Goal: Task Accomplishment & Management: Use online tool/utility

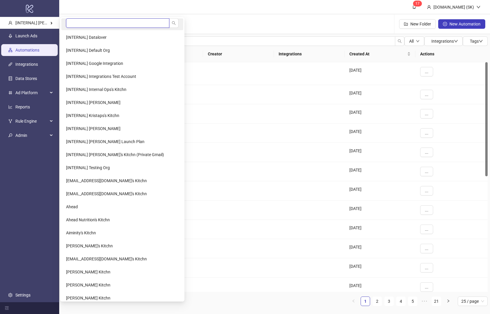
click at [94, 25] on input "search" at bounding box center [117, 22] width 103 height 9
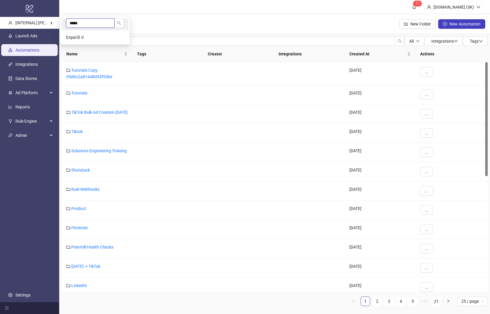
type input "*****"
click at [103, 30] on li "*****" at bounding box center [94, 24] width 67 height 12
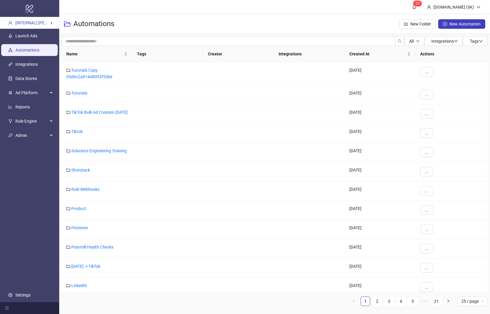
click at [102, 35] on div "All Integrations Tags Name Tags Creator Integrations Created At Actions Tutoria…" at bounding box center [274, 173] width 430 height 279
click at [88, 33] on li "Enpal B.V." at bounding box center [94, 37] width 67 height 12
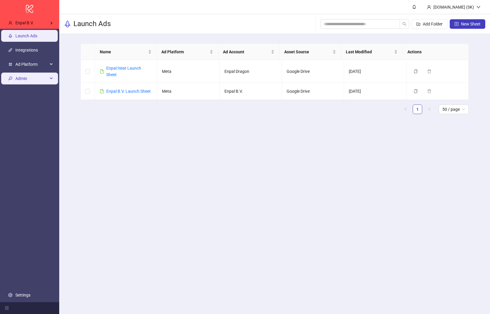
click at [45, 79] on span "Admin" at bounding box center [31, 79] width 33 height 12
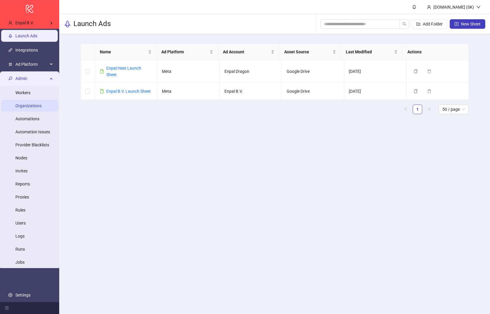
click at [37, 108] on link "Organizations" at bounding box center [28, 106] width 26 height 5
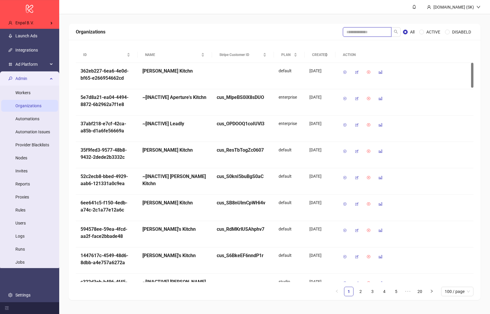
click at [370, 27] on input "search" at bounding box center [367, 31] width 49 height 9
type input "*****"
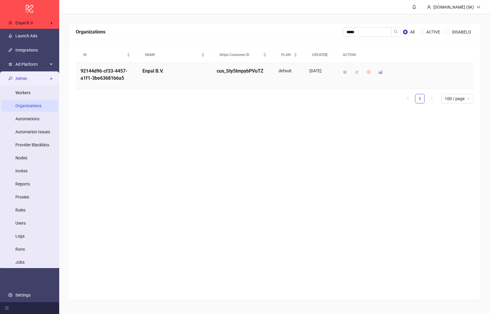
click at [357, 72] on icon "button" at bounding box center [356, 72] width 4 height 4
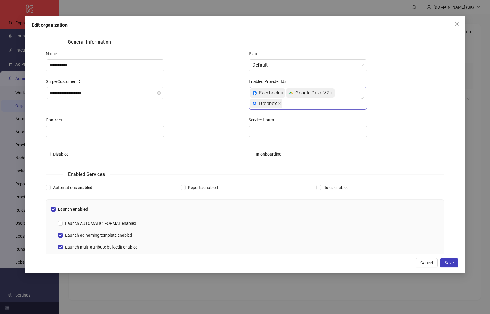
click at [300, 103] on div "Facebook platform/google_drive Google Drive V2 platform/dropbox Dropbox" at bounding box center [305, 98] width 110 height 21
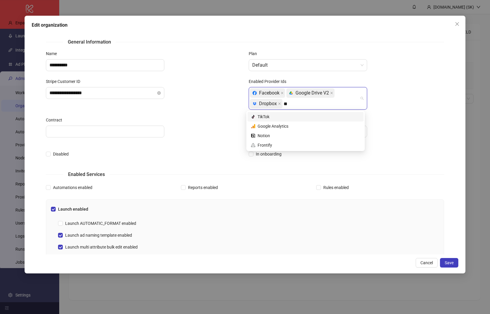
type input "***"
click at [287, 119] on div "platform/tik_tok TikTok" at bounding box center [305, 116] width 109 height 7
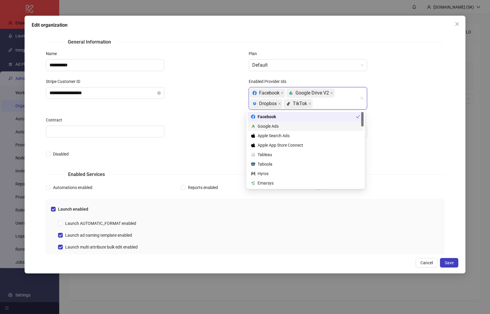
click at [428, 169] on form "**********" at bounding box center [245, 209] width 398 height 342
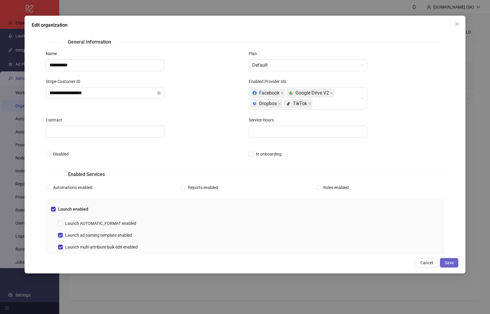
click at [444, 263] on button "Save" at bounding box center [449, 262] width 18 height 9
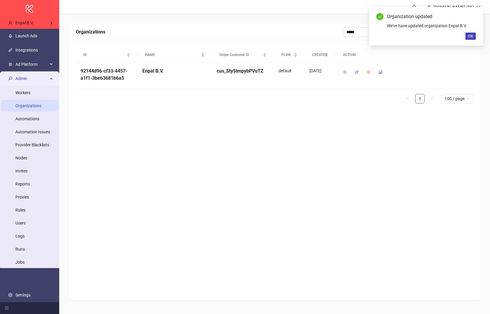
click at [275, 187] on div "Organizations ***** All ACTIVE DISABELD ID NAME Stripe Customer ID PLAN CREATED…" at bounding box center [275, 162] width 412 height 276
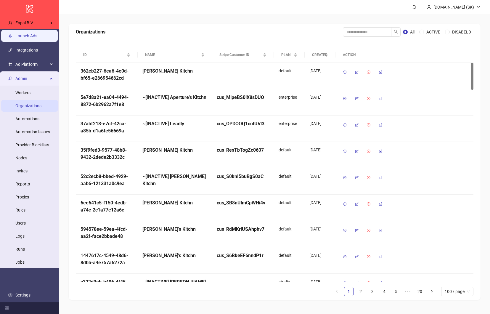
click at [37, 37] on link "Launch Ads" at bounding box center [26, 36] width 22 height 5
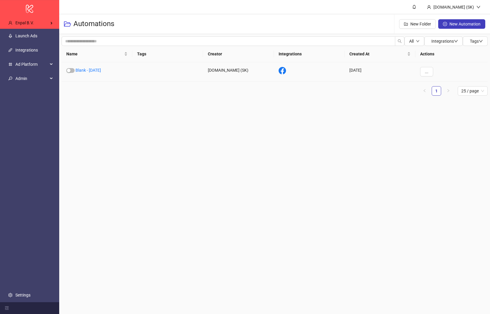
click at [93, 72] on div "Blank - [DATE]" at bounding box center [97, 71] width 71 height 19
click at [93, 71] on link "Blank - [DATE]" at bounding box center [87, 70] width 25 height 5
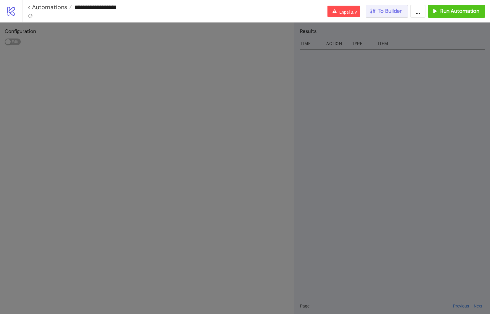
click at [388, 15] on button "To Builder" at bounding box center [386, 11] width 43 height 13
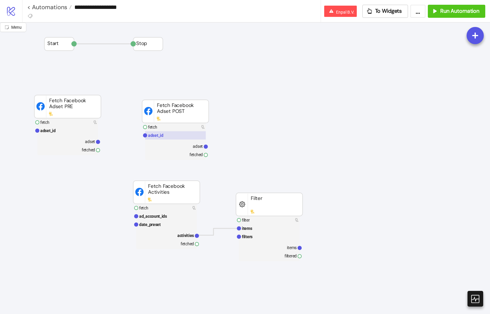
click at [167, 137] on rect at bounding box center [175, 135] width 61 height 8
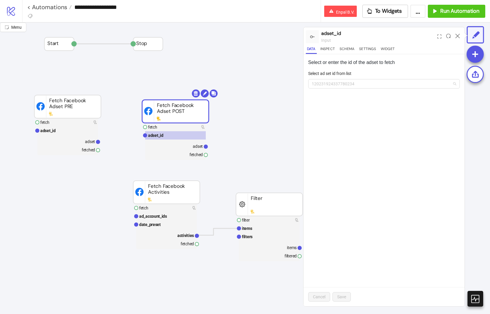
click at [359, 87] on span "120231924337780234" at bounding box center [384, 83] width 144 height 9
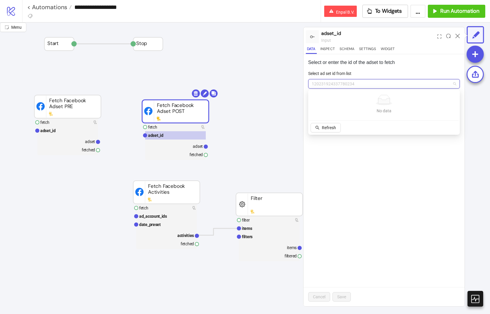
paste input "**********"
type input "**********"
click at [360, 127] on span "Add new ID" at bounding box center [358, 127] width 21 height 5
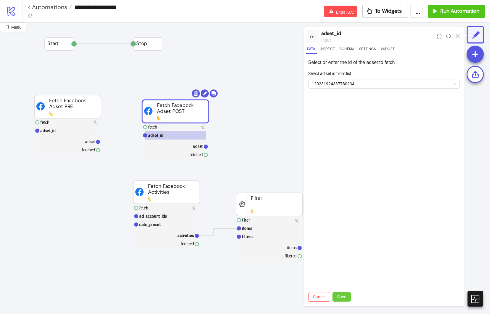
click at [346, 296] on button "Save" at bounding box center [341, 296] width 18 height 9
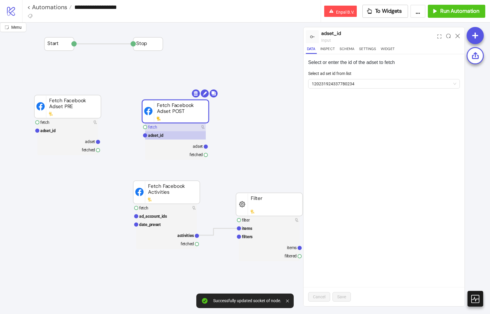
click at [170, 128] on rect at bounding box center [175, 127] width 61 height 8
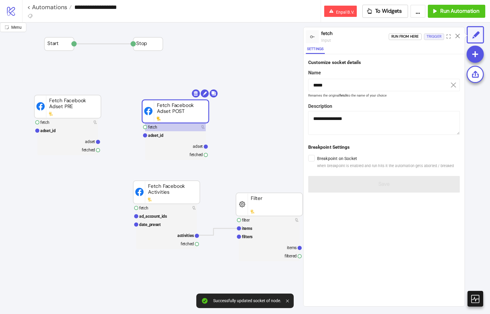
click at [434, 36] on div "Trigger" at bounding box center [433, 36] width 15 height 7
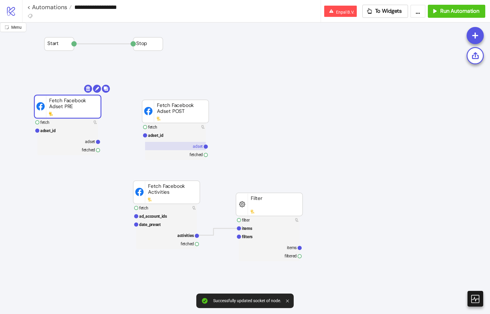
click at [181, 148] on rect at bounding box center [175, 146] width 61 height 8
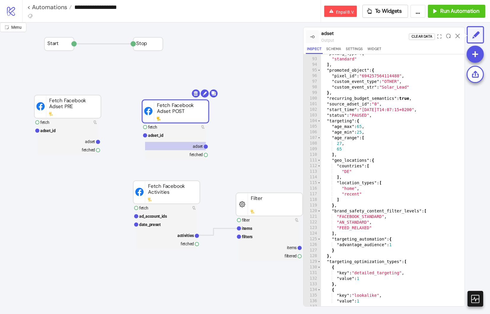
scroll to position [546, 0]
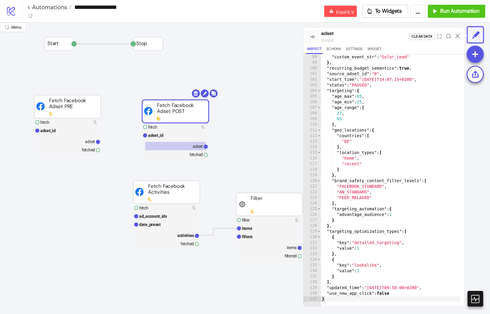
type textarea "**********"
click at [397, 199] on div ""custom_event_str" : "Solar_Lead" } , "recurring_budget_semantics" : true , "so…" at bounding box center [391, 183] width 142 height 258
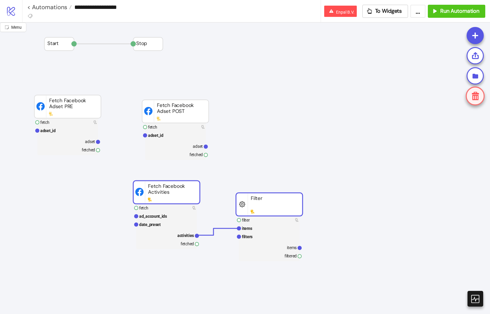
click at [279, 62] on button "Delete" at bounding box center [289, 66] width 21 height 9
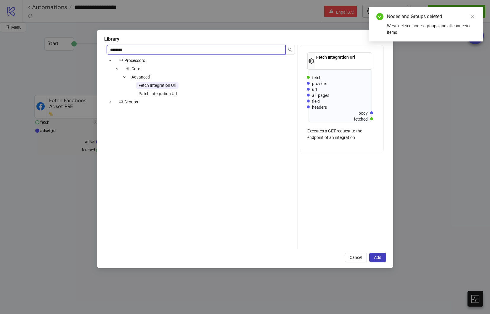
type input "********"
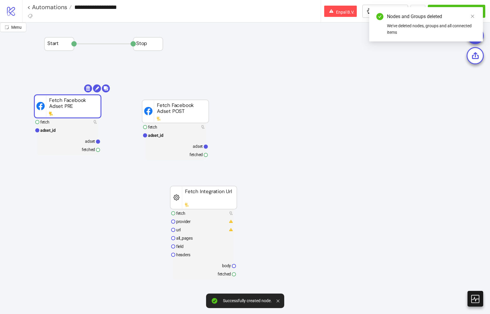
click at [89, 116] on rect at bounding box center [67, 106] width 67 height 23
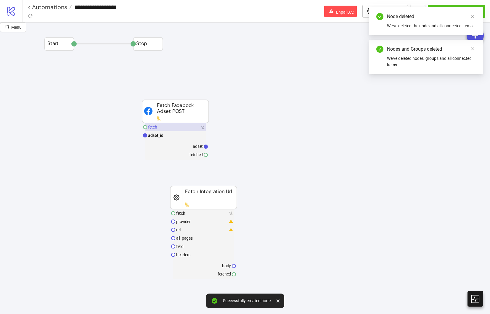
drag, startPoint x: 175, startPoint y: 113, endPoint x: 116, endPoint y: 109, distance: 59.0
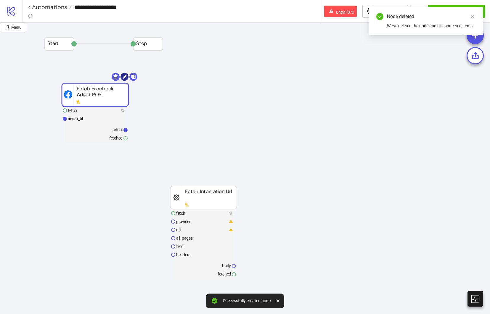
click at [125, 76] on icon at bounding box center [124, 77] width 8 height 8
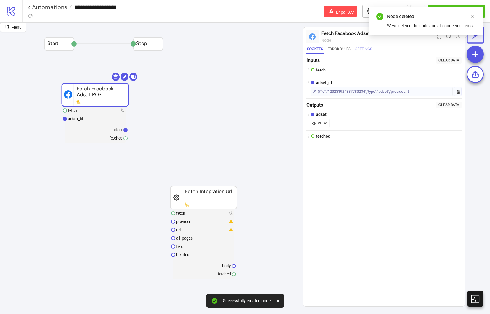
click at [367, 47] on button "Settings" at bounding box center [363, 50] width 19 height 8
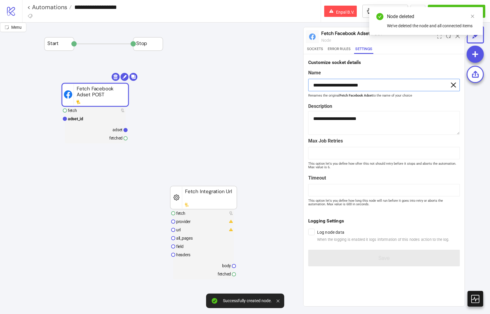
drag, startPoint x: 408, startPoint y: 88, endPoint x: 448, endPoint y: 87, distance: 40.0
click at [435, 89] on input "**********" at bounding box center [383, 85] width 151 height 12
type input "**********"
click at [308, 249] on button "Save" at bounding box center [383, 257] width 151 height 17
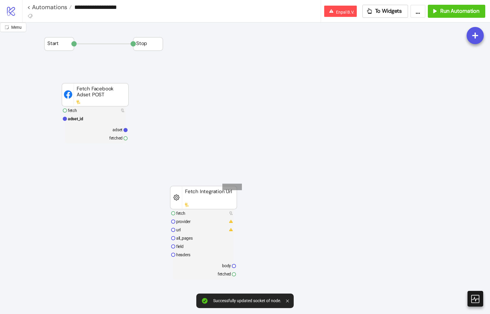
drag, startPoint x: 222, startPoint y: 190, endPoint x: 147, endPoint y: 162, distance: 80.0
drag, startPoint x: 167, startPoint y: 175, endPoint x: 126, endPoint y: 165, distance: 42.5
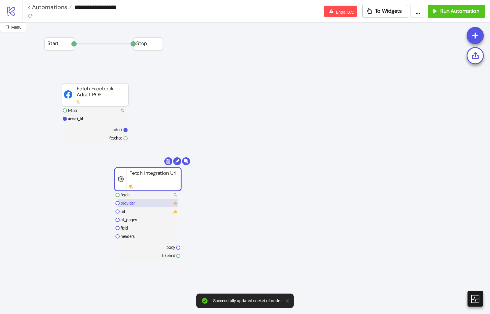
click at [153, 202] on rect at bounding box center [147, 203] width 61 height 8
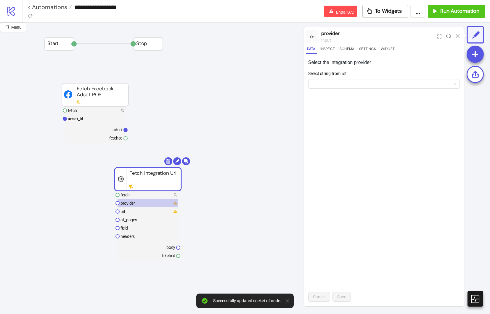
click at [325, 76] on label "Select string from list" at bounding box center [329, 73] width 42 height 7
click at [325, 79] on input "Select string from list" at bounding box center [381, 83] width 139 height 9
click at [326, 89] on form "Select string from list" at bounding box center [383, 82] width 151 height 25
click at [331, 86] on input "Select string from list" at bounding box center [381, 83] width 139 height 9
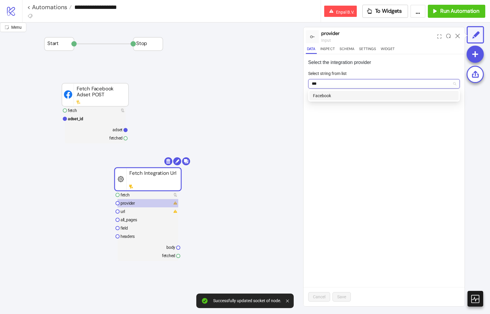
type input "****"
click at [332, 96] on div "Facebook" at bounding box center [384, 95] width 142 height 7
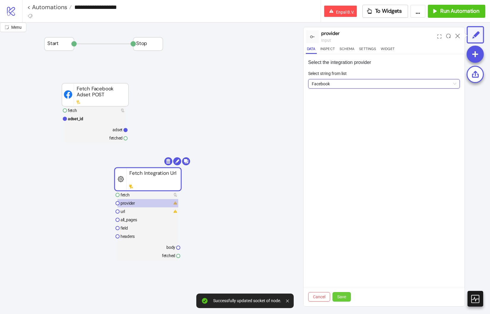
click at [343, 294] on span "Save" at bounding box center [341, 296] width 9 height 5
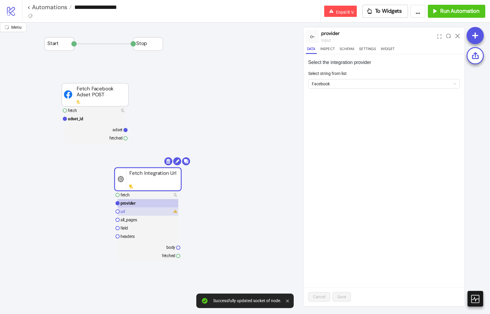
click at [133, 209] on rect at bounding box center [147, 211] width 61 height 8
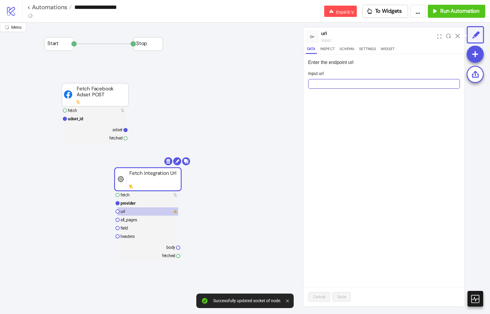
click at [340, 80] on input "Input url" at bounding box center [383, 83] width 151 height 9
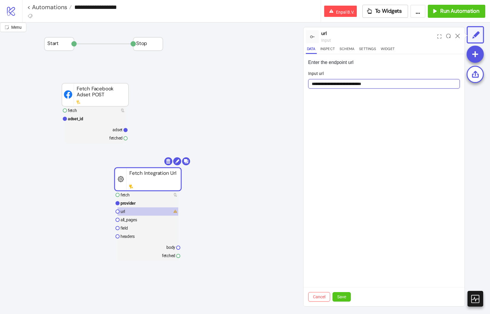
paste input "**********"
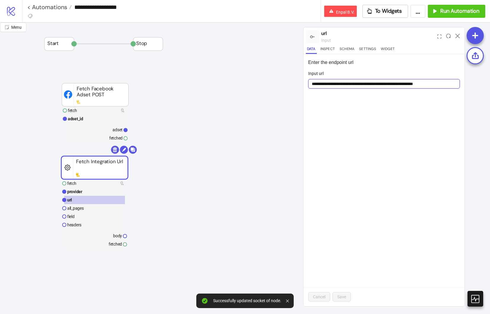
drag, startPoint x: 168, startPoint y: 179, endPoint x: 111, endPoint y: 166, distance: 58.6
click at [111, 166] on rect at bounding box center [94, 167] width 67 height 23
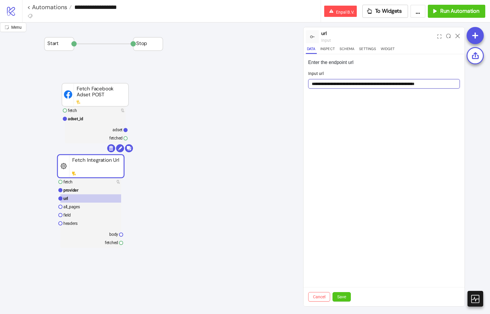
paste input "**********"
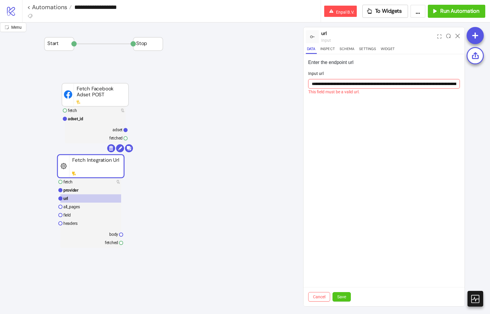
click at [424, 85] on input "**********" at bounding box center [383, 83] width 151 height 9
paste input "url"
click at [423, 82] on input "**********" at bounding box center [383, 83] width 151 height 9
paste input "url"
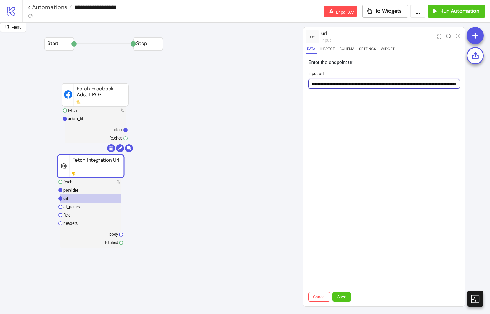
paste input "**********"
type input "**********"
drag, startPoint x: 351, startPoint y: 294, endPoint x: 346, endPoint y: 294, distance: 4.7
click at [350, 294] on div "Cancel Save" at bounding box center [383, 296] width 161 height 19
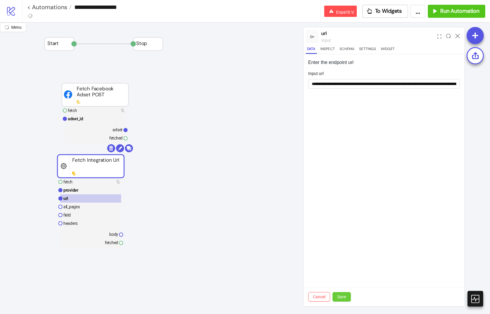
click at [346, 295] on button "Save" at bounding box center [341, 296] width 18 height 9
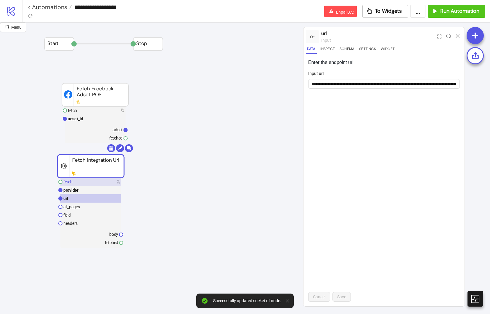
click at [95, 184] on rect at bounding box center [90, 182] width 61 height 8
click at [95, 181] on rect at bounding box center [90, 182] width 61 height 8
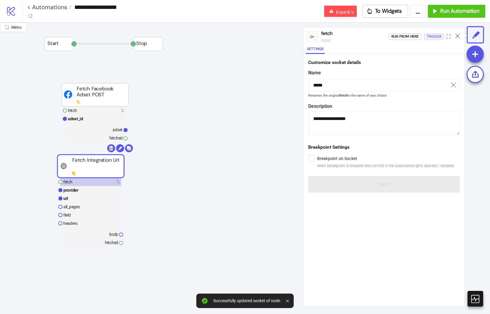
click at [439, 36] on div "Trigger" at bounding box center [433, 36] width 15 height 7
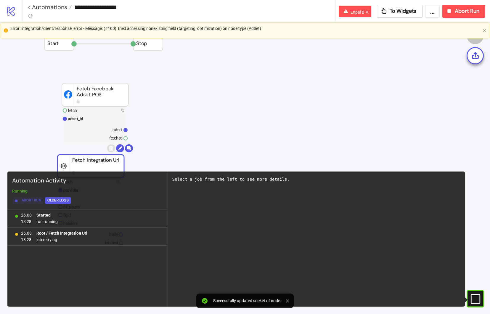
click at [26, 203] on span "Abort Run" at bounding box center [32, 200] width 20 height 7
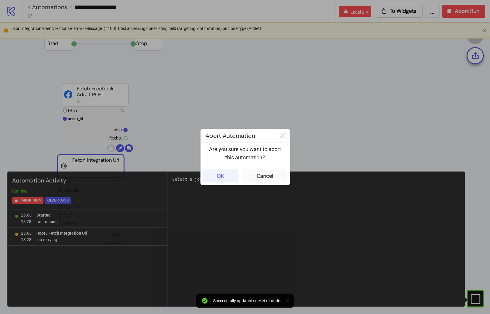
click at [217, 175] on div "OK" at bounding box center [220, 175] width 7 height 7
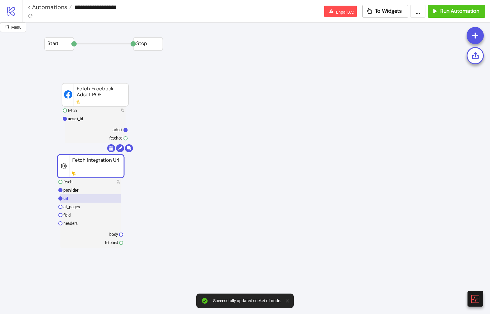
click at [75, 201] on rect at bounding box center [90, 198] width 61 height 8
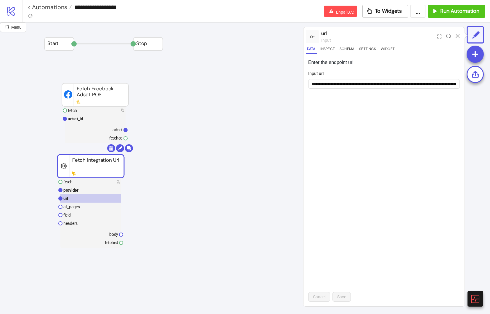
click at [411, 89] on form "**********" at bounding box center [383, 82] width 151 height 25
click at [412, 86] on input "**********" at bounding box center [383, 83] width 151 height 9
click at [394, 84] on input "**********" at bounding box center [383, 83] width 151 height 9
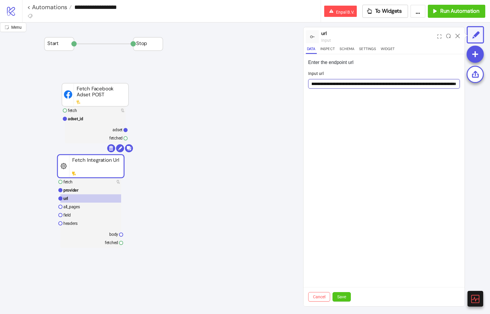
scroll to position [0, 96]
type input "**********"
click at [337, 300] on button "Save" at bounding box center [341, 296] width 18 height 9
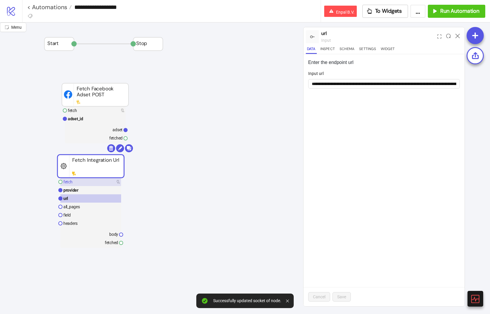
click at [96, 179] on rect at bounding box center [90, 182] width 61 height 8
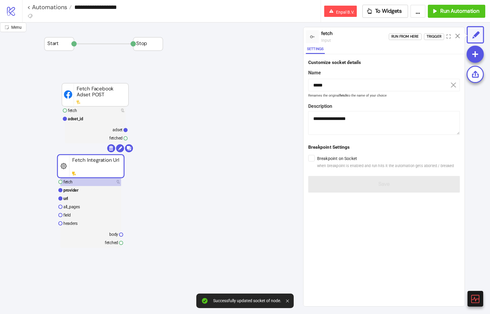
click at [438, 33] on div "Run from here Trigger" at bounding box center [426, 37] width 76 height 16
click at [437, 34] on div "Trigger" at bounding box center [433, 36] width 15 height 7
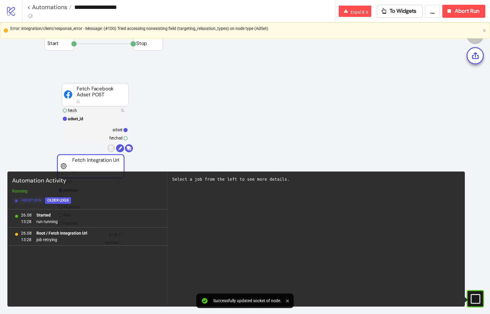
click at [29, 198] on span "Abort Run" at bounding box center [32, 200] width 20 height 7
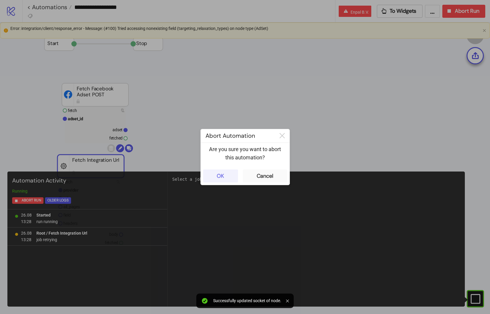
click at [230, 178] on button "OK" at bounding box center [220, 175] width 35 height 13
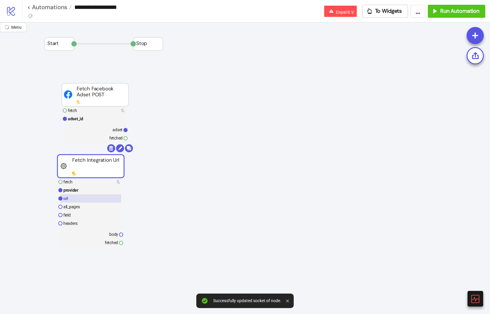
click at [96, 197] on rect at bounding box center [90, 198] width 61 height 8
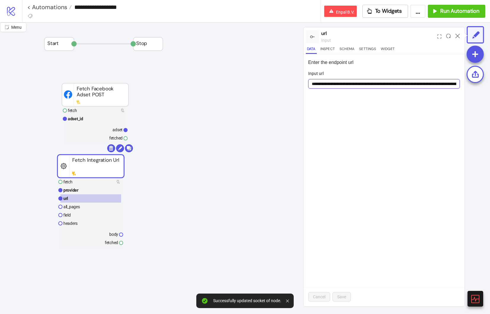
click at [423, 85] on input "**********" at bounding box center [383, 83] width 151 height 9
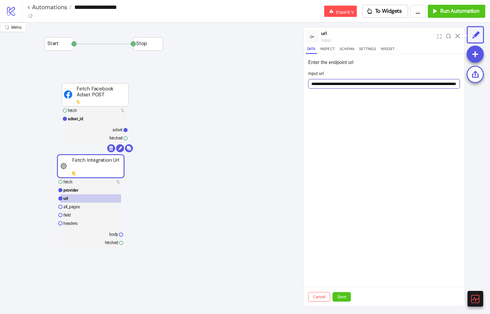
scroll to position [0, 47]
type input "**********"
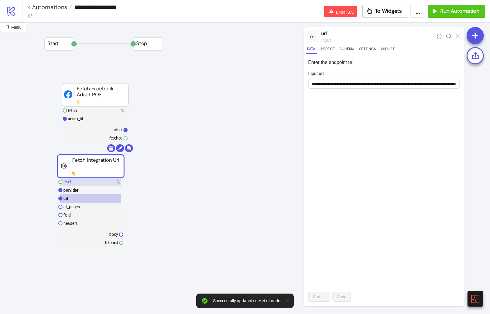
click at [103, 183] on rect at bounding box center [90, 182] width 61 height 8
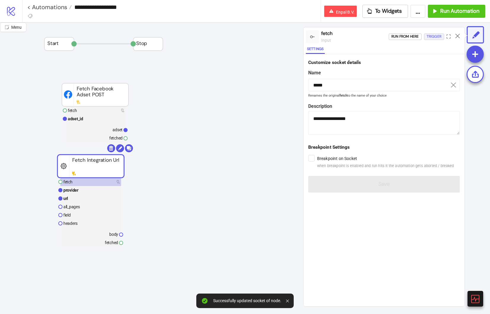
click at [435, 38] on div "Trigger" at bounding box center [433, 36] width 15 height 7
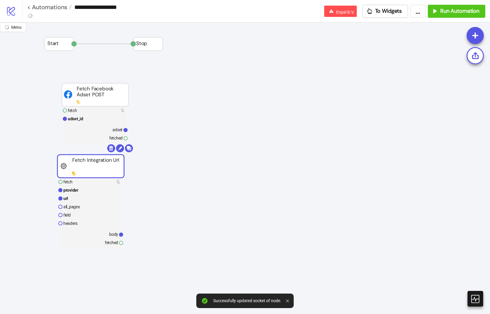
click at [97, 234] on rect at bounding box center [90, 234] width 61 height 8
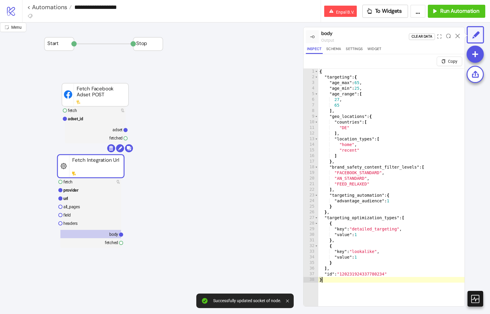
click at [308, 132] on div "12" at bounding box center [310, 133] width 15 height 6
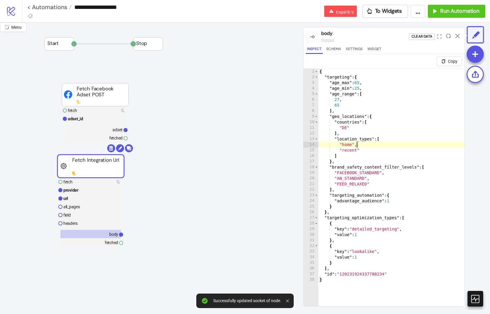
click at [377, 146] on div "{ "targeting" : { "age_max" : 65 , "age_min" : 25 , "age_range" : [ 27 , 65 ] ,…" at bounding box center [391, 200] width 146 height 263
type textarea "*******"
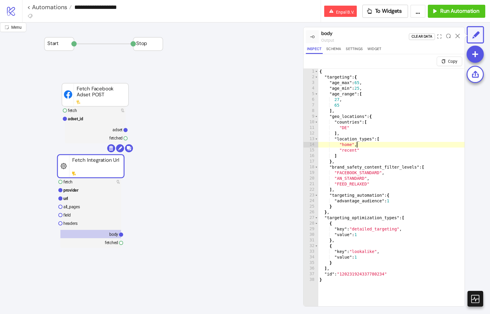
drag, startPoint x: 189, startPoint y: 166, endPoint x: 149, endPoint y: 168, distance: 40.0
click at [106, 165] on rect at bounding box center [90, 165] width 67 height 23
click at [131, 149] on body "**********" at bounding box center [245, 157] width 490 height 314
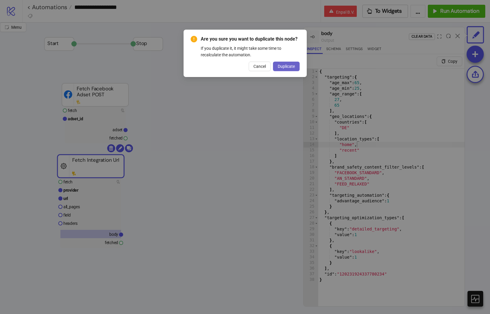
click at [292, 67] on span "Duplicate" at bounding box center [286, 66] width 17 height 5
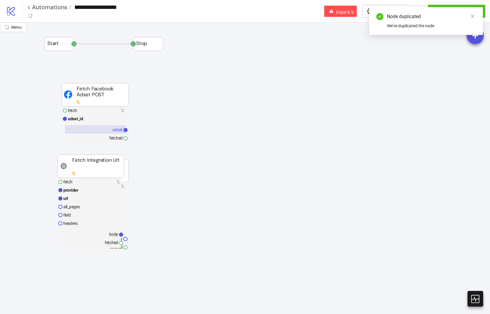
click at [89, 130] on rect at bounding box center [95, 129] width 61 height 8
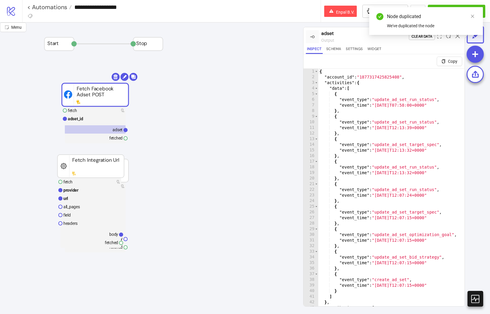
type textarea "**********"
click at [380, 77] on div "{ "account_id" : "1877317425825408" , "activities" : { "data" : [ { "event_type…" at bounding box center [389, 198] width 142 height 258
drag, startPoint x: 380, startPoint y: 77, endPoint x: 186, endPoint y: 157, distance: 210.1
click at [380, 77] on div "{ "account_id" : "1877317425825408" , "activities" : { "data" : [ { "event_type…" at bounding box center [389, 198] width 142 height 258
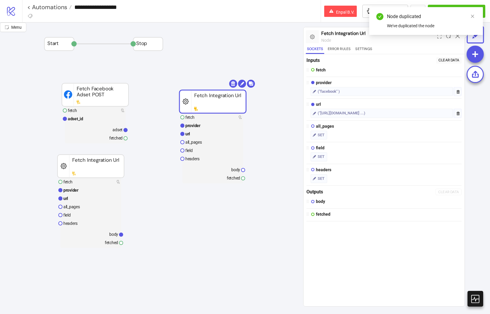
drag, startPoint x: 126, startPoint y: 174, endPoint x: 247, endPoint y: 81, distance: 152.6
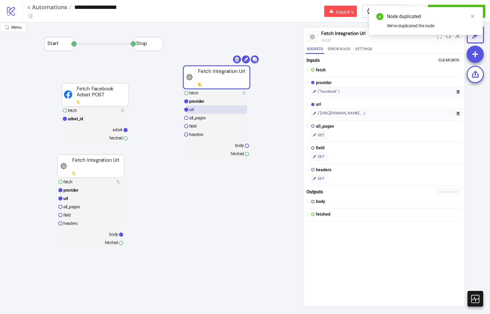
click at [217, 108] on rect at bounding box center [216, 109] width 61 height 8
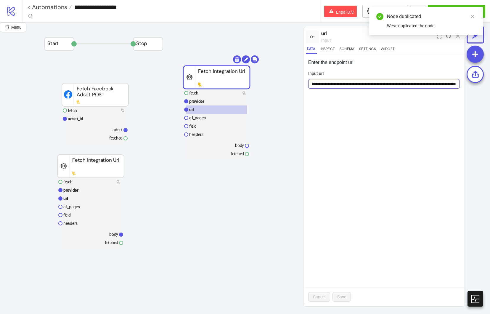
click at [382, 84] on input "**********" at bounding box center [383, 83] width 151 height 9
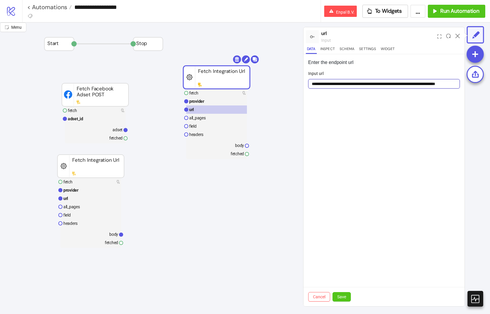
paste input "**********"
type input "**********"
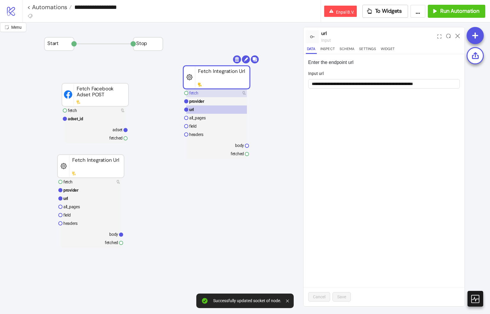
click at [225, 90] on rect at bounding box center [216, 93] width 61 height 8
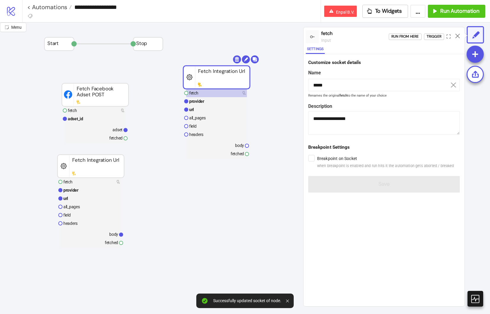
click at [434, 33] on div "Run from here Trigger" at bounding box center [426, 37] width 76 height 16
click at [434, 35] on div "Trigger" at bounding box center [433, 36] width 15 height 7
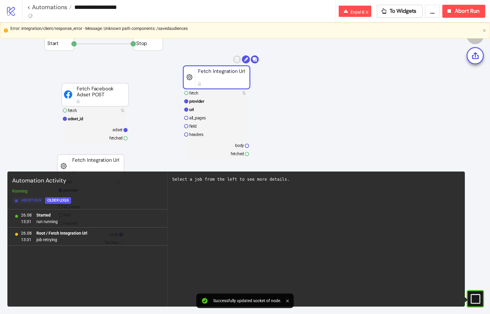
click at [34, 201] on span "Abort Run" at bounding box center [32, 200] width 20 height 7
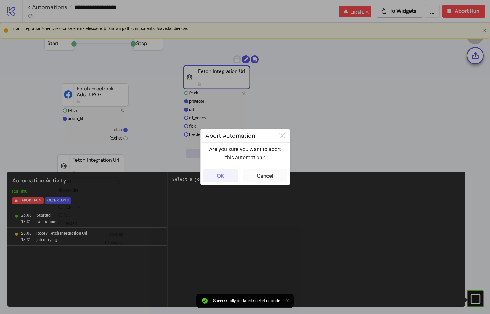
drag, startPoint x: 215, startPoint y: 175, endPoint x: 219, endPoint y: 153, distance: 22.5
click at [215, 175] on button "OK" at bounding box center [220, 175] width 35 height 13
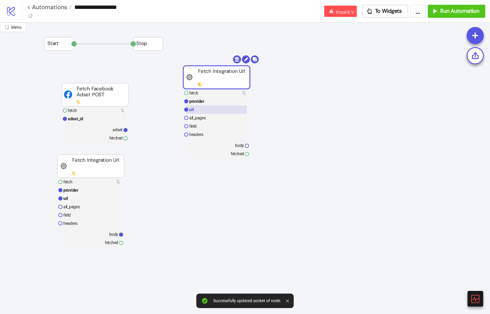
click at [216, 108] on rect at bounding box center [216, 109] width 61 height 8
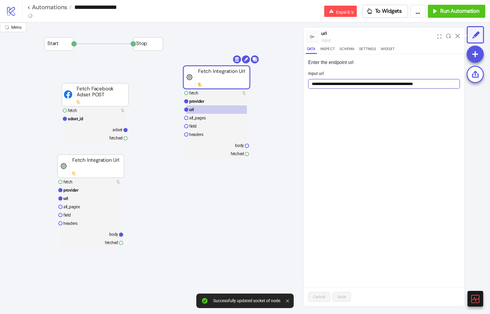
drag, startPoint x: 243, startPoint y: 103, endPoint x: 437, endPoint y: 81, distance: 195.0
click at [437, 81] on input "**********" at bounding box center [383, 83] width 151 height 9
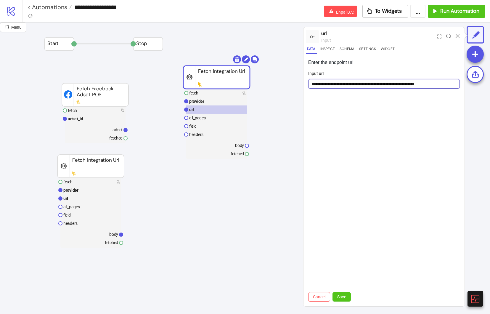
type input "**********"
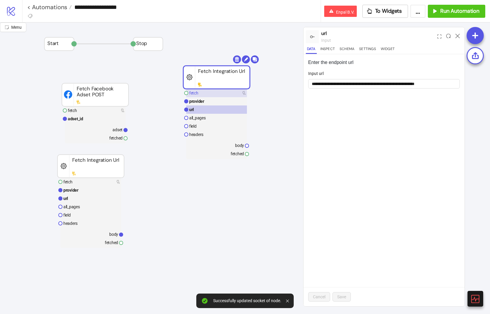
click at [226, 91] on rect at bounding box center [216, 93] width 61 height 8
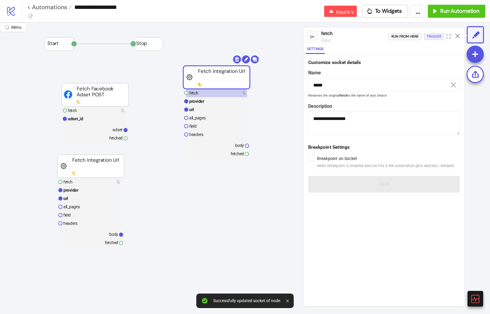
click at [431, 36] on div "Trigger" at bounding box center [433, 36] width 15 height 7
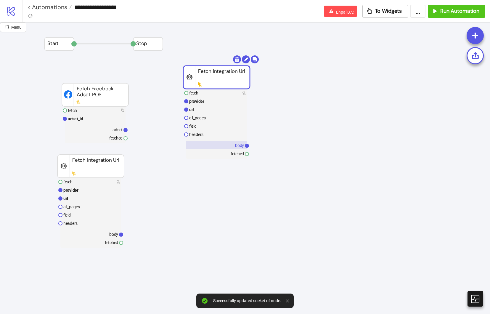
click at [213, 145] on rect at bounding box center [216, 145] width 61 height 8
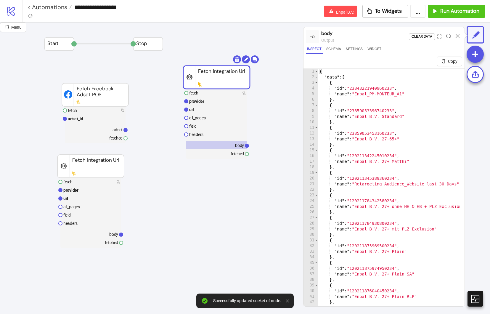
type textarea "**********"
click at [409, 134] on div "{ "data" : [ { "id" : "23843221940960233" , "name" : "Enpal_PM-MONTEUR_A1" } , …" at bounding box center [472, 198] width 308 height 258
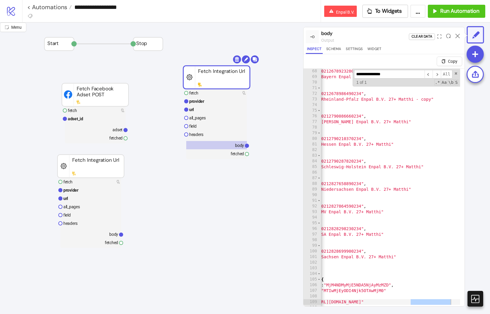
scroll to position [14, 0]
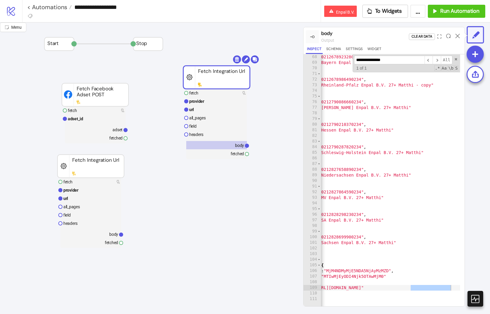
type input "**********"
type textarea "**"
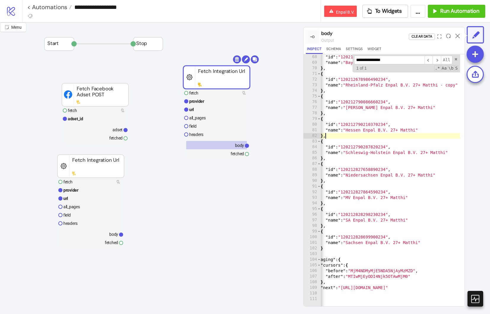
click at [432, 138] on div ""id" : "120212678923280234" , "name" : "Bayern Enpal B.V. 27+ Matthi" } , { "id…" at bounding box center [463, 183] width 308 height 258
paste input "**********"
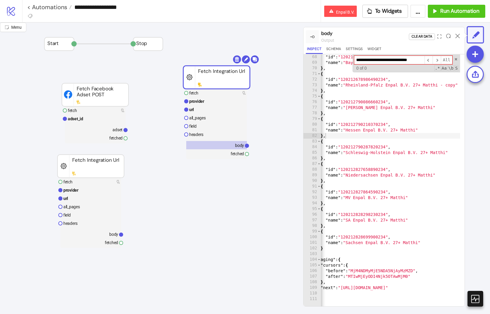
scroll to position [0, 0]
type input "**********"
click at [229, 115] on rect at bounding box center [216, 118] width 61 height 8
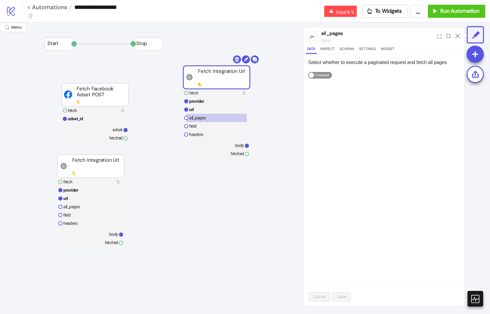
click at [325, 77] on span "Enabled Disabled" at bounding box center [320, 75] width 24 height 7
click at [343, 299] on span "Save" at bounding box center [341, 296] width 9 height 5
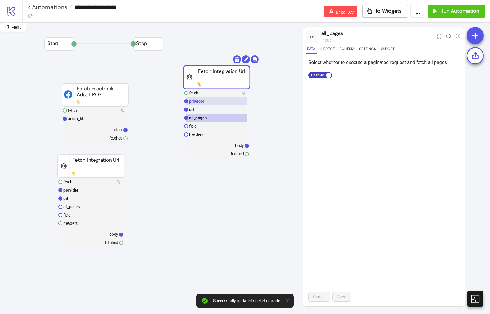
click at [207, 105] on rect at bounding box center [216, 101] width 61 height 8
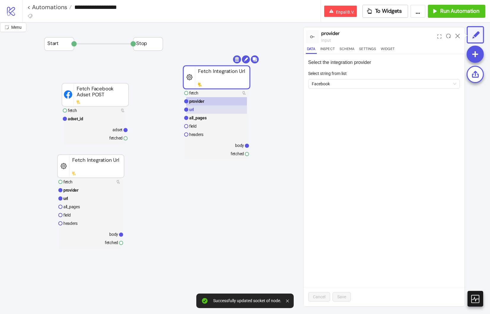
click at [209, 108] on rect at bounding box center [216, 109] width 61 height 8
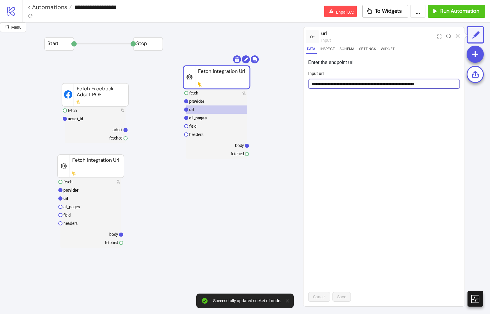
click at [411, 82] on input "**********" at bounding box center [383, 83] width 151 height 9
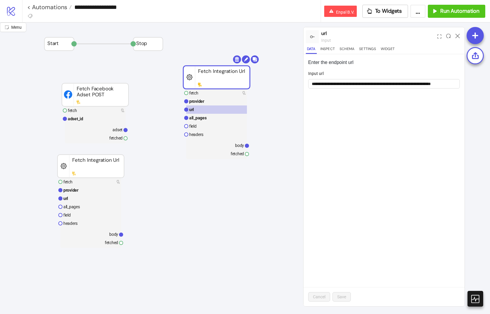
click at [369, 89] on form "**********" at bounding box center [383, 82] width 151 height 25
click at [378, 81] on input "**********" at bounding box center [383, 83] width 151 height 9
type input "**********"
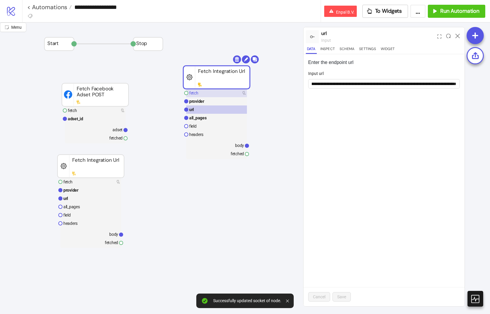
click at [228, 95] on rect at bounding box center [216, 93] width 61 height 8
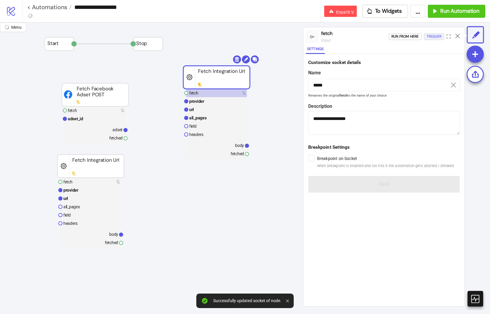
click at [439, 38] on div "Trigger" at bounding box center [433, 36] width 15 height 7
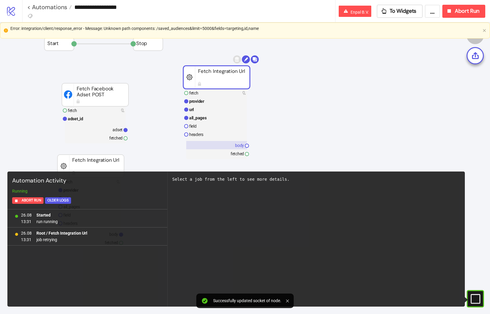
click at [232, 143] on rect at bounding box center [216, 145] width 61 height 8
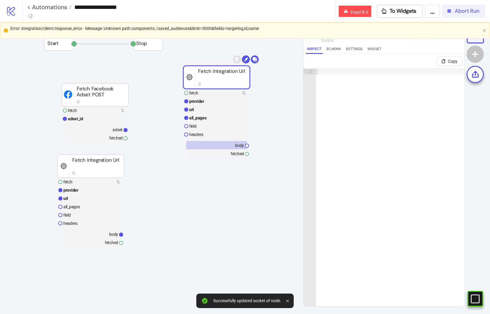
click at [475, 6] on button "Abort Run" at bounding box center [463, 11] width 43 height 13
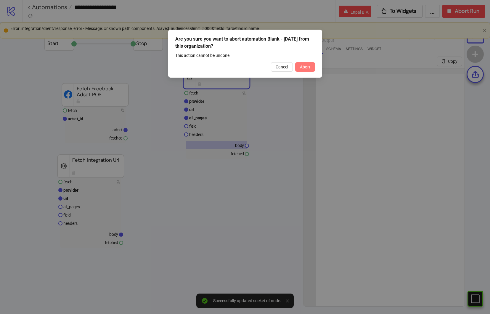
click at [307, 67] on span "Abort" at bounding box center [305, 66] width 10 height 5
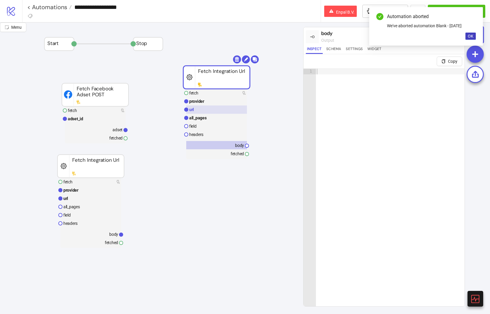
click at [226, 107] on rect at bounding box center [216, 109] width 61 height 8
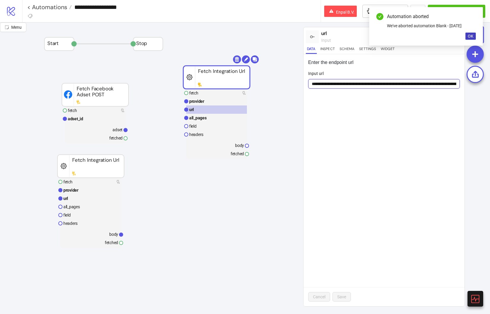
click at [448, 84] on input "**********" at bounding box center [383, 83] width 151 height 9
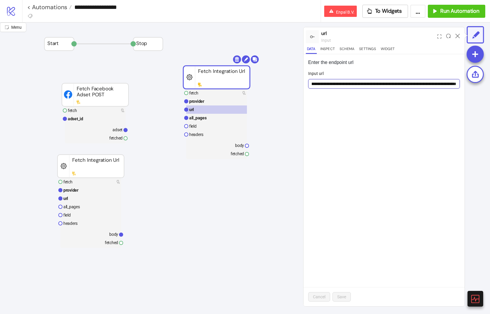
scroll to position [0, 67]
type input "**********"
click at [347, 296] on button "Save" at bounding box center [341, 296] width 18 height 9
click at [222, 92] on rect at bounding box center [216, 93] width 61 height 8
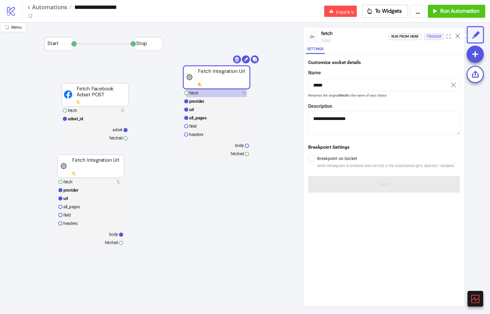
click at [436, 36] on div "Trigger" at bounding box center [433, 36] width 15 height 7
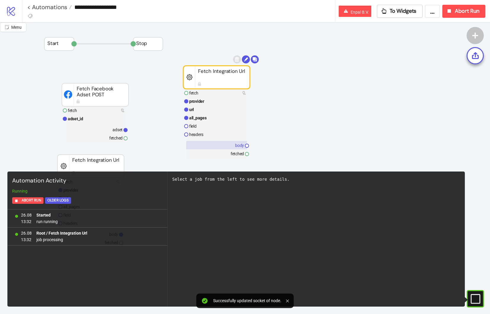
click at [217, 144] on rect at bounding box center [216, 145] width 61 height 8
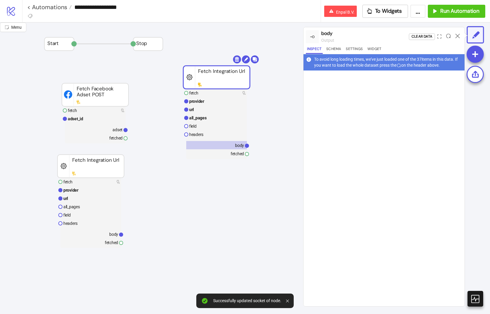
click at [363, 130] on div at bounding box center [383, 188] width 161 height 236
click at [446, 36] on icon at bounding box center [448, 36] width 4 height 4
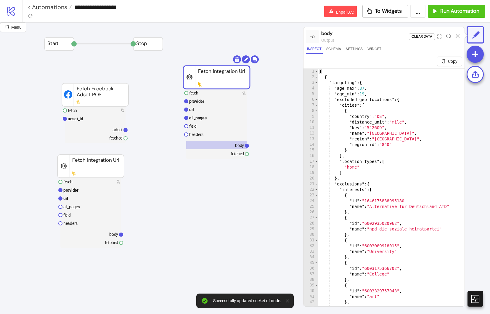
type textarea "**********"
click at [396, 120] on div "[ { "targeting" : { "age_max" : 37 , "age_min" : 19 , "excluded_geo_locations" …" at bounding box center [412, 198] width 189 height 258
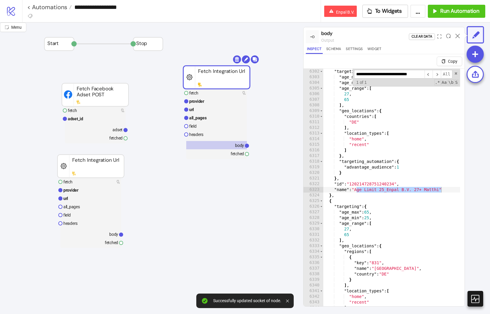
type input "**********"
click at [367, 184] on div ""targeting" : { "age_max" : 65 , "age_min" : 25 , "age_range" : [ 27 , 65 ] , "…" at bounding box center [417, 198] width 189 height 258
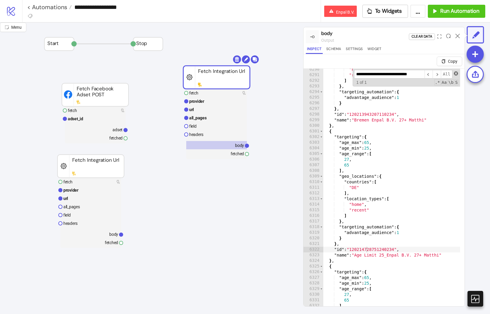
click at [454, 73] on span at bounding box center [456, 73] width 4 height 4
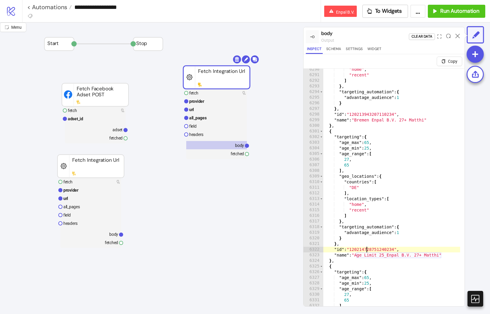
click at [401, 155] on div ""home" , "recent" ] } , "targeting_automation" : { "advantage_audience" : 1 } }…" at bounding box center [417, 196] width 189 height 258
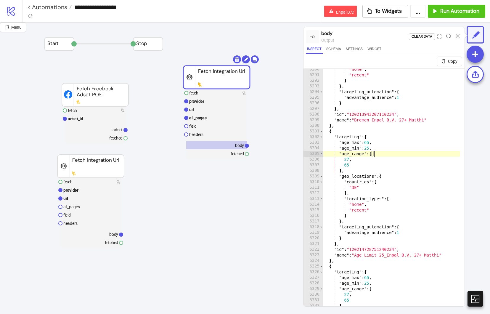
click at [400, 157] on div ""home" , "recent" ] } , "targeting_automation" : { "advantage_audience" : 1 } }…" at bounding box center [417, 196] width 189 height 258
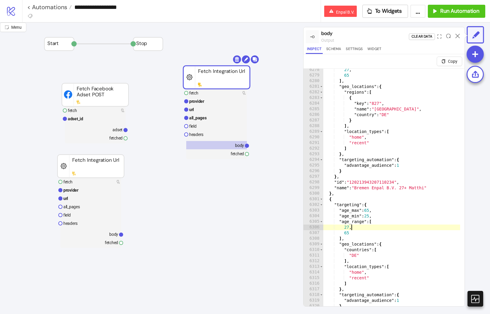
click at [377, 153] on div "27 , 65 ] , "geo_locations" : { "regions" : [ { "key" : "827" , "name" : "Breme…" at bounding box center [417, 196] width 189 height 258
type textarea "**"
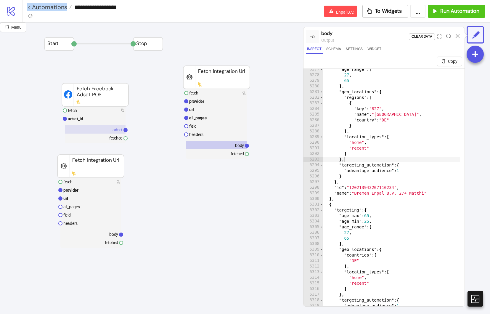
click at [108, 130] on rect at bounding box center [95, 129] width 61 height 8
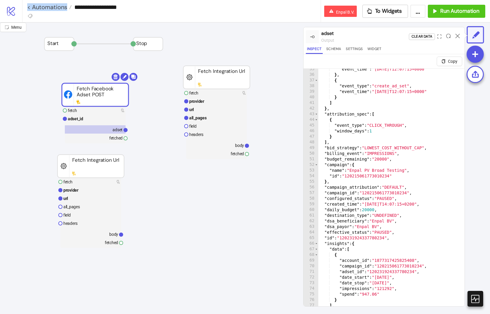
scroll to position [167, 0]
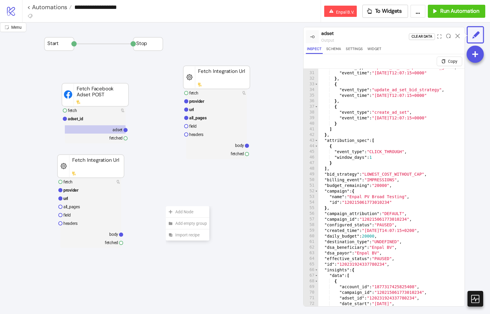
click at [163, 189] on div "Add Node" at bounding box center [184, 195] width 43 height 12
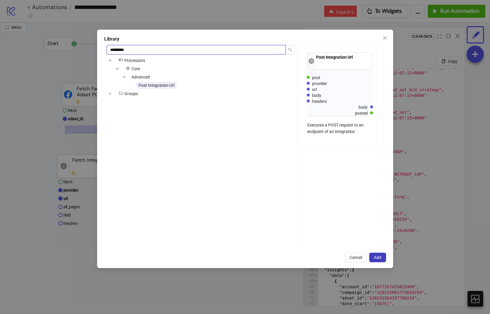
type input "*********"
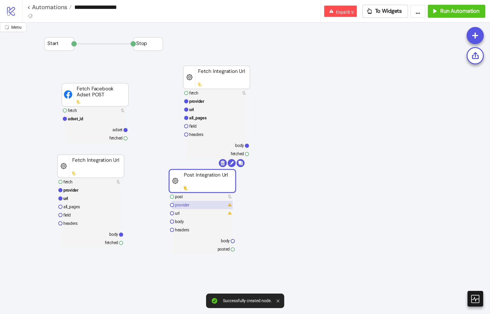
click at [191, 206] on rect at bounding box center [202, 205] width 61 height 8
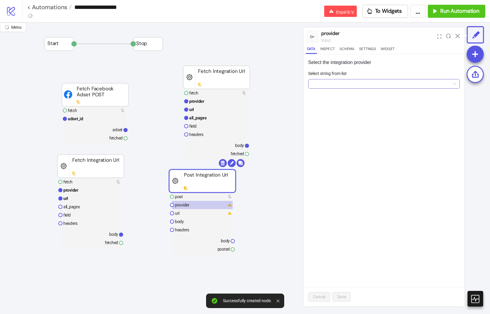
click at [356, 83] on input "Select string from list" at bounding box center [381, 83] width 139 height 9
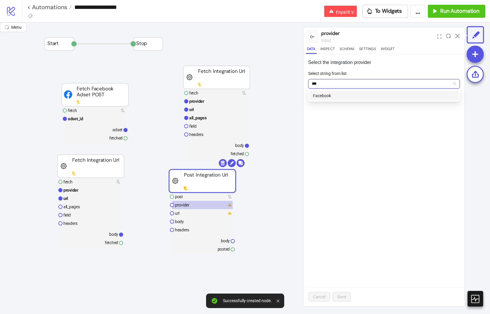
type input "****"
click at [348, 94] on div "Facebook" at bounding box center [384, 95] width 142 height 7
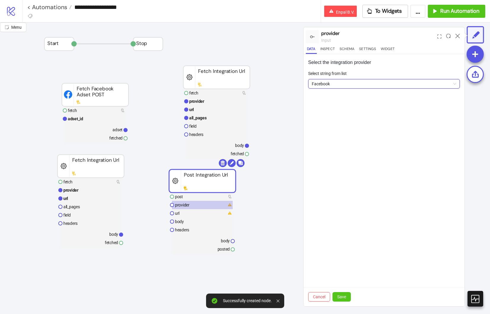
drag, startPoint x: 346, startPoint y: 298, endPoint x: 335, endPoint y: 285, distance: 16.8
click at [346, 298] on button "Save" at bounding box center [341, 296] width 18 height 9
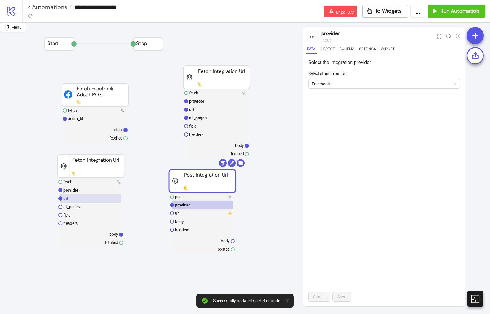
click at [83, 196] on rect at bounding box center [90, 198] width 61 height 8
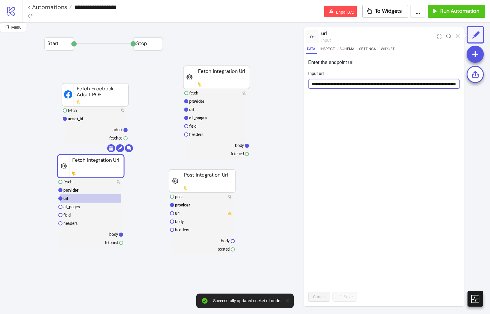
click at [383, 80] on input "**********" at bounding box center [383, 83] width 151 height 9
drag, startPoint x: 200, startPoint y: 213, endPoint x: 246, endPoint y: 155, distance: 73.9
click at [200, 213] on rect at bounding box center [202, 213] width 61 height 8
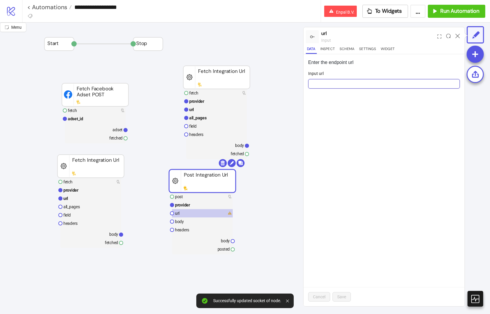
click at [359, 83] on input "Input url" at bounding box center [383, 83] width 151 height 9
paste input "**********"
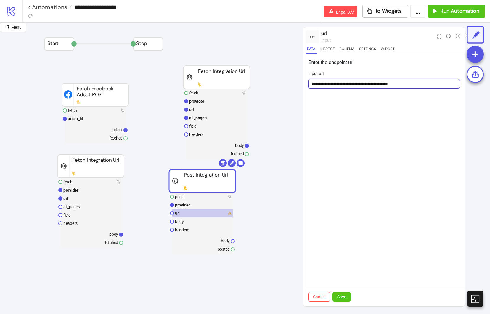
type input "**********"
drag, startPoint x: 375, startPoint y: 142, endPoint x: 370, endPoint y: 135, distance: 8.9
click at [375, 142] on div "**********" at bounding box center [383, 180] width 161 height 252
drag, startPoint x: 236, startPoint y: 140, endPoint x: 233, endPoint y: 145, distance: 5.8
click at [236, 140] on rect at bounding box center [216, 124] width 61 height 70
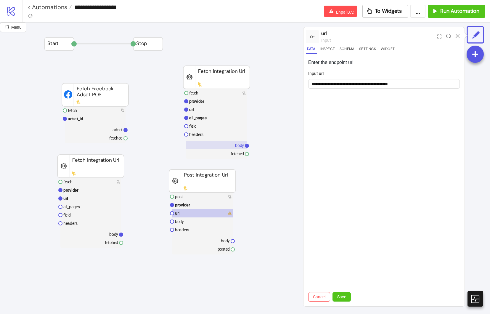
click at [231, 149] on rect at bounding box center [216, 145] width 61 height 8
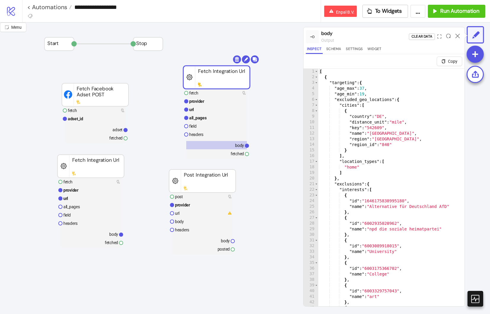
type textarea "**"
click at [351, 158] on div "[ { "targeting" : { "age_max" : 37 , "age_min" : 19 , "excluded_geo_locations" …" at bounding box center [412, 198] width 189 height 258
click at [96, 129] on rect at bounding box center [95, 129] width 61 height 8
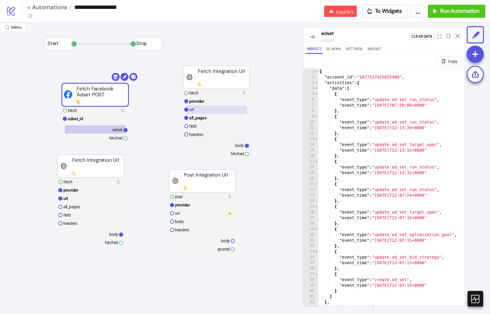
click at [211, 107] on rect at bounding box center [216, 109] width 61 height 8
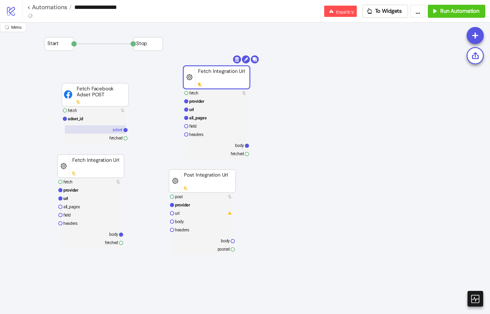
click at [104, 128] on rect at bounding box center [95, 129] width 61 height 8
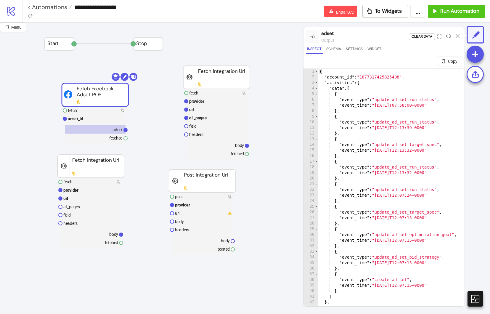
type textarea "**"
click at [420, 157] on div "{ "account_id" : "1877317425825408" , "activities" : { "data" : [ { "event_type…" at bounding box center [389, 198] width 142 height 258
click at [316, 82] on span "Toggle code folding, rows 3 through 42" at bounding box center [316, 83] width 3 height 6
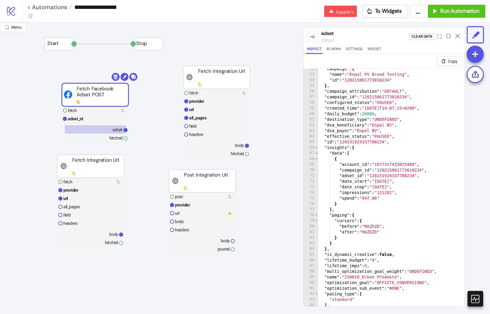
scroll to position [109, 0]
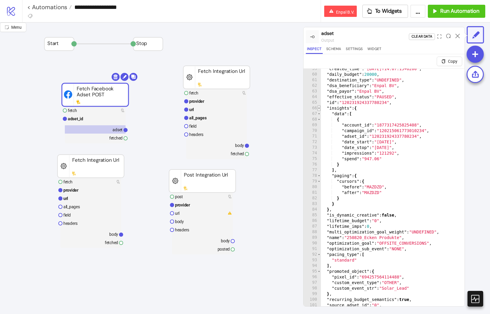
click at [319, 107] on span "Toggle code folding, rows 66 through 84" at bounding box center [318, 108] width 3 height 6
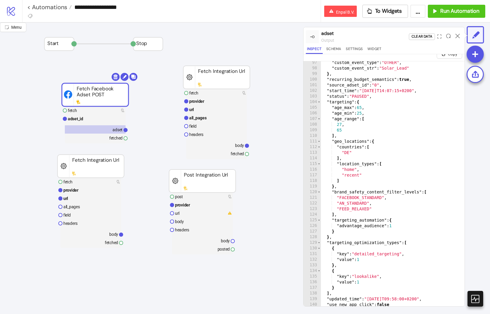
scroll to position [14, 0]
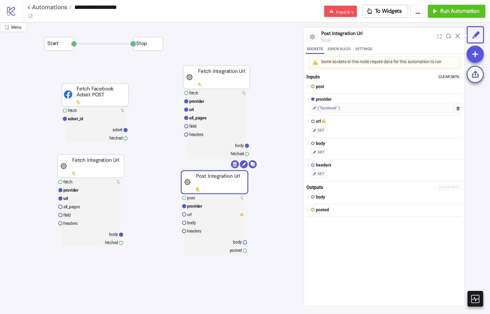
drag, startPoint x: 211, startPoint y: 177, endPoint x: 222, endPoint y: 179, distance: 11.4
click at [82, 130] on rect at bounding box center [95, 129] width 61 height 8
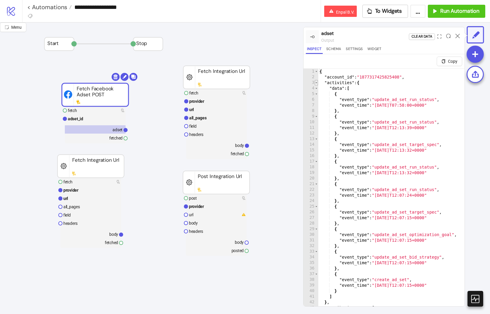
click at [317, 84] on span "Toggle code folding, rows 3 through 42" at bounding box center [316, 83] width 3 height 6
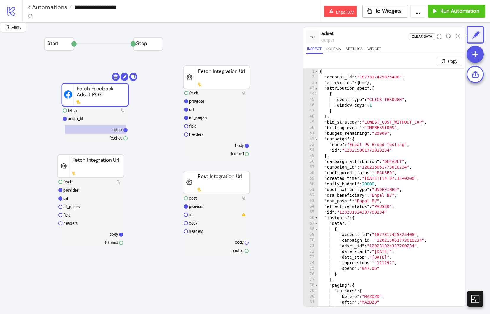
click at [346, 115] on div "{ "account_id" : "1877317425825408" , "activities" : { ... } , "attribution_spe…" at bounding box center [389, 198] width 142 height 258
click at [316, 139] on span "Toggle code folding, rows 52 through 55" at bounding box center [316, 139] width 3 height 6
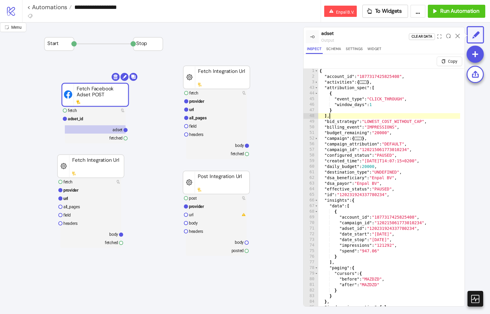
drag, startPoint x: 342, startPoint y: 111, endPoint x: 346, endPoint y: 114, distance: 5.3
click at [342, 111] on div "{ "account_id" : "1877317425825408" , "activities" : { ... } , "attribution_spe…" at bounding box center [389, 199] width 142 height 263
type textarea "*"
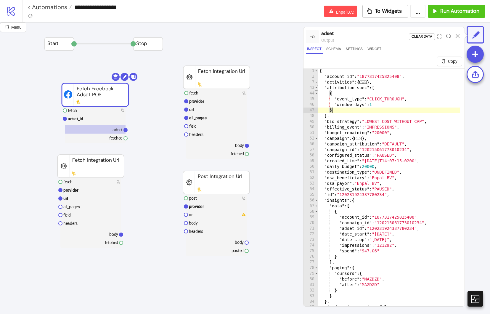
click at [315, 87] on span "Toggle code folding, rows 43 through 48" at bounding box center [316, 88] width 3 height 6
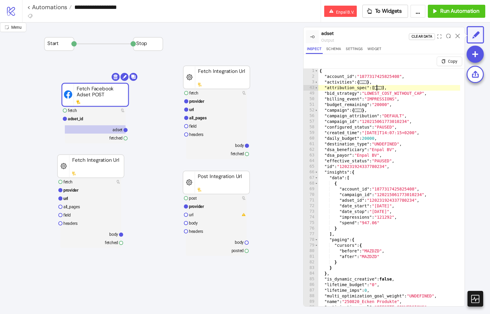
click at [110, 5] on input "**********" at bounding box center [196, 7] width 249 height 9
type input "**********"
type textarea "**********"
click at [344, 166] on div "{ "account_id" : "1877317425825408" , "activities" : { ... } , "attribution_spe…" at bounding box center [389, 199] width 142 height 263
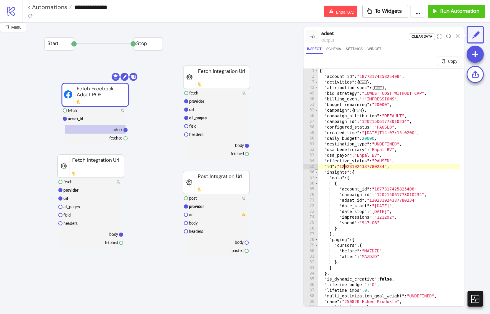
click at [317, 172] on span "Toggle code folding, rows 66 through 84" at bounding box center [316, 172] width 3 height 6
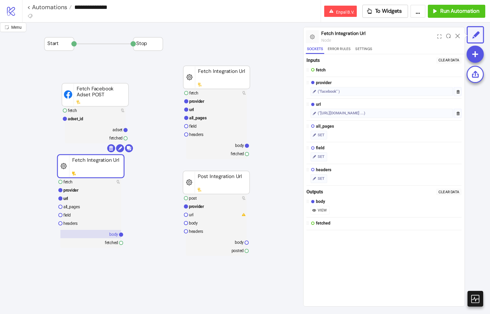
click at [91, 234] on rect at bounding box center [90, 234] width 61 height 8
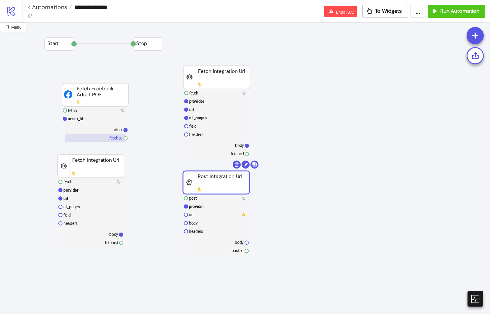
click at [104, 133] on rect at bounding box center [95, 137] width 61 height 8
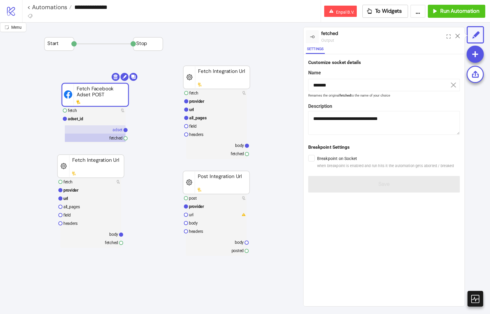
click at [105, 130] on rect at bounding box center [95, 129] width 61 height 8
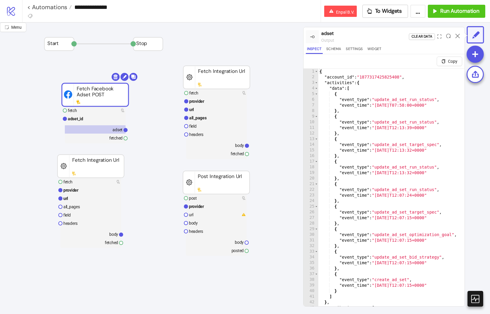
click at [424, 171] on div "{ "account_id" : "1877317425825408" , "activities" : { "data" : [ { "event_type…" at bounding box center [389, 198] width 142 height 258
click at [155, 7] on input "**********" at bounding box center [196, 7] width 249 height 9
type textarea "*"
click at [373, 136] on div "{ "account_id" : "1877317425825408" , "activities" : { "data" : [ { "event_type…" at bounding box center [389, 198] width 142 height 258
click at [212, 174] on rect at bounding box center [216, 182] width 67 height 23
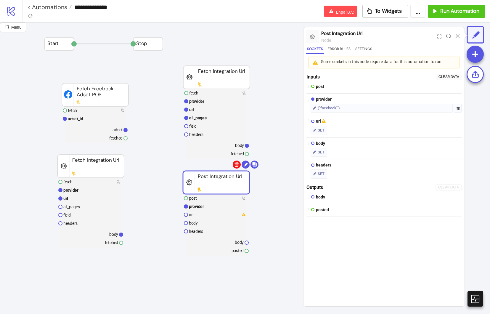
click at [236, 165] on body "**********" at bounding box center [245, 157] width 490 height 314
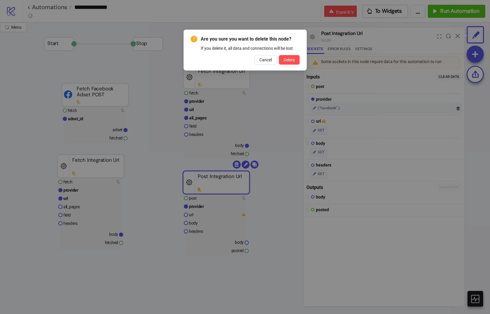
click at [292, 62] on span "Delete" at bounding box center [288, 59] width 11 height 5
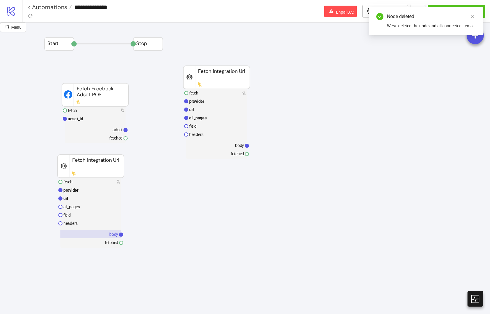
click at [88, 232] on rect at bounding box center [90, 234] width 61 height 8
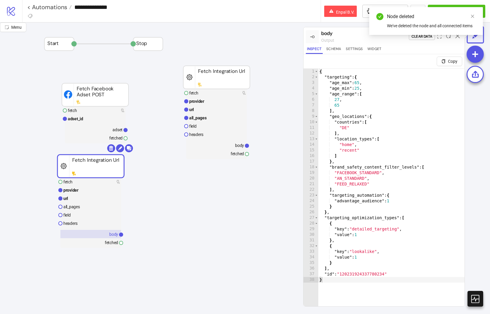
click at [88, 234] on rect at bounding box center [90, 234] width 61 height 8
click at [401, 205] on div "{ "targeting" : { "age_max" : 65 , "age_min" : 25 , "age_range" : [ 27 , 65 ] ,…" at bounding box center [391, 200] width 146 height 263
click at [470, 19] on div "Node deleted We've deleted the node and all connected items" at bounding box center [426, 21] width 114 height 28
click at [422, 118] on div "{ "targeting" : { "age_max" : 65 , "age_min" : 25 , "age_range" : [ 27 , 65 ] ,…" at bounding box center [391, 200] width 146 height 263
click at [473, 17] on icon "close" at bounding box center [472, 16] width 4 height 4
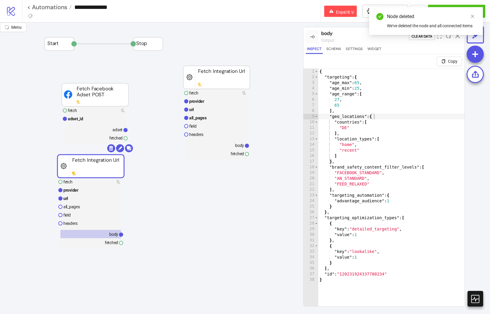
type textarea "*"
click at [395, 156] on div "{ "targeting" : { "age_max" : 65 , "age_min" : 25 , "age_range" : [ 27 , 65 ] ,…" at bounding box center [391, 200] width 146 height 263
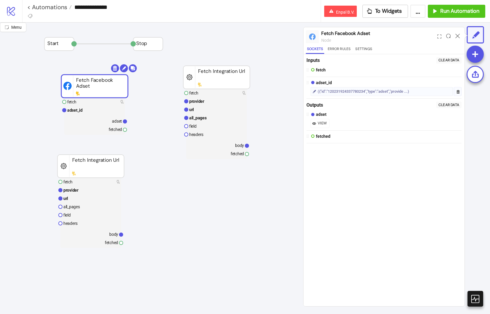
drag, startPoint x: 93, startPoint y: 95, endPoint x: 90, endPoint y: 86, distance: 10.1
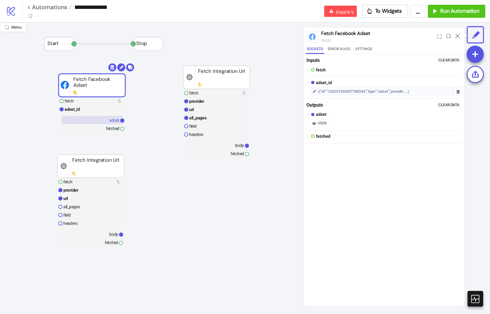
click at [100, 123] on rect at bounding box center [92, 120] width 61 height 8
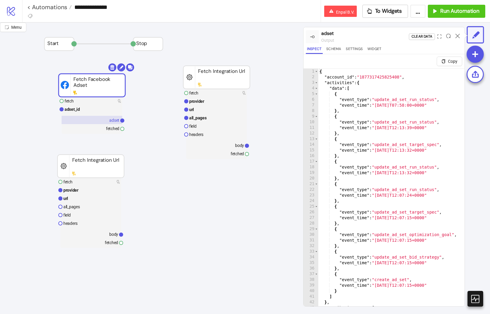
click at [99, 119] on rect at bounding box center [92, 120] width 61 height 8
click at [367, 112] on div "{ "account_id" : "1877317425825408" , "activities" : { "data" : [ { "event_type…" at bounding box center [389, 198] width 142 height 258
click at [439, 36] on icon "expand" at bounding box center [439, 36] width 4 height 4
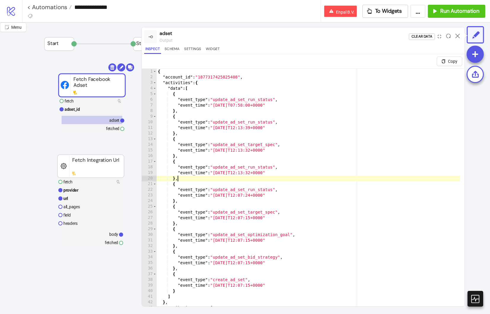
click at [219, 179] on div "{ "account_id" : "1877317425825408" , "activities" : { "data" : [ { "event_type…" at bounding box center [308, 198] width 303 height 258
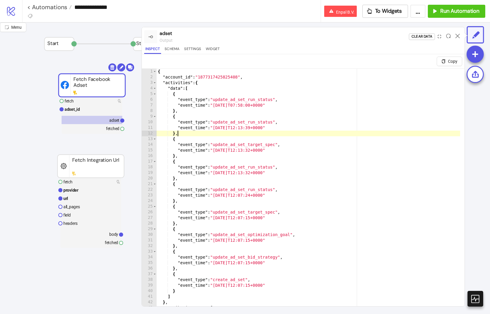
click at [252, 131] on div "{ "account_id" : "1877317425825408" , "activities" : { "data" : [ { "event_type…" at bounding box center [308, 198] width 303 height 258
click at [155, 83] on span "Toggle code folding, rows 3 through 42" at bounding box center [154, 83] width 3 height 6
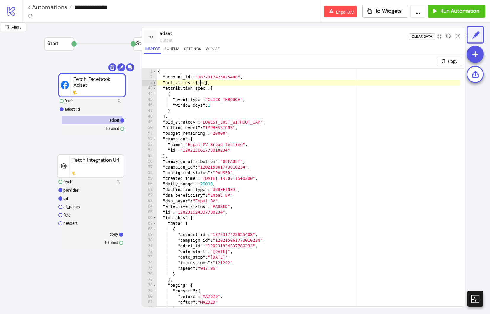
click at [154, 84] on span "Toggle code folding, rows 3 through 42" at bounding box center [154, 83] width 3 height 6
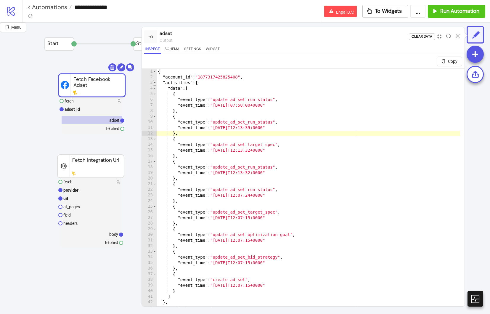
click at [155, 82] on span "Toggle code folding, rows 3 through 42" at bounding box center [154, 83] width 3 height 6
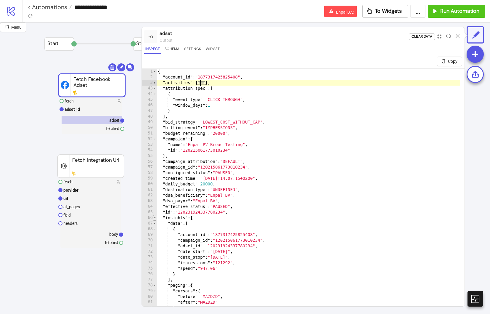
click at [154, 218] on span "Toggle code folding, rows 66 through 84" at bounding box center [154, 218] width 3 height 6
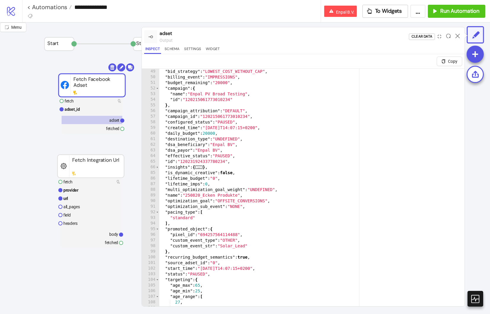
scroll to position [70, 0]
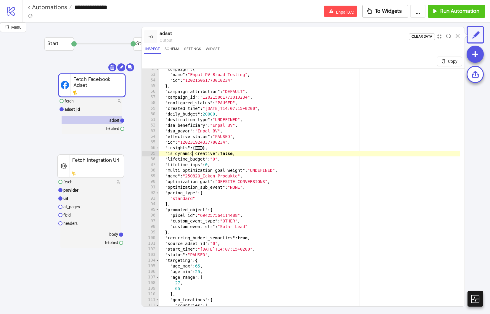
click at [192, 154] on div ""campaign" : { "name" : "Enpal PV Broad Testing" , "id" : "120215061773010234" …" at bounding box center [309, 197] width 301 height 263
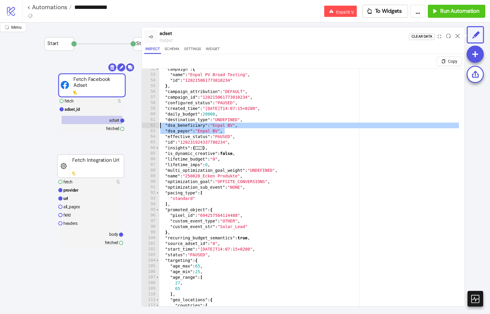
drag, startPoint x: 244, startPoint y: 130, endPoint x: 148, endPoint y: 123, distance: 96.8
click at [148, 123] on div "**********" at bounding box center [303, 194] width 322 height 252
click at [191, 128] on div ""campaign" : { "name" : "Enpal PV Broad Testing" , "id" : "120215061773010234" …" at bounding box center [309, 197] width 301 height 263
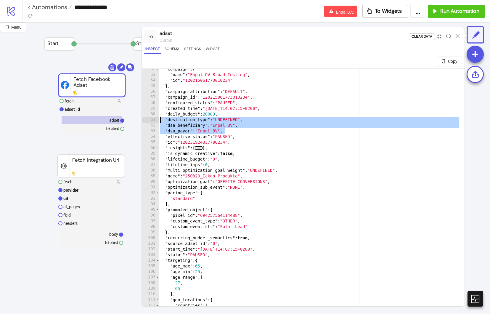
drag, startPoint x: 193, startPoint y: 128, endPoint x: 139, endPoint y: 122, distance: 53.9
click at [139, 122] on div "**********" at bounding box center [245, 167] width 490 height 291
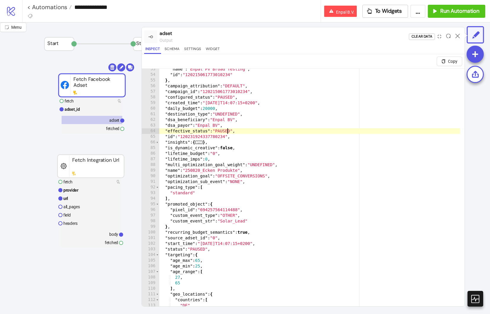
click at [226, 130] on div ""name" : "Enpal PV Broad Testing" , "id" : "120215061773010234" } , "campaign_a…" at bounding box center [309, 197] width 301 height 263
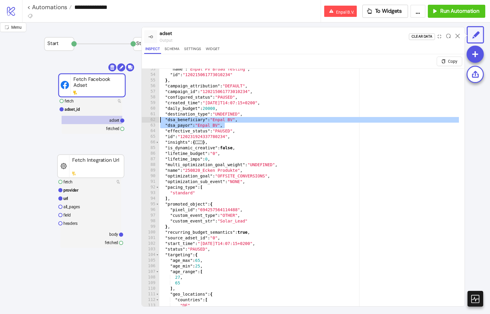
drag, startPoint x: 236, startPoint y: 127, endPoint x: 140, endPoint y: 117, distance: 96.7
click at [140, 117] on div "**********" at bounding box center [245, 167] width 490 height 291
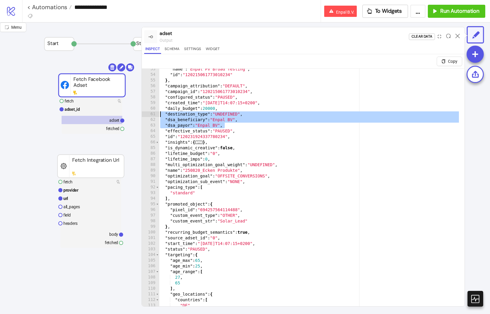
click at [205, 150] on div ""name" : "Enpal PV Broad Testing" , "id" : "120215061773010234" } , "campaign_a…" at bounding box center [309, 197] width 301 height 263
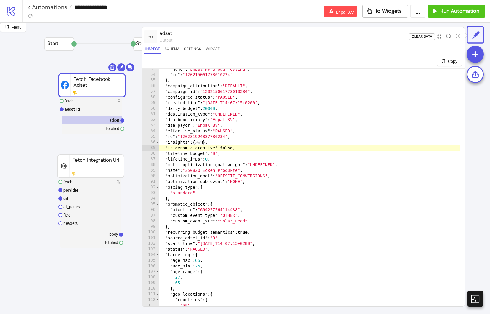
click at [211, 110] on div ""name" : "Enpal PV Broad Testing" , "id" : "120215061773010234" } , "campaign_a…" at bounding box center [309, 197] width 301 height 263
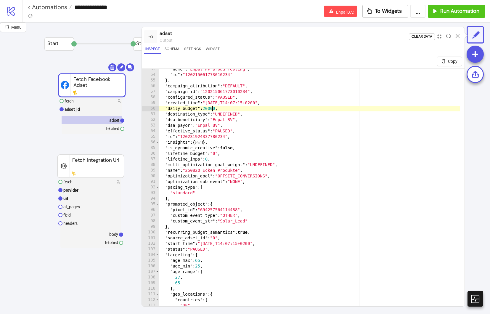
click at [211, 110] on div ""name" : "Enpal PV Broad Testing" , "id" : "120215061773010234" } , "campaign_a…" at bounding box center [309, 197] width 301 height 263
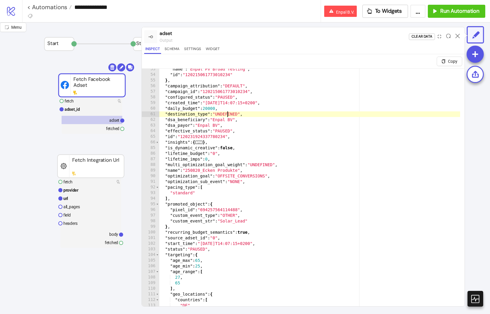
drag, startPoint x: 226, startPoint y: 112, endPoint x: 210, endPoint y: 112, distance: 16.0
click at [226, 112] on div ""name" : "Enpal PV Broad Testing" , "id" : "120215061773010234" } , "campaign_a…" at bounding box center [309, 197] width 301 height 263
click at [210, 112] on div ""name" : "Enpal PV Broad Testing" , "id" : "120215061773010234" } , "campaign_a…" at bounding box center [309, 197] width 301 height 263
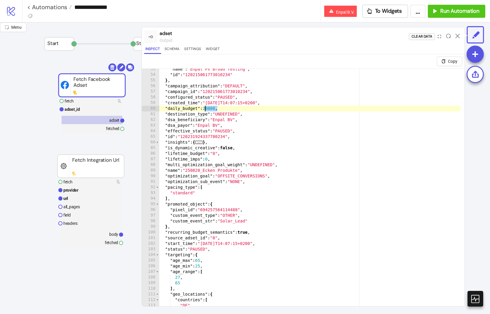
click at [210, 111] on div ""name" : "Enpal PV Broad Testing" , "id" : "120215061773010234" } , "campaign_a…" at bounding box center [309, 197] width 301 height 263
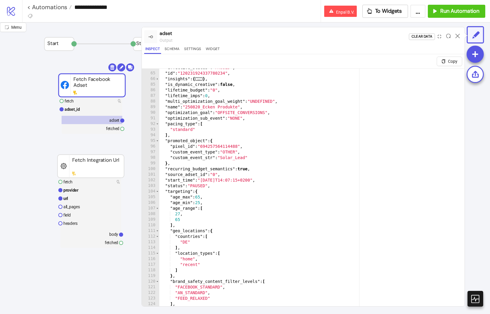
scroll to position [152, 0]
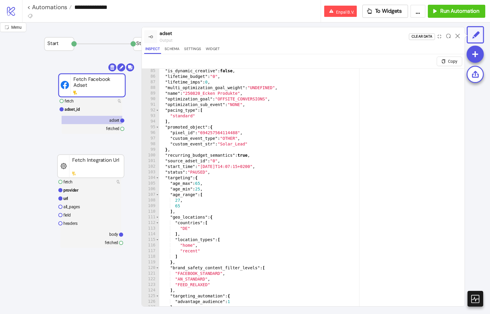
click at [175, 176] on div ""is_dynamic_creative" : false , "lifetime_budget" : "0" , "lifetime_imps" : 0 ,…" at bounding box center [309, 199] width 301 height 263
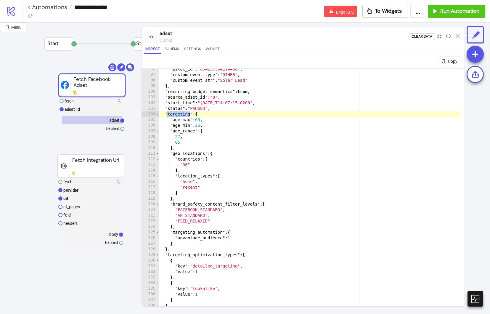
click at [207, 168] on div ""pixel_id" : "694257564114488" , "custom_event_type" : "OTHER" , "custom_event_…" at bounding box center [309, 197] width 301 height 263
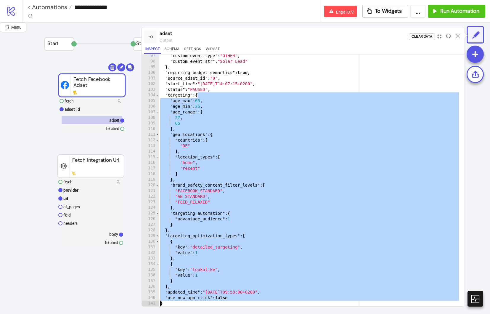
scroll to position [221, 0]
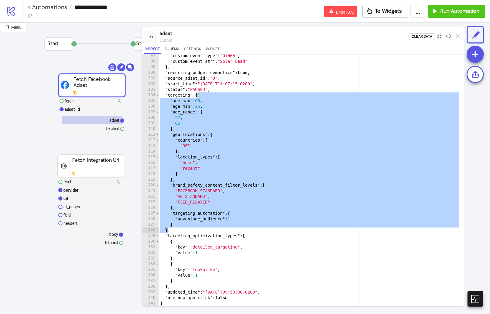
drag, startPoint x: 198, startPoint y: 109, endPoint x: 168, endPoint y: 231, distance: 125.7
click at [168, 231] on div ""custom_event_type" : "OTHER" , "custom_event_str" : "Solar_Lead" } , "recurrin…" at bounding box center [309, 184] width 301 height 263
click at [204, 103] on div ""custom_event_type" : "OTHER" , "custom_event_str" : "Solar_Lead" } , "recurrin…" at bounding box center [309, 184] width 301 height 263
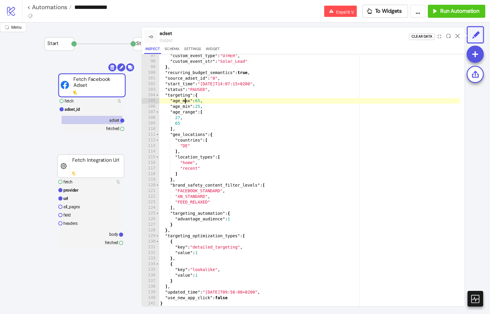
click at [186, 101] on div ""custom_event_type" : "OTHER" , "custom_event_str" : "Solar_Lead" } , "recurrin…" at bounding box center [309, 184] width 301 height 263
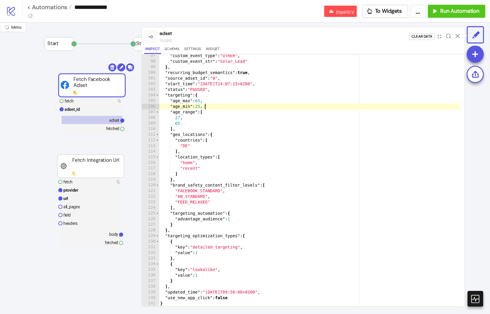
drag, startPoint x: 215, startPoint y: 104, endPoint x: 179, endPoint y: 107, distance: 36.7
click at [179, 107] on div ""custom_event_type" : "OTHER" , "custom_event_str" : "Solar_Lead" } , "recurrin…" at bounding box center [309, 184] width 301 height 263
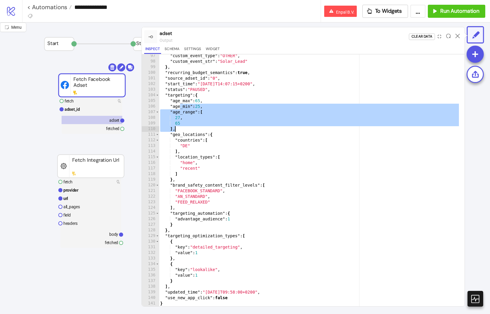
drag, startPoint x: 181, startPoint y: 109, endPoint x: 182, endPoint y: 129, distance: 20.2
click at [182, 129] on div ""custom_event_type" : "OTHER" , "custom_event_str" : "Solar_Lead" } , "recurrin…" at bounding box center [309, 184] width 301 height 263
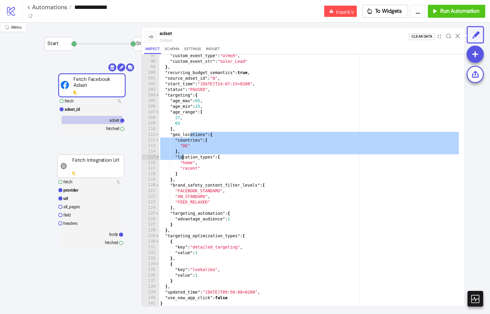
drag, startPoint x: 189, startPoint y: 134, endPoint x: 183, endPoint y: 157, distance: 23.9
click at [183, 157] on div ""custom_event_type" : "OTHER" , "custom_event_str" : "Solar_Lead" } , "recurrin…" at bounding box center [309, 184] width 301 height 263
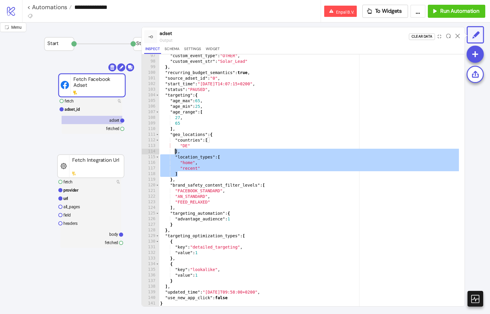
drag, startPoint x: 180, startPoint y: 172, endPoint x: 176, endPoint y: 150, distance: 22.1
click at [176, 150] on div ""custom_event_type" : "OTHER" , "custom_event_str" : "Solar_Lead" } , "recurrin…" at bounding box center [309, 184] width 301 height 263
click at [182, 157] on div ""custom_event_type" : "OTHER" , "custom_event_str" : "Solar_Lead" } , "recurrin…" at bounding box center [309, 184] width 301 height 263
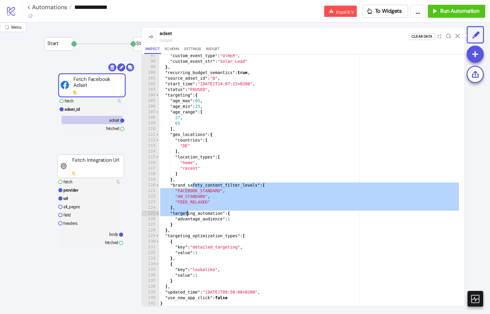
drag, startPoint x: 189, startPoint y: 203, endPoint x: 187, endPoint y: 210, distance: 7.6
click at [187, 210] on div ""custom_event_type" : "OTHER" , "custom_event_str" : "Solar_Lead" } , "recurrin…" at bounding box center [309, 184] width 301 height 263
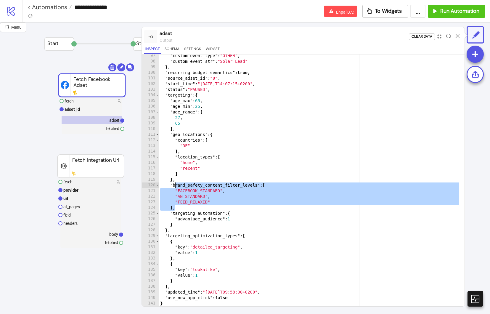
drag, startPoint x: 176, startPoint y: 207, endPoint x: 175, endPoint y: 186, distance: 21.0
click at [175, 186] on div ""custom_event_type" : "OTHER" , "custom_event_str" : "Solar_Lead" } , "recurrin…" at bounding box center [309, 184] width 301 height 263
click at [176, 187] on div ""custom_event_type" : "OTHER" , "custom_event_str" : "Solar_Lead" } , "recurrin…" at bounding box center [309, 184] width 301 height 263
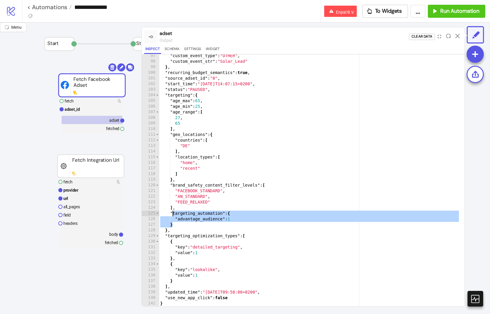
drag, startPoint x: 176, startPoint y: 219, endPoint x: 173, endPoint y: 213, distance: 7.1
click at [173, 213] on div ""custom_event_type" : "OTHER" , "custom_event_str" : "Solar_Lead" } , "recurrin…" at bounding box center [309, 184] width 301 height 263
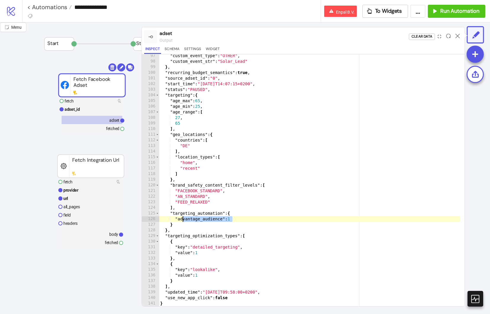
drag, startPoint x: 232, startPoint y: 220, endPoint x: 181, endPoint y: 219, distance: 50.3
click at [181, 219] on div ""custom_event_type" : "OTHER" , "custom_event_str" : "Solar_Lead" } , "recurrin…" at bounding box center [309, 184] width 301 height 263
drag, startPoint x: 175, startPoint y: 220, endPoint x: 251, endPoint y: 219, distance: 76.3
click at [252, 218] on div ""custom_event_type" : "OTHER" , "custom_event_str" : "Solar_Lead" } , "recurrin…" at bounding box center [309, 184] width 301 height 263
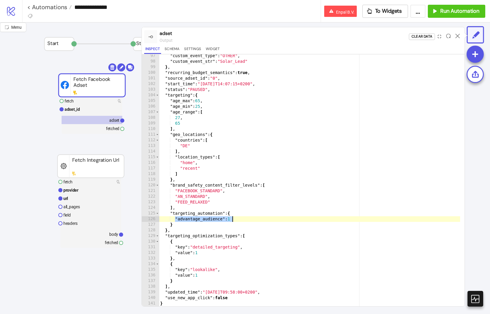
click at [251, 219] on div ""custom_event_type" : "OTHER" , "custom_event_str" : "Solar_Lead" } , "recurrin…" at bounding box center [309, 184] width 301 height 263
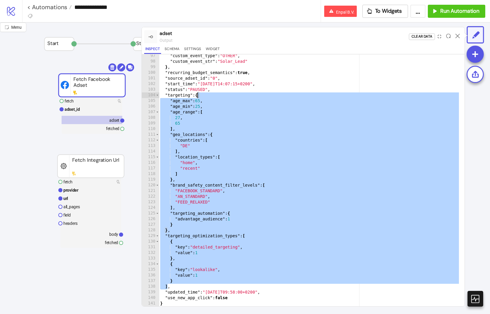
drag, startPoint x: 168, startPoint y: 287, endPoint x: 197, endPoint y: 96, distance: 193.4
click at [197, 96] on div ""custom_event_type" : "OTHER" , "custom_event_str" : "Solar_Lead" } , "recurrin…" at bounding box center [309, 184] width 301 height 263
click at [250, 161] on div ""custom_event_type" : "OTHER" , "custom_event_str" : "Solar_Lead" } , "recurrin…" at bounding box center [309, 184] width 301 height 263
type textarea "*******"
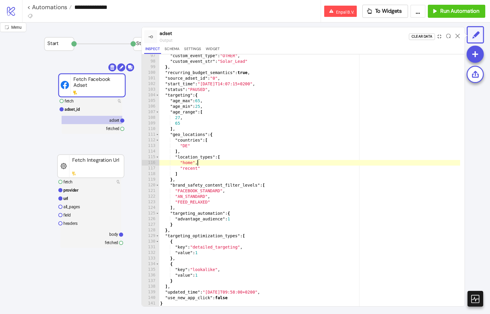
click at [439, 37] on icon "compress" at bounding box center [439, 36] width 4 height 4
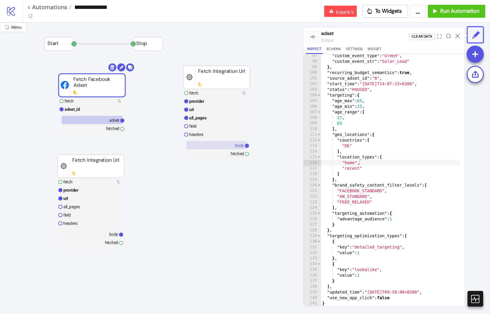
click at [225, 145] on rect at bounding box center [216, 145] width 61 height 8
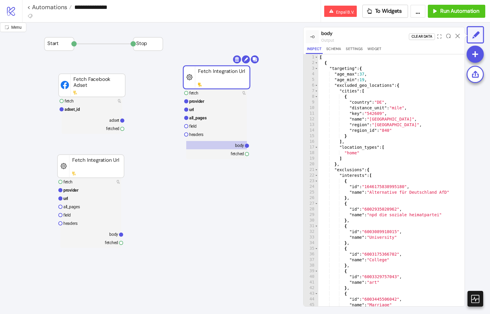
type textarea "*"
click at [361, 137] on div "[ { "targeting" : { "age_max" : 37 , "age_min" : 19 , "excluded_geo_locations" …" at bounding box center [412, 183] width 189 height 258
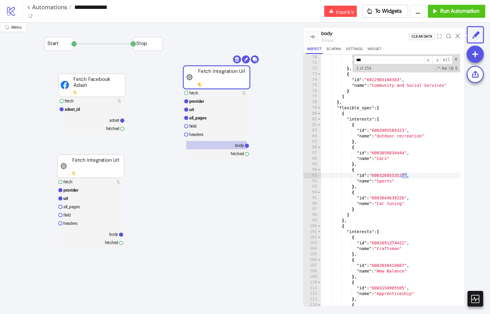
scroll to position [351, 0]
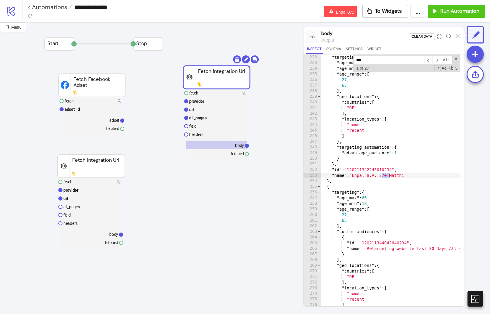
type input "***"
click at [439, 36] on icon "expand" at bounding box center [439, 36] width 4 height 4
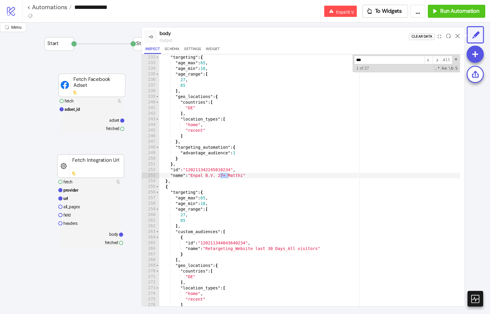
click at [379, 63] on input "***" at bounding box center [389, 60] width 70 height 9
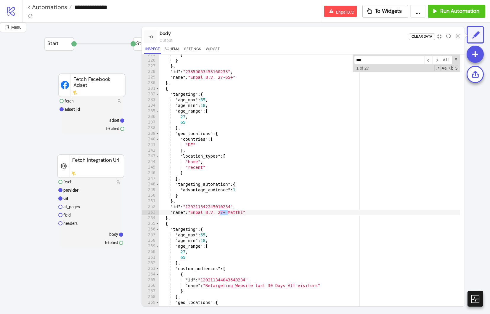
scroll to position [339, 0]
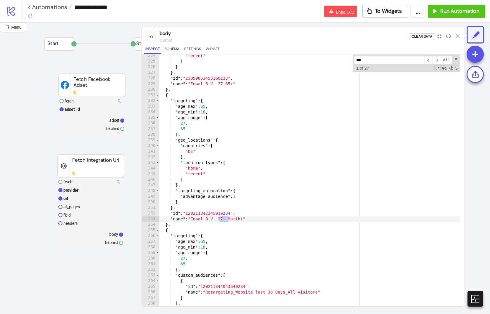
type textarea "**"
drag, startPoint x: 210, startPoint y: 223, endPoint x: 197, endPoint y: 223, distance: 13.0
click at [210, 223] on div ""recent" ] } } , "id" : "23859053453160233" , "name" : "Enpal B.V. 27-65+" } , …" at bounding box center [309, 184] width 301 height 263
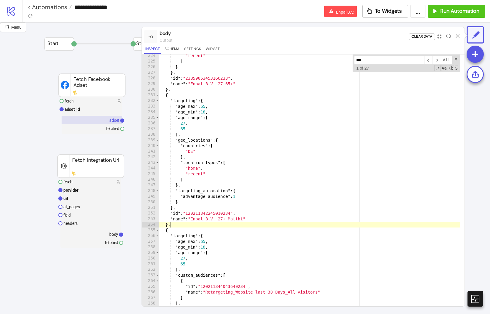
click at [105, 120] on rect at bounding box center [92, 120] width 61 height 8
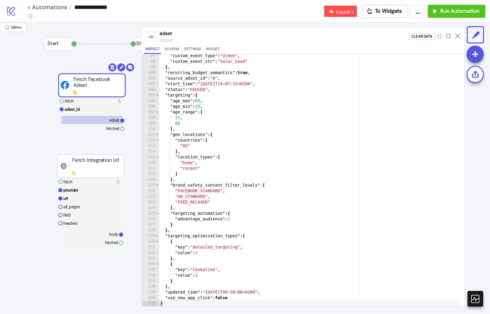
scroll to position [541, 0]
click at [232, 174] on div ""custom_event_type" : "OTHER" , "custom_event_str" : "Solar_Lead" } , "recurrin…" at bounding box center [309, 184] width 301 height 263
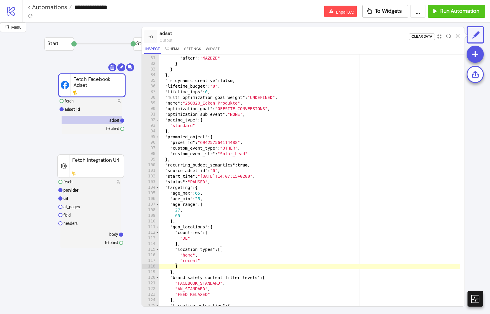
scroll to position [449, 0]
click at [157, 188] on span "Toggle code folding, rows 104 through 128" at bounding box center [157, 188] width 3 height 6
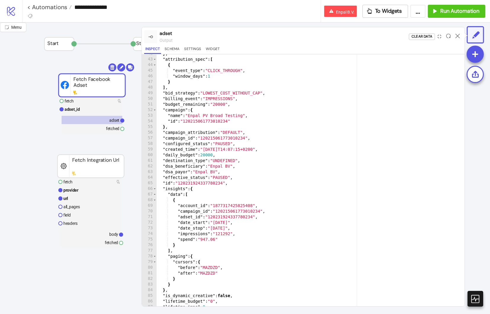
click at [226, 181] on div "} , "attribution_spec" : [ { "event_type" : "CLICK_THROUGH" , "window_days" : 1…" at bounding box center [309, 182] width 304 height 263
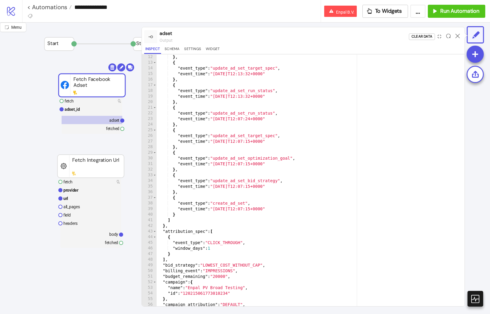
scroll to position [9, 0]
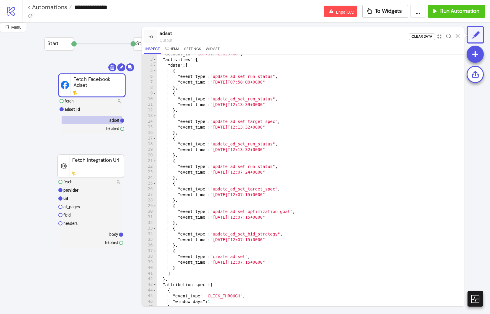
click at [154, 61] on span "Toggle code folding, rows 3 through 42" at bounding box center [154, 60] width 3 height 6
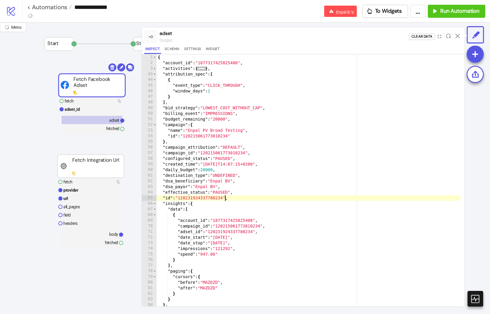
scroll to position [0, 0]
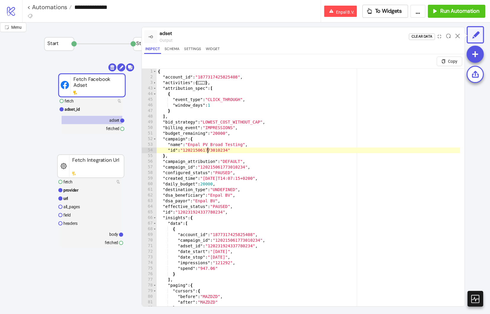
click at [207, 148] on div "{ "account_id" : "1877317425825408" , "activities" : { ... } , "attribution_spe…" at bounding box center [309, 200] width 304 height 263
click at [199, 129] on div "{ "account_id" : "1877317425825408" , "activities" : { ... } , "attribution_spe…" at bounding box center [309, 200] width 304 height 263
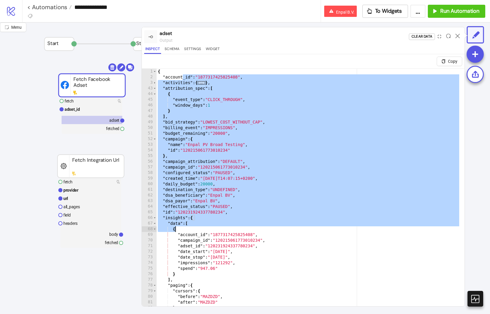
drag, startPoint x: 181, startPoint y: 75, endPoint x: 203, endPoint y: 229, distance: 156.0
click at [203, 229] on div "{ "account_id" : "1877317425825408" , "activities" : { ... } , "attribution_spe…" at bounding box center [309, 200] width 304 height 263
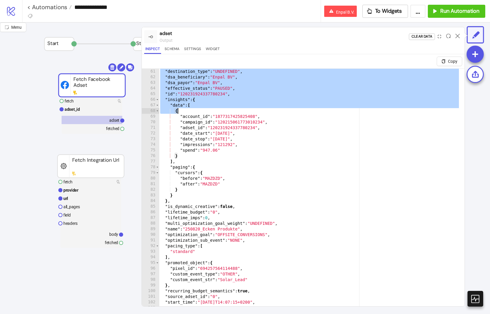
scroll to position [187, 0]
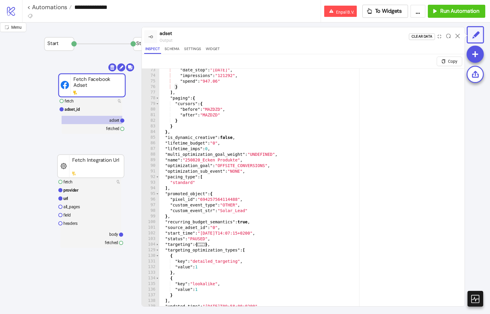
click at [221, 292] on div ""date_stop" : "2025-08-25" , "impressions" : "121292" , "spend" : "947.06" } ] …" at bounding box center [309, 198] width 301 height 263
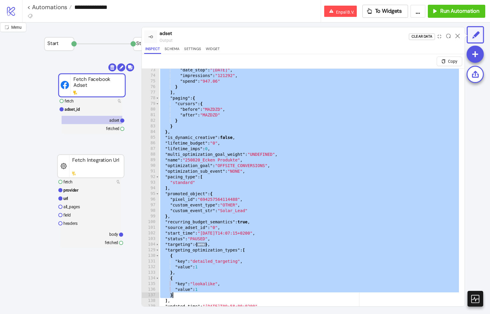
click at [253, 222] on div ""date_stop" : "2025-08-25" , "impressions" : "121292" , "spend" : "947.06" } ] …" at bounding box center [309, 198] width 301 height 263
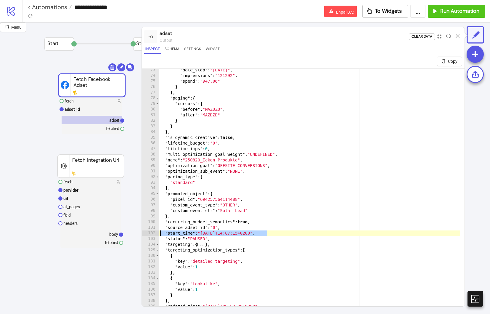
drag, startPoint x: 270, startPoint y: 236, endPoint x: 146, endPoint y: 233, distance: 124.0
click at [146, 233] on div "**********" at bounding box center [303, 194] width 322 height 252
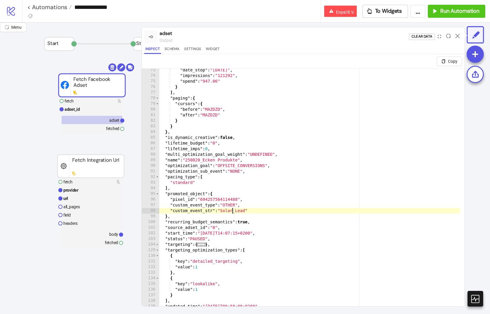
click at [233, 208] on div ""date_stop" : "2025-08-25" , "impressions" : "121292" , "spend" : "947.06" } ] …" at bounding box center [309, 198] width 301 height 263
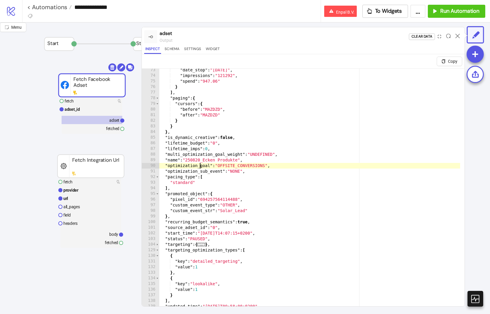
click at [199, 164] on div ""date_stop" : "2025-08-25" , "impressions" : "121292" , "spend" : "947.06" } ] …" at bounding box center [309, 198] width 301 height 263
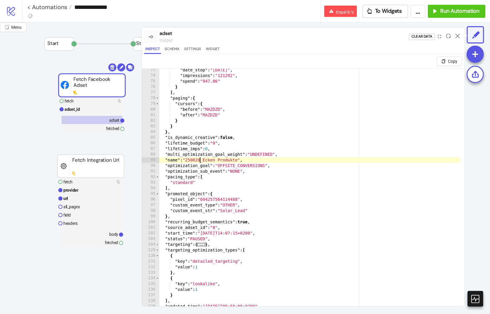
click at [200, 162] on div ""date_stop" : "2025-08-25" , "impressions" : "121292" , "spend" : "947.06" } ] …" at bounding box center [309, 198] width 301 height 263
click at [230, 151] on div ""date_stop" : "2025-08-25" , "impressions" : "121292" , "spend" : "947.06" } ] …" at bounding box center [309, 198] width 301 height 263
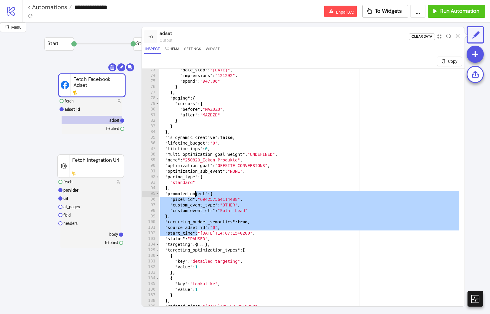
drag, startPoint x: 197, startPoint y: 233, endPoint x: 197, endPoint y: 169, distance: 63.9
click at [197, 169] on div ""date_stop" : "2025-08-25" , "impressions" : "121292" , "spend" : "947.06" } ] …" at bounding box center [309, 198] width 301 height 263
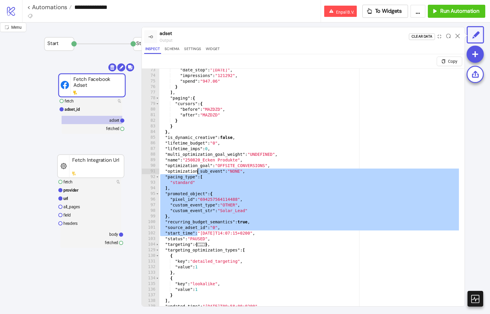
click at [197, 168] on div ""date_stop" : "2025-08-25" , "impressions" : "121292" , "spend" : "947.06" } ] …" at bounding box center [309, 198] width 301 height 263
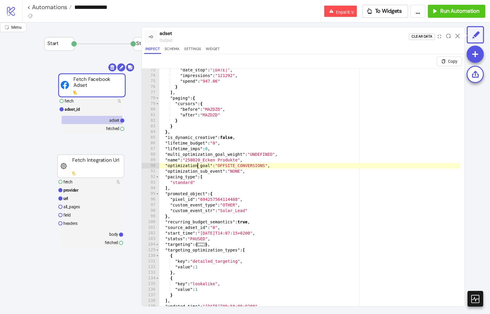
click at [208, 192] on div ""date_stop" : "2025-08-25" , "impressions" : "121292" , "spend" : "947.06" } ] …" at bounding box center [309, 198] width 301 height 263
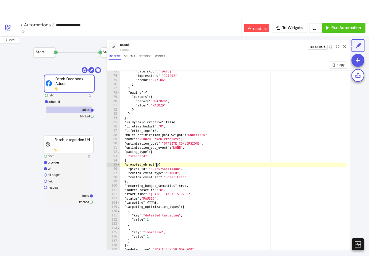
scroll to position [1, 0]
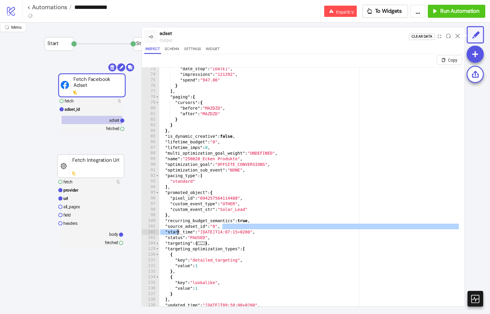
drag, startPoint x: 187, startPoint y: 228, endPoint x: 159, endPoint y: 230, distance: 28.2
click at [158, 230] on div "**********" at bounding box center [303, 193] width 322 height 252
click at [254, 228] on div ""date_stop" : "2025-08-25" , "impressions" : "121292" , "spend" : "947.06" } ] …" at bounding box center [309, 197] width 301 height 263
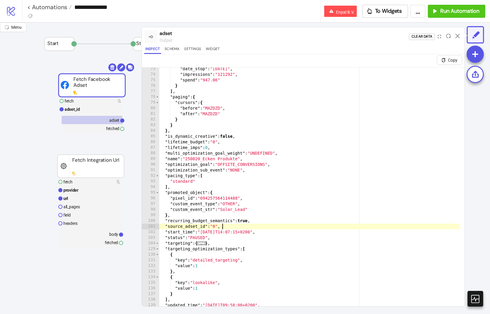
click at [211, 183] on div ""date_stop" : "2025-08-25" , "impressions" : "121292" , "spend" : "947.06" } ] …" at bounding box center [309, 197] width 301 height 263
type textarea "**********"
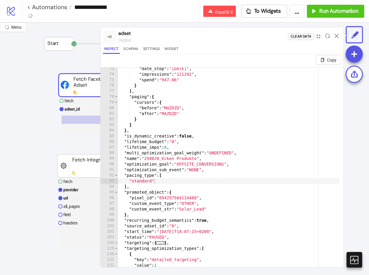
click at [320, 36] on icon "compress" at bounding box center [318, 36] width 4 height 4
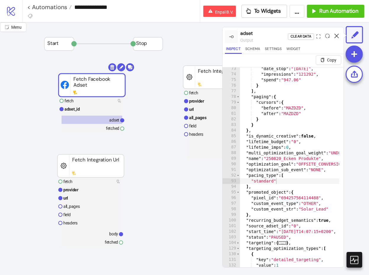
click at [337, 36] on icon at bounding box center [336, 36] width 4 height 4
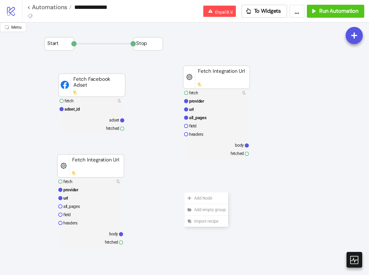
click at [194, 196] on span "Add Node" at bounding box center [210, 198] width 32 height 7
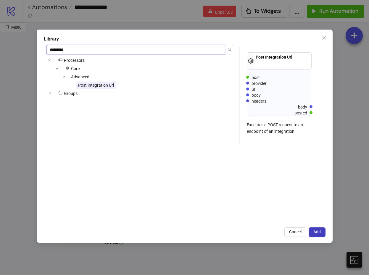
type input "*********"
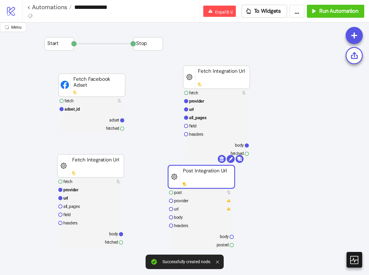
drag, startPoint x: 200, startPoint y: 182, endPoint x: 195, endPoint y: 175, distance: 8.8
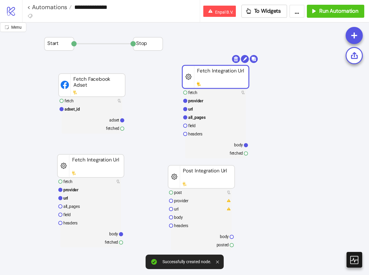
drag, startPoint x: 216, startPoint y: 82, endPoint x: 170, endPoint y: 83, distance: 45.3
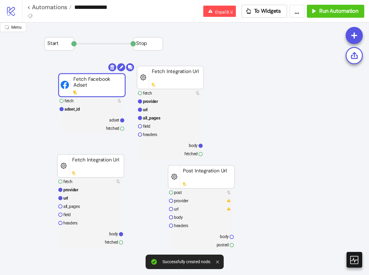
drag, startPoint x: 115, startPoint y: 85, endPoint x: 75, endPoint y: 85, distance: 39.9
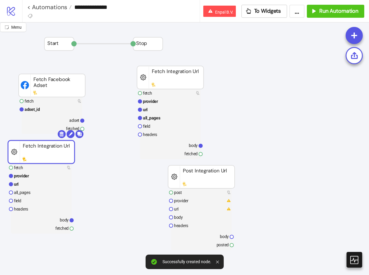
drag, startPoint x: 69, startPoint y: 155, endPoint x: 123, endPoint y: 91, distance: 84.2
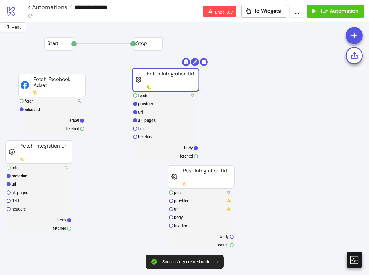
drag, startPoint x: 164, startPoint y: 78, endPoint x: 128, endPoint y: 89, distance: 37.9
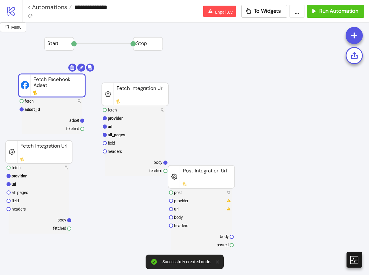
drag, startPoint x: 52, startPoint y: 81, endPoint x: 47, endPoint y: 78, distance: 5.7
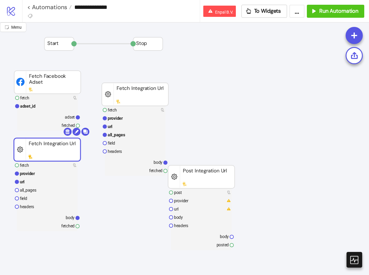
drag, startPoint x: 49, startPoint y: 146, endPoint x: 57, endPoint y: 143, distance: 8.3
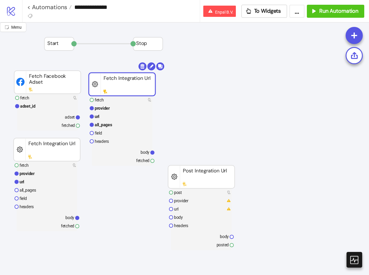
drag, startPoint x: 149, startPoint y: 99, endPoint x: 136, endPoint y: 89, distance: 16.5
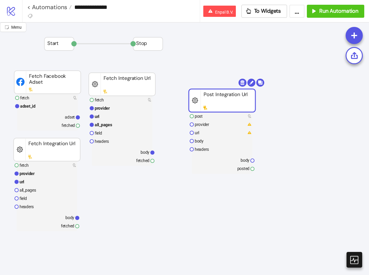
drag, startPoint x: 205, startPoint y: 164, endPoint x: 224, endPoint y: 94, distance: 72.7
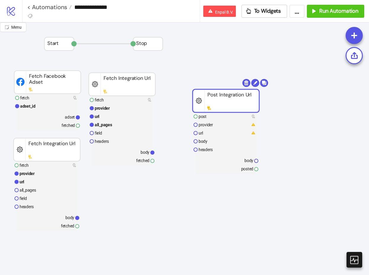
drag, startPoint x: 224, startPoint y: 93, endPoint x: 246, endPoint y: 100, distance: 23.6
click at [247, 100] on rect at bounding box center [226, 100] width 67 height 23
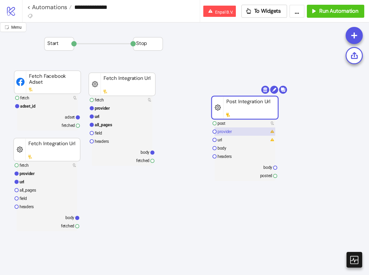
click at [237, 133] on rect at bounding box center [245, 132] width 61 height 8
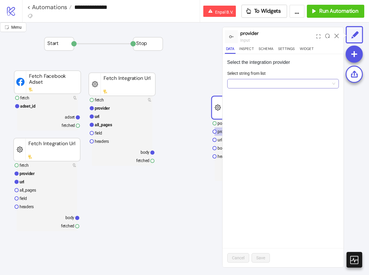
click at [249, 88] on input "Select string from list" at bounding box center [280, 83] width 99 height 9
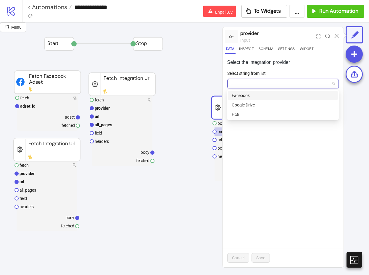
click at [250, 84] on input "Select string from list" at bounding box center [280, 83] width 99 height 9
click at [252, 96] on div "Facebook" at bounding box center [283, 95] width 102 height 7
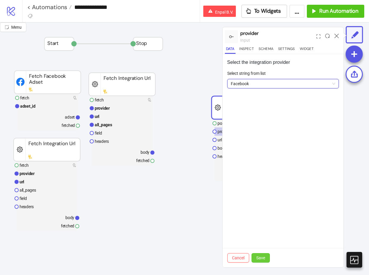
click at [263, 262] on button "Save" at bounding box center [260, 257] width 18 height 9
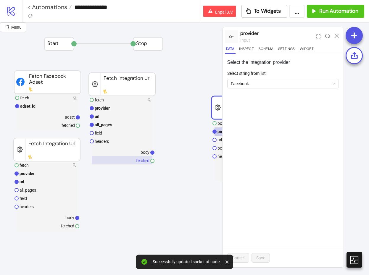
drag, startPoint x: 222, startPoint y: 111, endPoint x: 141, endPoint y: 164, distance: 96.3
click at [135, 178] on div "Menu provider input Data Inspect Schema Settings Widget Select the integration …" at bounding box center [184, 148] width 369 height 253
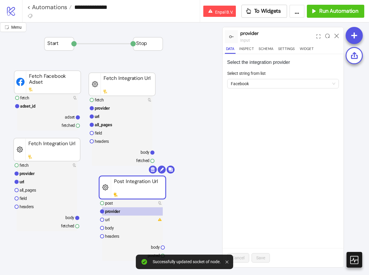
drag, startPoint x: 215, startPoint y: 104, endPoint x: 101, endPoint y: 184, distance: 138.3
click at [101, 184] on rect at bounding box center [132, 187] width 67 height 23
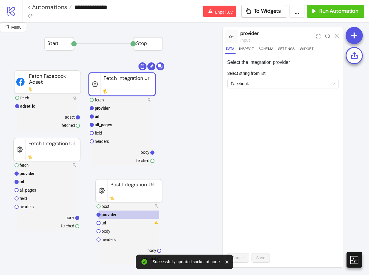
drag, startPoint x: 117, startPoint y: 81, endPoint x: 121, endPoint y: 69, distance: 13.0
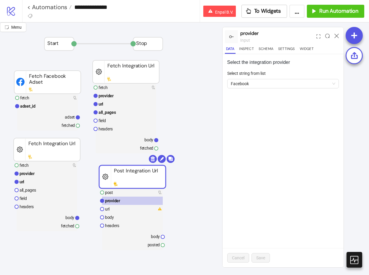
drag, startPoint x: 142, startPoint y: 178, endPoint x: 150, endPoint y: 160, distance: 19.6
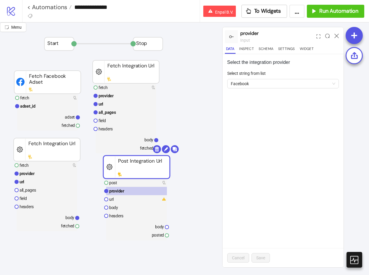
click at [280, 172] on div "Select the integration provider Select string from list Facebook Cancel Save" at bounding box center [282, 160] width 121 height 213
click at [142, 197] on rect at bounding box center [136, 199] width 61 height 8
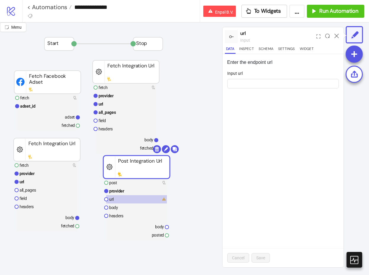
click at [244, 89] on form "Input url" at bounding box center [283, 82] width 112 height 25
click at [244, 88] on input "Input url" at bounding box center [283, 83] width 112 height 9
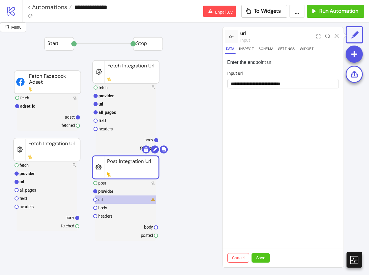
drag, startPoint x: 151, startPoint y: 167, endPoint x: 188, endPoint y: 154, distance: 40.1
click at [140, 167] on rect at bounding box center [125, 167] width 67 height 23
click at [272, 133] on div "**********" at bounding box center [282, 160] width 121 height 213
click at [296, 85] on input "**********" at bounding box center [283, 83] width 112 height 9
click at [310, 83] on input "**********" at bounding box center [283, 83] width 112 height 9
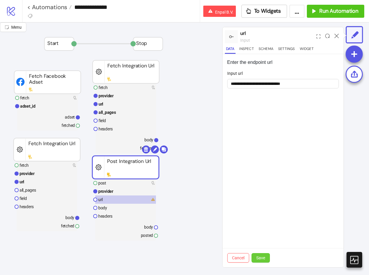
click at [265, 257] on button "Save" at bounding box center [260, 257] width 18 height 9
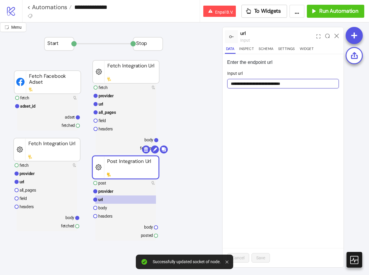
click at [304, 87] on input "**********" at bounding box center [283, 83] width 112 height 9
paste input "**********"
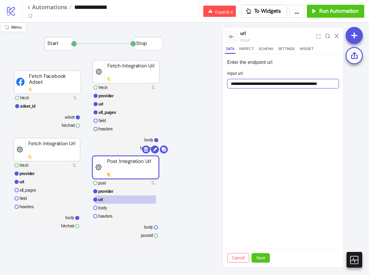
type input "**********"
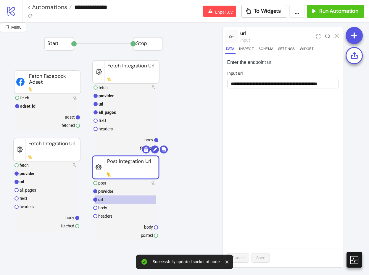
scroll to position [0, 0]
click at [138, 179] on rect at bounding box center [125, 167] width 67 height 23
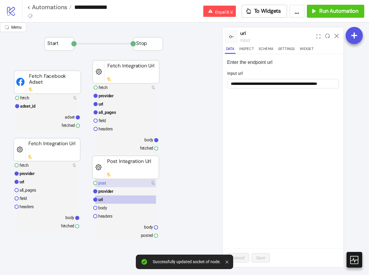
click at [138, 182] on rect at bounding box center [125, 183] width 61 height 8
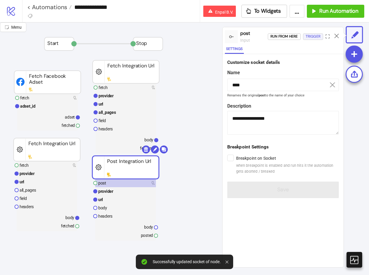
click at [317, 34] on div "Trigger" at bounding box center [313, 36] width 15 height 7
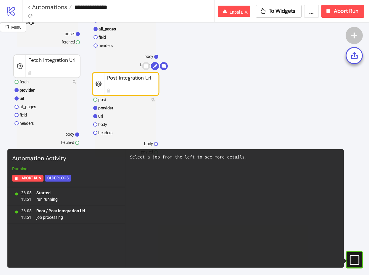
scroll to position [90, 0]
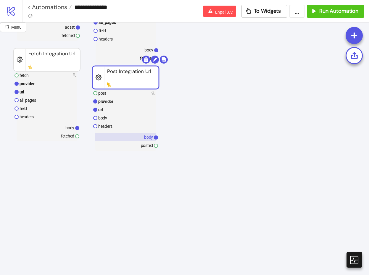
click at [144, 137] on rect at bounding box center [125, 137] width 61 height 8
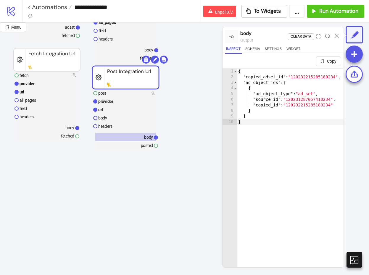
click at [269, 133] on div "{ "copied_adset_id" : "120232215285180234" , "ad_object_ids" : [ { "ad_object_t…" at bounding box center [290, 179] width 107 height 220
click at [302, 106] on div "{ "copied_adset_id" : "120232215285180234" , "ad_object_ids" : [ { "ad_object_t…" at bounding box center [290, 179] width 107 height 220
click at [307, 80] on div "{ "copied_adset_id" : "120232215285180234" , "ad_object_ids" : [ { "ad_object_t…" at bounding box center [290, 179] width 107 height 220
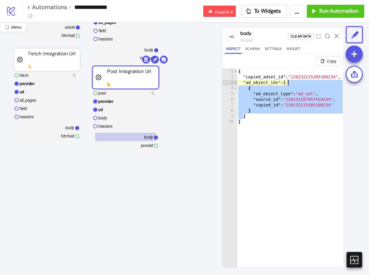
click at [309, 77] on div "{ "copied_adset_id" : "120232215285180234" , "ad_object_ids" : [ { "ad_object_t…" at bounding box center [290, 179] width 107 height 220
type textarea "**********"
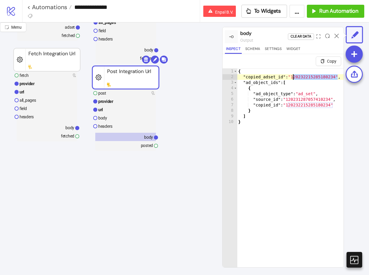
click at [309, 77] on div "{ "copied_adset_id" : "120232215285180234" , "ad_object_ids" : [ { "ad_object_t…" at bounding box center [290, 179] width 107 height 220
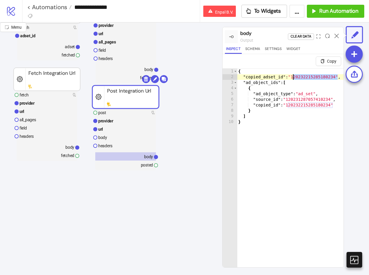
scroll to position [0, 0]
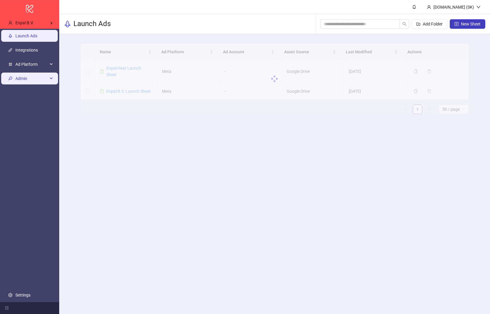
click at [43, 80] on span "Admin" at bounding box center [31, 79] width 33 height 12
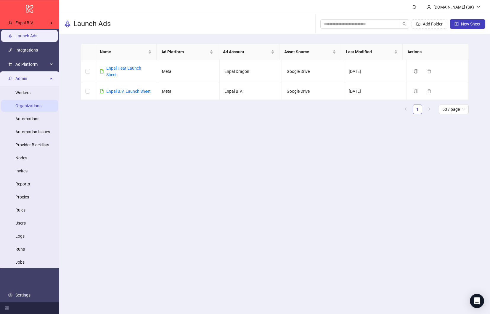
click at [37, 104] on link "Organizations" at bounding box center [28, 106] width 26 height 5
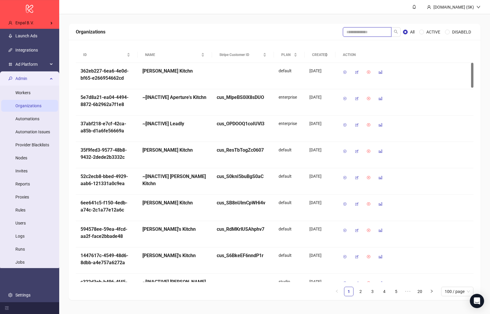
click at [372, 33] on input "search" at bounding box center [367, 31] width 49 height 9
type input "****"
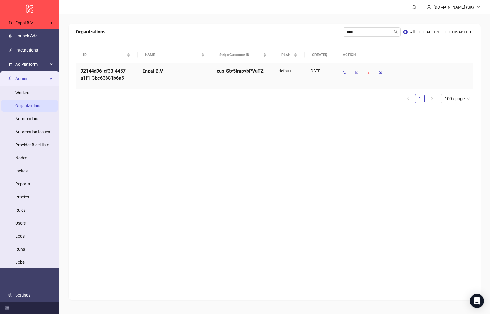
click at [354, 73] on icon "button" at bounding box center [356, 72] width 4 height 4
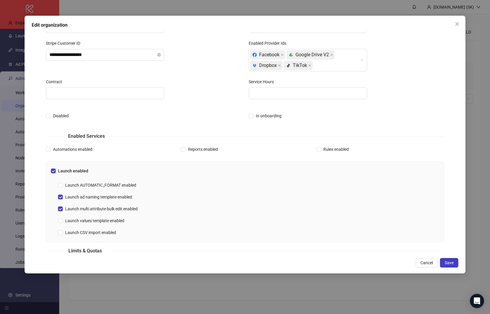
scroll to position [133, 0]
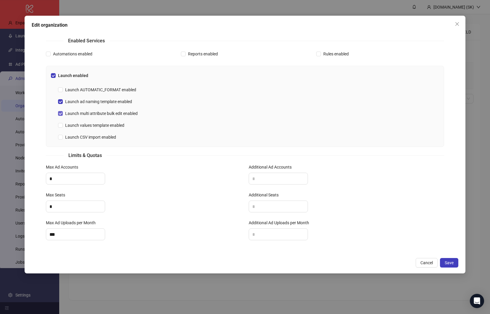
click at [103, 114] on span "Launch multi attribute bulk edit enabled" at bounding box center [101, 113] width 77 height 7
click at [102, 124] on span "Launch values template enabled" at bounding box center [95, 125] width 64 height 7
click at [443, 261] on button "Save" at bounding box center [449, 262] width 18 height 9
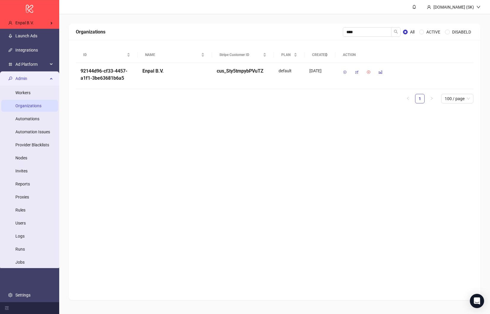
click at [249, 133] on div "Organizations **** All ACTIVE DISABELD ID NAME Stripe Customer ID PLAN CREATED …" at bounding box center [275, 162] width 412 height 276
click at [222, 138] on div "Organizations **** All ACTIVE DISABELD ID NAME Stripe Customer ID PLAN CREATED …" at bounding box center [275, 162] width 412 height 276
drag, startPoint x: 220, startPoint y: 138, endPoint x: 216, endPoint y: 133, distance: 6.5
click at [220, 137] on div "Organizations **** All ACTIVE DISABELD ID NAME Stripe Customer ID PLAN CREATED …" at bounding box center [275, 162] width 412 height 276
click at [179, 129] on div "Organizations **** All ACTIVE DISABELD ID NAME Stripe Customer ID PLAN CREATED …" at bounding box center [275, 162] width 412 height 276
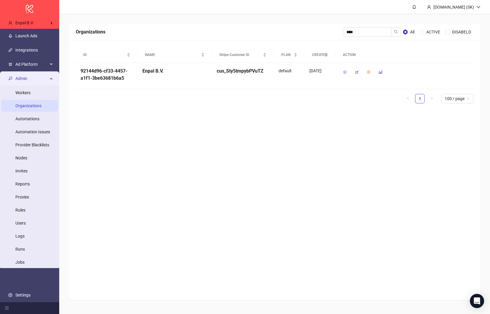
click at [225, 148] on div "Organizations **** All ACTIVE DISABELD ID NAME Stripe Customer ID PLAN CREATED …" at bounding box center [275, 162] width 412 height 276
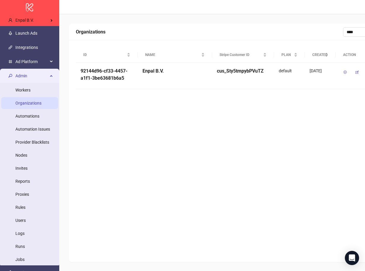
drag, startPoint x: 167, startPoint y: 127, endPoint x: 139, endPoint y: 112, distance: 31.0
click at [167, 127] on div "Organizations **** All ACTIVE DISABELD ID NAME Stripe Customer ID PLAN CREATED …" at bounding box center [275, 143] width 412 height 238
click at [33, 34] on link "Launch Ads" at bounding box center [26, 33] width 22 height 5
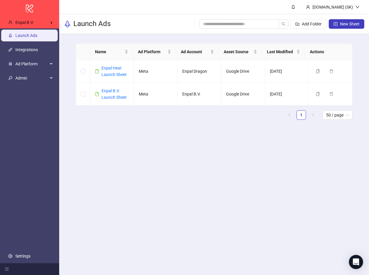
click at [93, 144] on main "Kitchn.io (SK) Launch Ads Add Folder New Sheet Name Ad Platform Ad Account Asse…" at bounding box center [214, 137] width 310 height 275
click at [147, 30] on div "Launch Ads Add Folder New Sheet" at bounding box center [214, 24] width 310 height 20
drag, startPoint x: 123, startPoint y: 121, endPoint x: 116, endPoint y: 113, distance: 10.5
click at [116, 113] on div "Name Ad Platform Ad Account Asset Source Last Modified Actions Enpal Heat Launc…" at bounding box center [214, 83] width 276 height 81
click at [143, 165] on main "Kitchn.io (SK) Launch Ads Add Folder New Sheet Name Ad Platform Ad Account Asse…" at bounding box center [214, 137] width 310 height 275
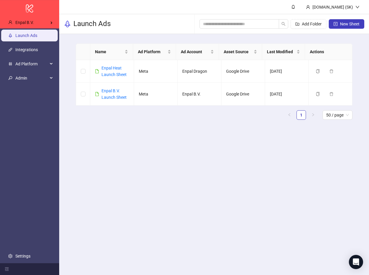
drag, startPoint x: 193, startPoint y: 143, endPoint x: 174, endPoint y: 129, distance: 23.3
click at [174, 129] on main "Name Ad Platform Ad Account Asset Source Last Modified Actions Enpal Heat Launc…" at bounding box center [214, 84] width 286 height 100
click at [134, 136] on main "Kitchn.io (SK) Launch Ads Add Folder New Sheet Name Ad Platform Ad Account Asse…" at bounding box center [214, 137] width 310 height 275
click at [130, 154] on main "Kitchn.io (SK) Launch Ads Add Folder New Sheet Name Ad Platform Ad Account Asse…" at bounding box center [214, 137] width 310 height 275
click at [163, 172] on main "Kitchn.io (SK) Launch Ads Add Folder New Sheet Name Ad Platform Ad Account Asse…" at bounding box center [214, 137] width 310 height 275
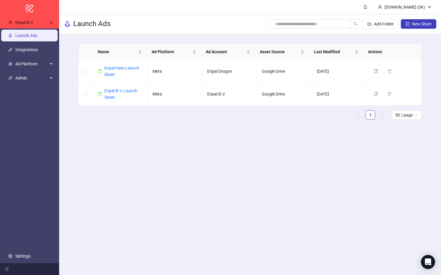
click at [143, 148] on main "Kitchn.io (SK) Launch Ads Add Folder New Sheet Name Ad Platform Ad Account Asse…" at bounding box center [250, 137] width 382 height 275
click at [222, 179] on main "Kitchn.io (SK) Launch Ads Add Folder New Sheet Name Ad Platform Ad Account Asse…" at bounding box center [250, 137] width 382 height 275
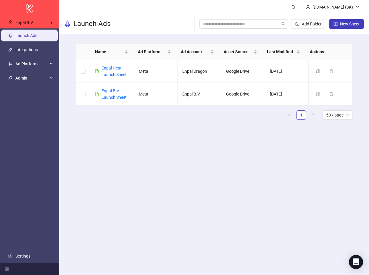
click at [151, 178] on main "Kitchn.io (SK) Launch Ads Add Folder New Sheet Name Ad Platform Ad Account Asse…" at bounding box center [214, 137] width 310 height 275
click at [132, 145] on main "Kitchn.io (SK) Launch Ads Add Folder New Sheet Name Ad Platform Ad Account Asse…" at bounding box center [214, 137] width 310 height 275
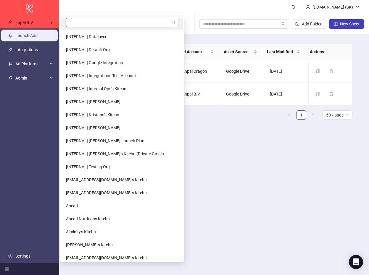
click at [92, 25] on input "search" at bounding box center [117, 22] width 103 height 9
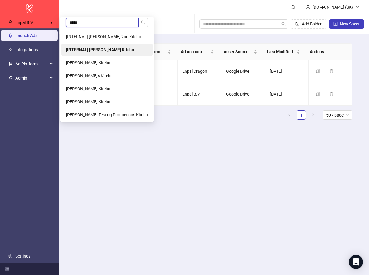
type input "*****"
click at [104, 48] on b "[INTERNAL] [PERSON_NAME] Kitchn" at bounding box center [100, 49] width 68 height 5
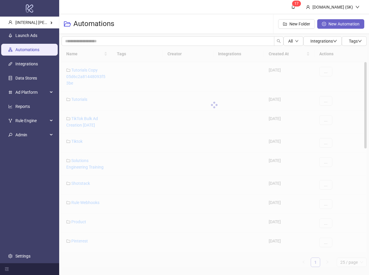
click at [327, 24] on button "New Automation" at bounding box center [340, 23] width 47 height 9
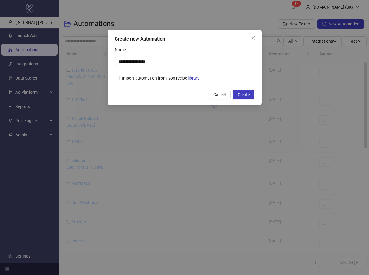
click at [242, 102] on div "**********" at bounding box center [185, 68] width 154 height 76
click at [243, 98] on button "Create" at bounding box center [244, 94] width 22 height 9
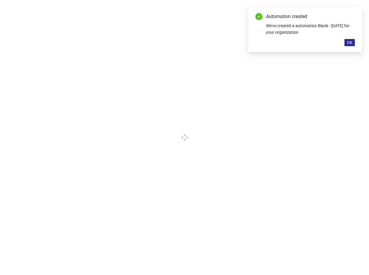
click at [346, 41] on button "OK" at bounding box center [349, 42] width 10 height 7
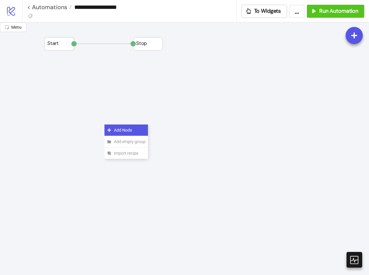
click at [107, 125] on div "Add Node" at bounding box center [125, 131] width 43 height 12
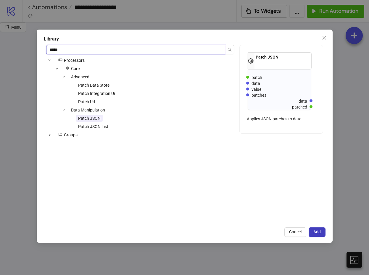
type input "*****"
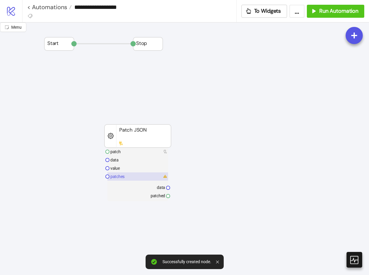
click at [140, 168] on rect at bounding box center [137, 168] width 61 height 8
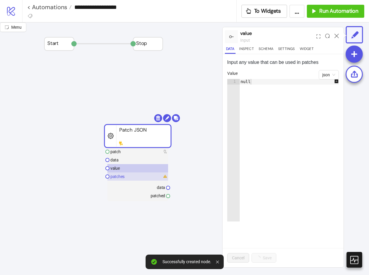
click at [138, 175] on rect at bounding box center [137, 176] width 61 height 8
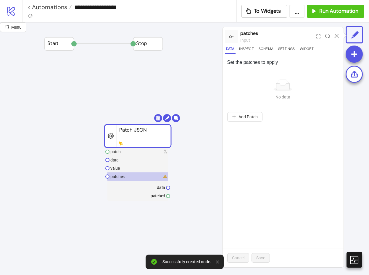
click at [306, 78] on form "No data No data To pick up a draggable item, press the space bar. While draggin…" at bounding box center [283, 97] width 112 height 54
click at [251, 110] on div "To pick up a draggable item, press the space bar. While dragging, use the arrow…" at bounding box center [283, 117] width 112 height 14
click at [250, 117] on span "Add Patch" at bounding box center [247, 117] width 19 height 5
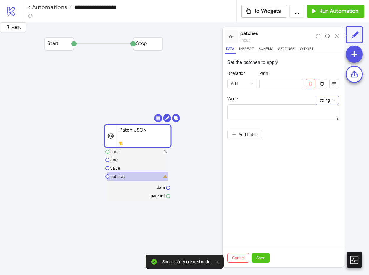
click at [323, 98] on span "string" at bounding box center [327, 100] width 16 height 9
click at [329, 109] on div "tikila" at bounding box center [327, 112] width 14 height 7
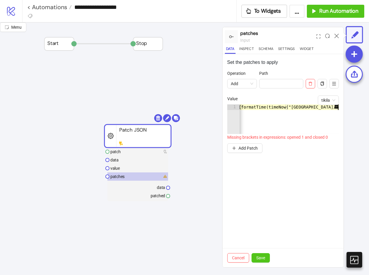
scroll to position [0, 4]
click at [320, 36] on icon "expand" at bounding box center [318, 36] width 4 height 4
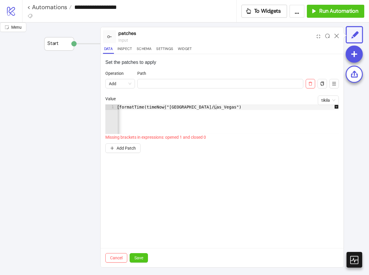
scroll to position [0, 0]
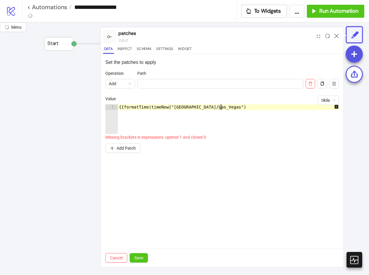
drag, startPoint x: 262, startPoint y: 118, endPoint x: 261, endPoint y: 115, distance: 3.1
click at [262, 117] on div "{{formatTime(timeNow("America/Las_Vegas")" at bounding box center [232, 122] width 228 height 36
paste textarea "**********"
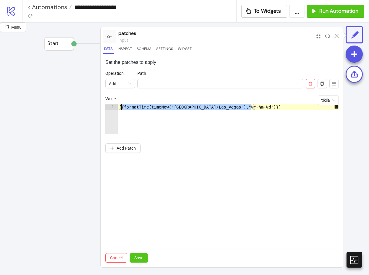
drag, startPoint x: 251, startPoint y: 108, endPoint x: 123, endPoint y: 106, distance: 127.8
click at [123, 106] on div "{{formatTime(timeNow("America/Las_Vegas"),"%Y-%m-%d")}}" at bounding box center [232, 124] width 228 height 41
type textarea "**********"
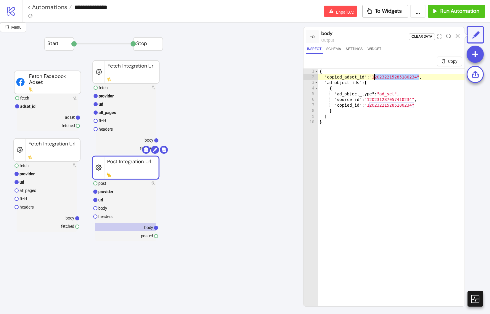
click at [57, 7] on link "< Automations" at bounding box center [49, 7] width 44 height 6
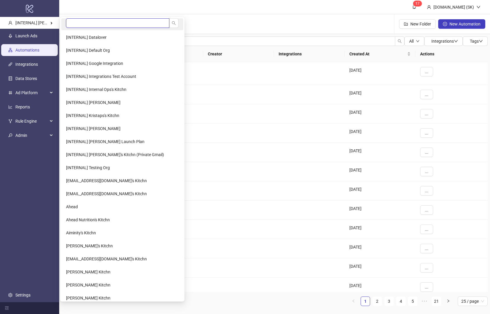
click at [89, 22] on input "search" at bounding box center [117, 22] width 103 height 9
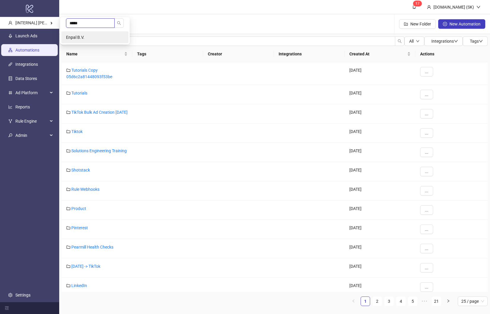
type input "*****"
click at [89, 32] on li "Enpal B.V." at bounding box center [94, 37] width 67 height 12
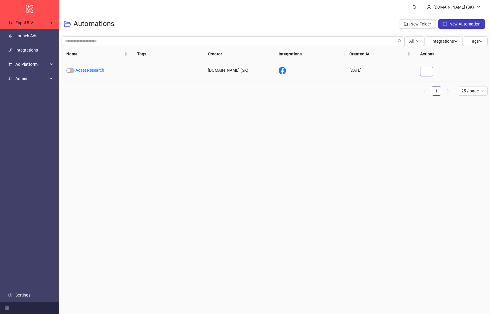
click at [425, 75] on button "..." at bounding box center [426, 71] width 13 height 9
click at [439, 129] on span "Delete" at bounding box center [439, 131] width 17 height 7
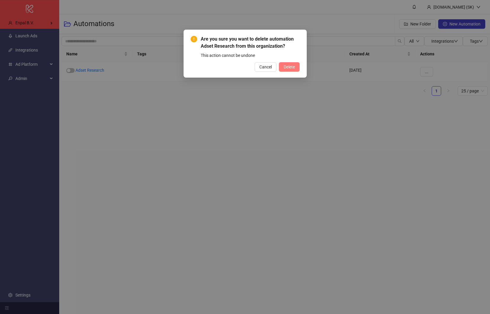
click at [284, 67] on span "Delete" at bounding box center [288, 66] width 11 height 5
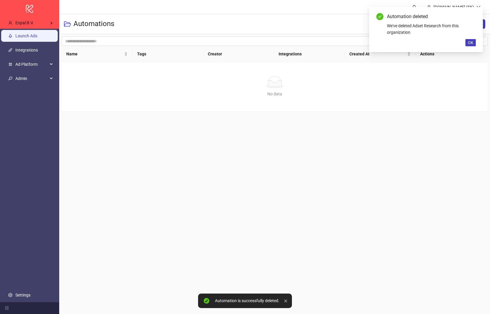
click at [20, 36] on link "Launch Ads" at bounding box center [26, 36] width 22 height 5
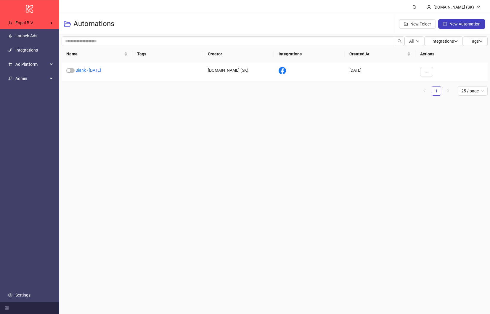
drag, startPoint x: 207, startPoint y: 179, endPoint x: 204, endPoint y: 180, distance: 3.5
click at [207, 179] on main "Kitchn.io (SK) Automations New Folder New Automation All Integrations Tags Name…" at bounding box center [274, 157] width 430 height 314
click at [225, 177] on main "Kitchn.io (SK) Automations New Folder New Automation All Integrations Tags Name…" at bounding box center [274, 157] width 430 height 314
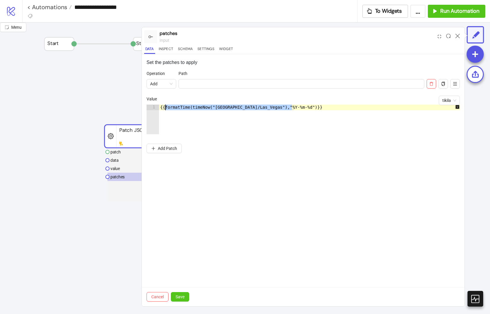
scroll to position [0, 9]
click at [457, 36] on icon at bounding box center [457, 36] width 4 height 4
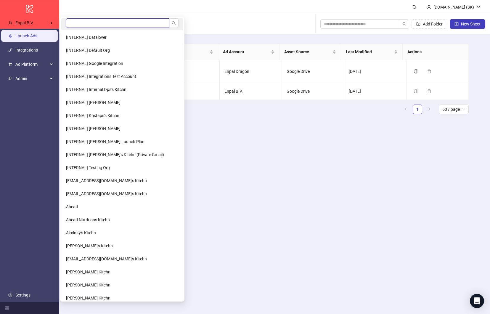
click at [73, 25] on input "search" at bounding box center [117, 22] width 103 height 9
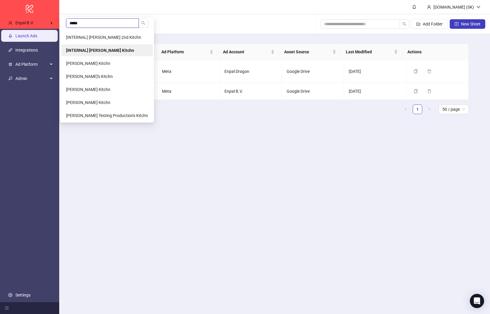
type input "*****"
click at [86, 46] on li "[INTERNAL] [PERSON_NAME] Kitchn" at bounding box center [106, 50] width 91 height 12
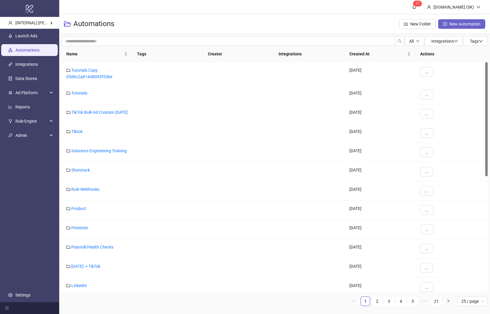
click at [470, 24] on span "New Automation" at bounding box center [464, 24] width 31 height 5
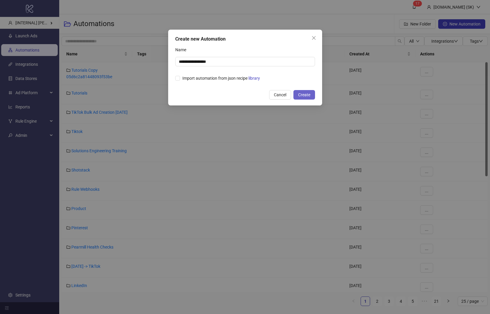
click at [309, 94] on span "Create" at bounding box center [304, 94] width 12 height 5
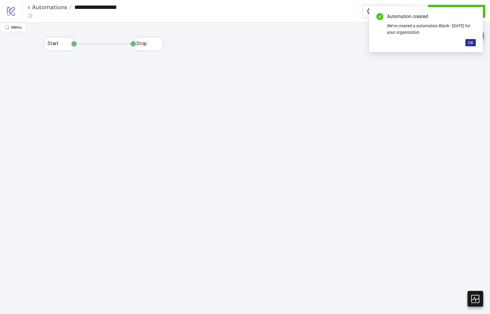
click at [472, 46] on div "Automation created We've created a automation Blank - 2025-08-26 for your organ…" at bounding box center [426, 29] width 114 height 45
drag, startPoint x: 471, startPoint y: 45, endPoint x: 455, endPoint y: 45, distance: 16.0
click at [471, 45] on button "OK" at bounding box center [470, 42] width 10 height 7
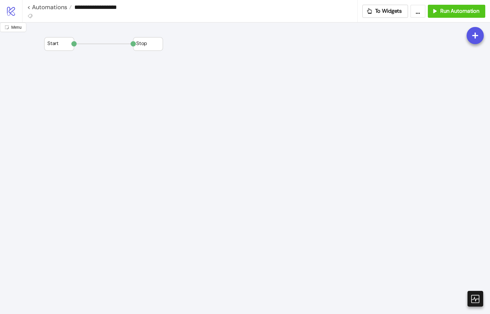
click at [167, 143] on span "Add Node" at bounding box center [178, 142] width 32 height 7
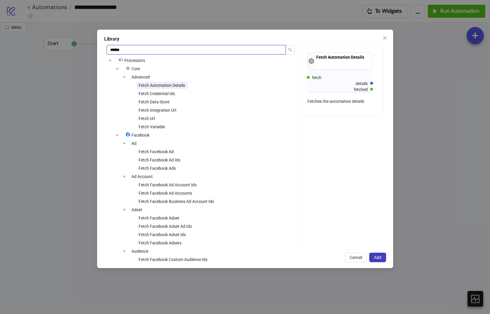
type input "*******"
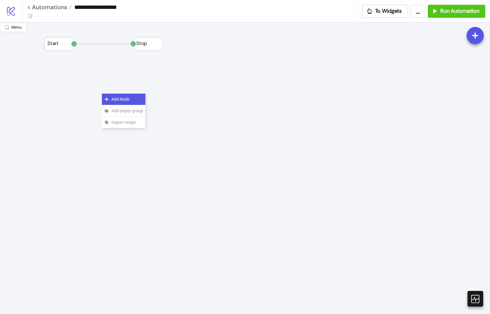
click at [102, 93] on div "Add Node" at bounding box center [123, 99] width 43 height 12
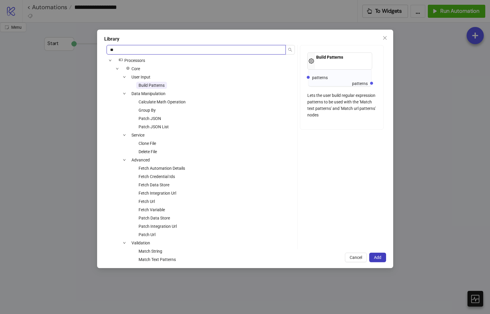
type input "*"
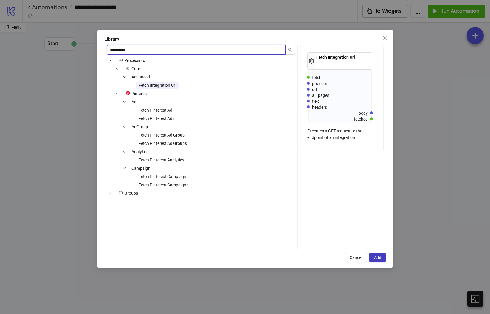
type input "**********"
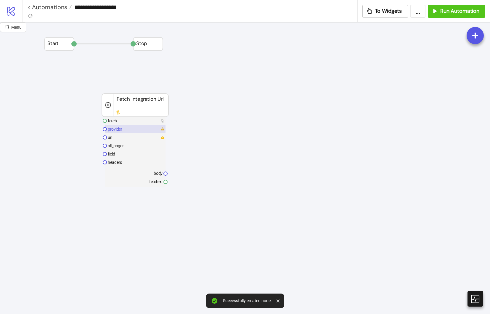
drag, startPoint x: 124, startPoint y: 128, endPoint x: 147, endPoint y: 125, distance: 23.8
click at [124, 128] on rect at bounding box center [135, 129] width 61 height 8
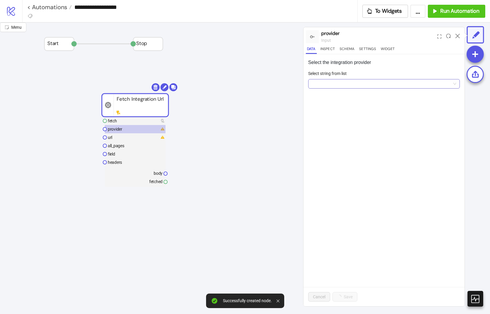
drag, startPoint x: 374, startPoint y: 90, endPoint x: 371, endPoint y: 85, distance: 5.3
click at [372, 88] on form "Select string from list" at bounding box center [383, 82] width 151 height 25
click at [371, 85] on input "Select string from list" at bounding box center [381, 83] width 139 height 9
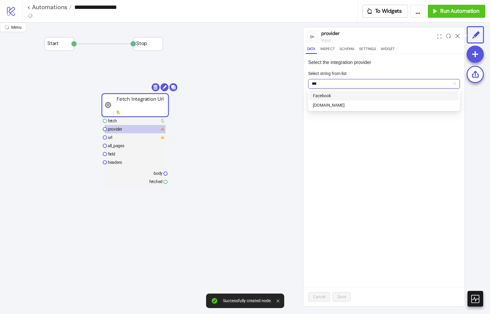
type input "****"
click at [357, 99] on div "Facebook" at bounding box center [383, 95] width 149 height 9
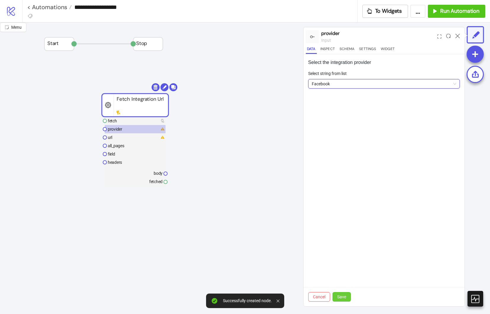
click at [343, 292] on div "Cancel Save" at bounding box center [383, 296] width 161 height 19
click at [343, 294] on span "Save" at bounding box center [341, 296] width 9 height 5
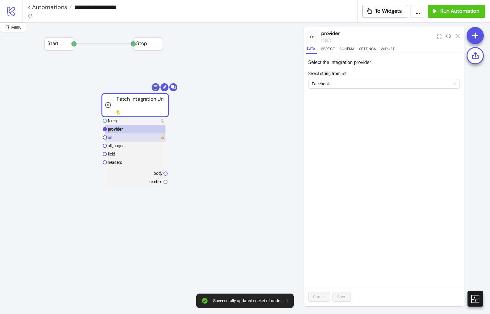
click at [126, 141] on rect at bounding box center [135, 137] width 61 height 8
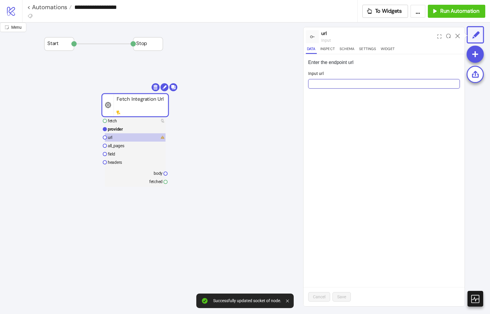
click at [322, 84] on input "Input url" at bounding box center [383, 83] width 151 height 9
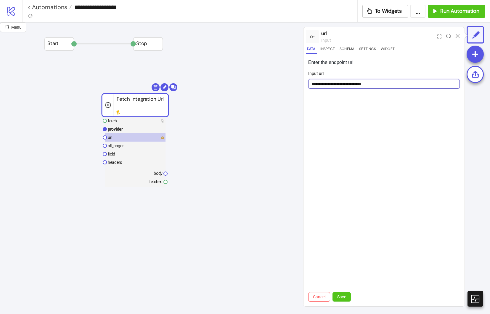
paste input "**********"
type input "**********"
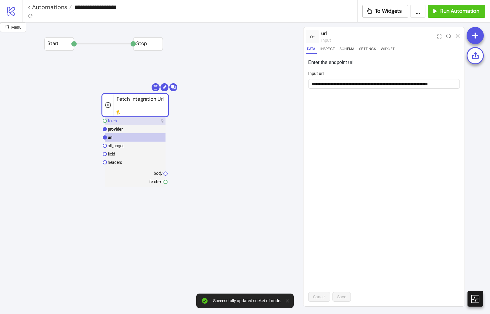
click at [151, 122] on rect at bounding box center [135, 121] width 61 height 8
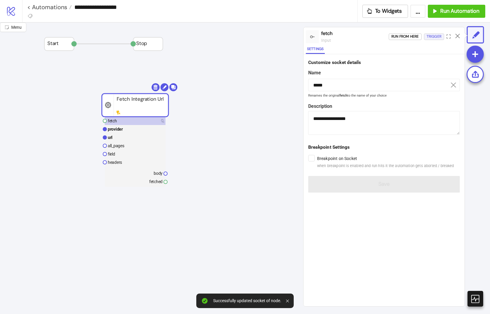
click at [439, 33] on div "Trigger" at bounding box center [433, 36] width 15 height 7
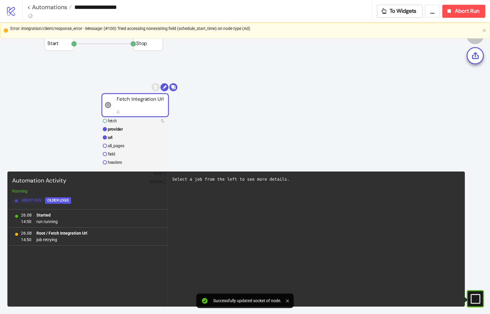
click at [37, 203] on span "Abort Run" at bounding box center [32, 200] width 20 height 7
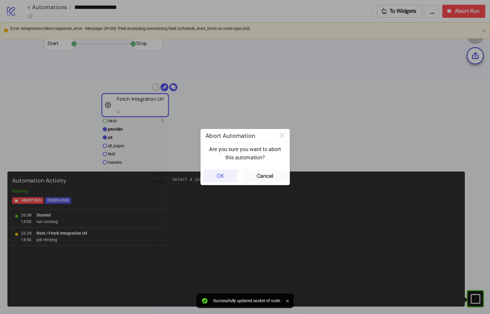
click at [226, 176] on button "OK" at bounding box center [220, 175] width 35 height 13
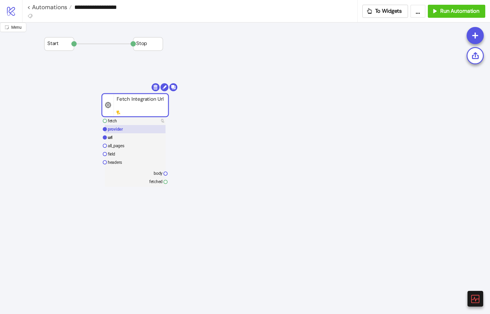
click at [136, 132] on rect at bounding box center [135, 129] width 61 height 8
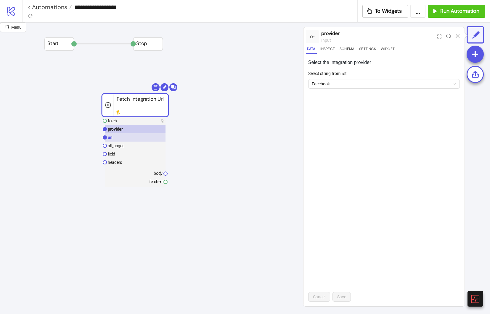
click at [137, 134] on rect at bounding box center [135, 137] width 61 height 8
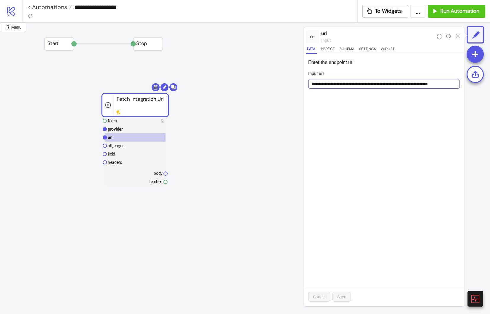
click at [444, 81] on input "**********" at bounding box center [383, 83] width 151 height 9
click at [443, 82] on input "**********" at bounding box center [383, 83] width 151 height 9
paste input "**"
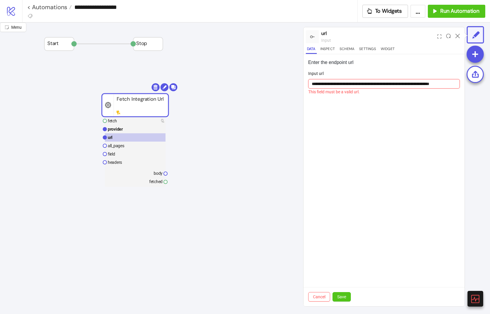
scroll to position [0, 18]
type input "**********"
click at [340, 295] on span "Save" at bounding box center [341, 296] width 9 height 5
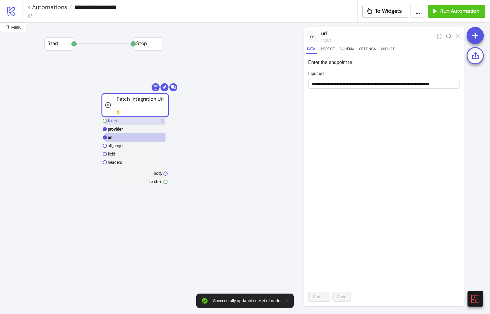
click at [138, 123] on rect at bounding box center [135, 121] width 61 height 8
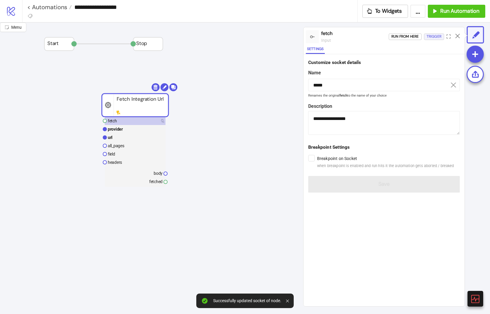
click at [430, 38] on div "Trigger" at bounding box center [433, 36] width 15 height 7
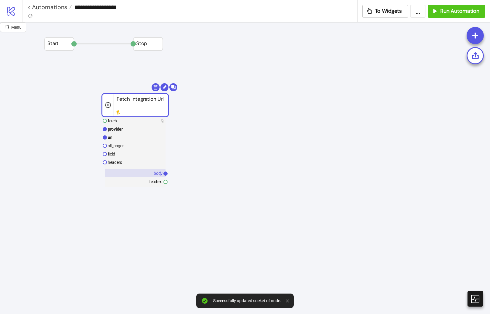
click at [135, 170] on rect at bounding box center [135, 173] width 61 height 8
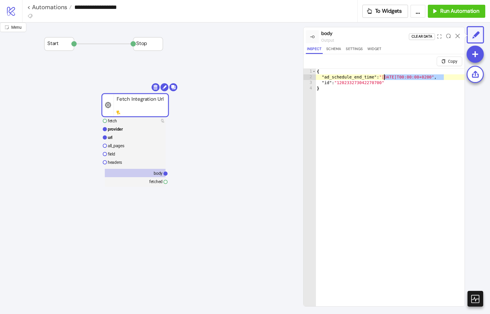
drag, startPoint x: 439, startPoint y: 76, endPoint x: 384, endPoint y: 76, distance: 55.3
click at [384, 76] on div "{ "ad_schedule_end_time" : "2025-08-30T00:00:00+0200" , "id" : "120233273042270…" at bounding box center [389, 200] width 149 height 263
click at [384, 146] on div "{ "ad_schedule_end_time" : "2025-08-30T00:00:00+0200" , "id" : "120233273042270…" at bounding box center [389, 200] width 149 height 263
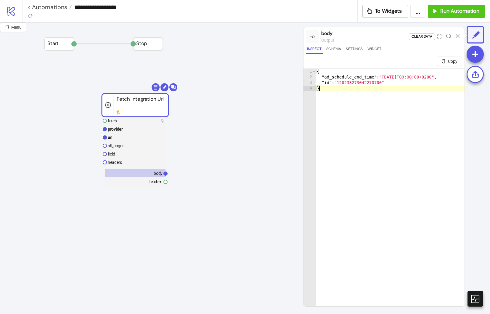
click at [425, 102] on div "{ "ad_schedule_end_time" : "2025-08-30T00:00:00+0200" , "id" : "120233273042270…" at bounding box center [389, 200] width 149 height 263
type textarea "**********"
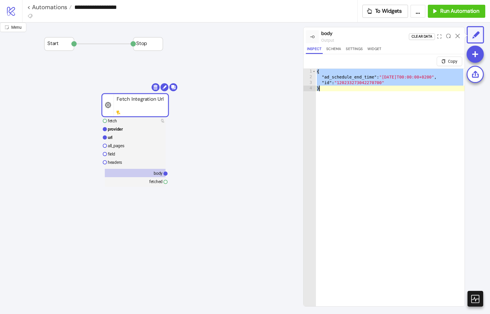
click at [150, 136] on rect at bounding box center [135, 137] width 61 height 8
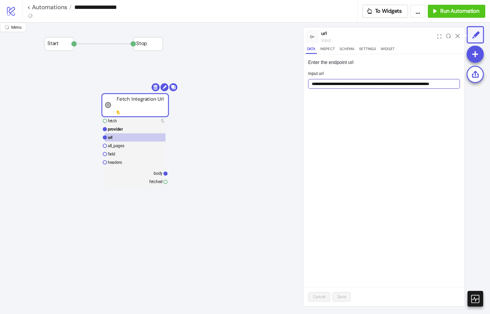
click at [370, 86] on input "**********" at bounding box center [383, 83] width 151 height 9
paste input "**********"
type input "**********"
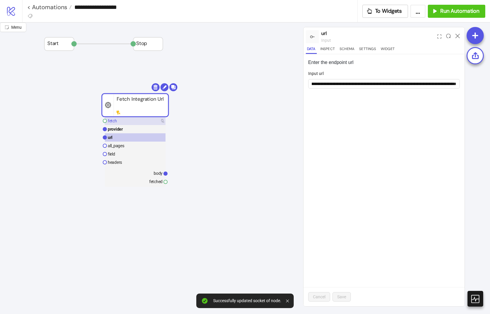
click at [138, 120] on rect at bounding box center [135, 121] width 61 height 8
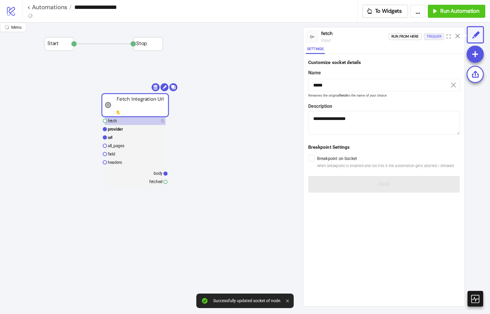
click at [432, 35] on div "Trigger" at bounding box center [433, 36] width 15 height 7
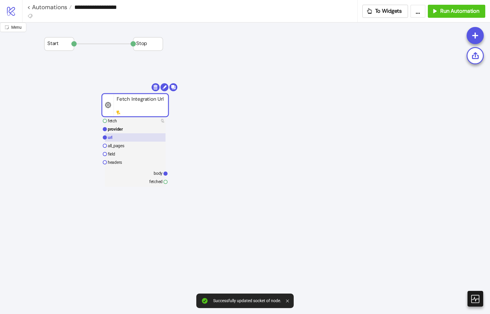
click at [132, 138] on rect at bounding box center [135, 137] width 61 height 8
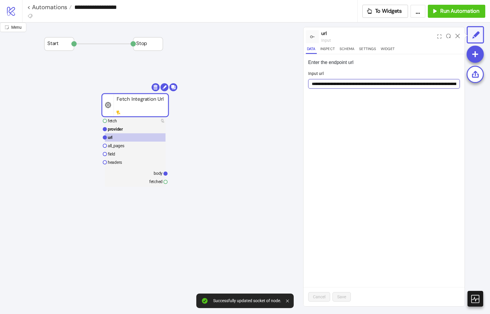
click at [388, 86] on input "**********" at bounding box center [383, 83] width 151 height 9
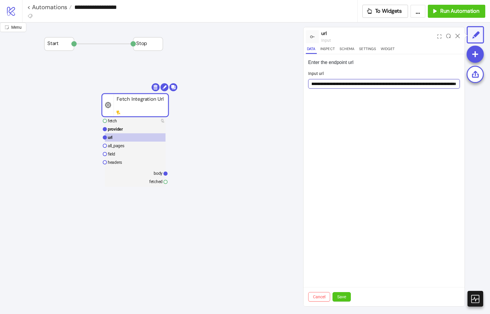
scroll to position [0, 83]
type input "**********"
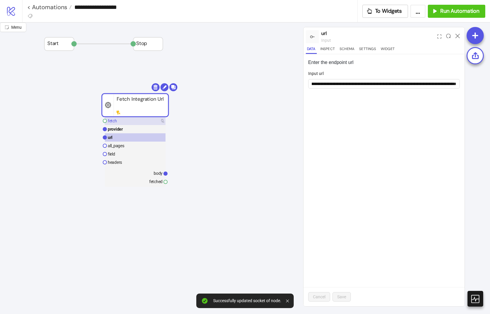
click at [149, 121] on rect at bounding box center [135, 121] width 61 height 8
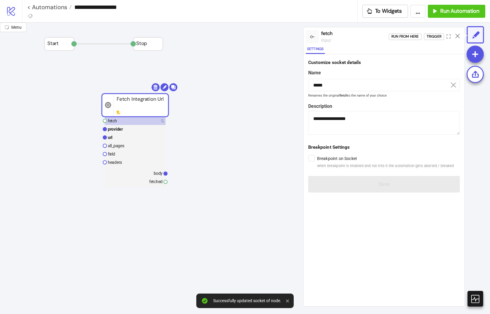
click at [434, 33] on div "Run from here Trigger" at bounding box center [426, 37] width 76 height 16
click at [433, 38] on div "Trigger" at bounding box center [433, 36] width 15 height 7
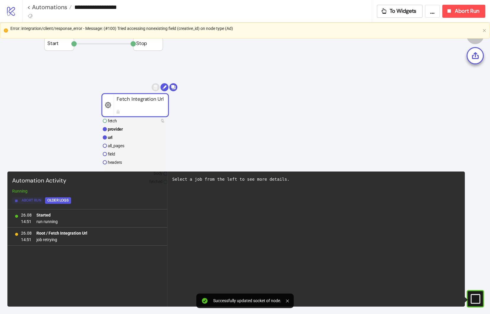
click at [25, 202] on span "Abort Run" at bounding box center [32, 200] width 20 height 7
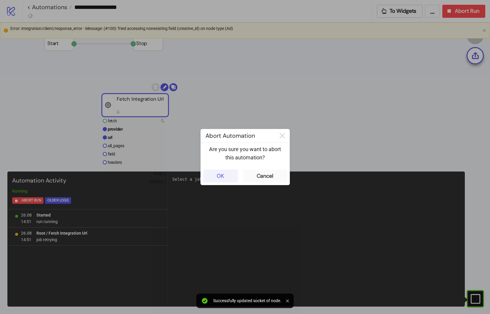
click at [229, 176] on button "OK" at bounding box center [220, 175] width 35 height 13
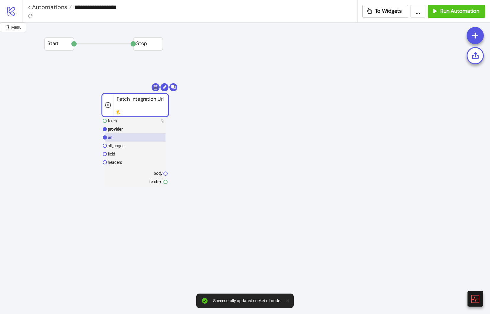
drag, startPoint x: 138, startPoint y: 138, endPoint x: 149, endPoint y: 138, distance: 10.4
click at [138, 138] on rect at bounding box center [135, 137] width 61 height 8
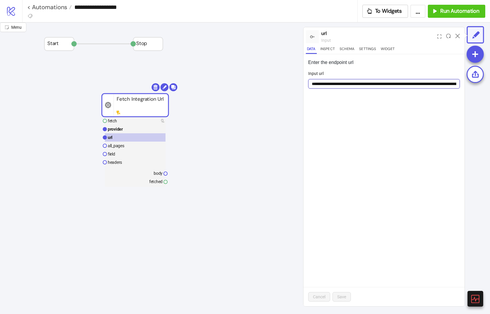
click at [411, 84] on input "**********" at bounding box center [383, 83] width 151 height 9
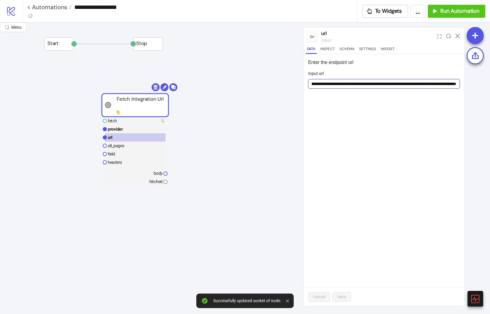
click at [355, 83] on input "**********" at bounding box center [383, 83] width 151 height 9
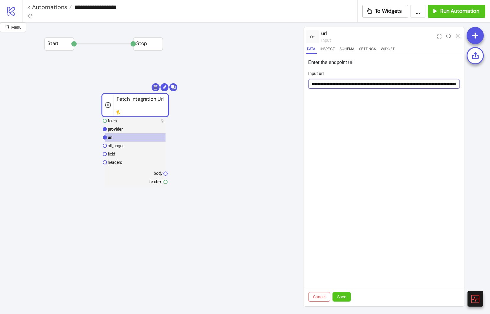
type input "**********"
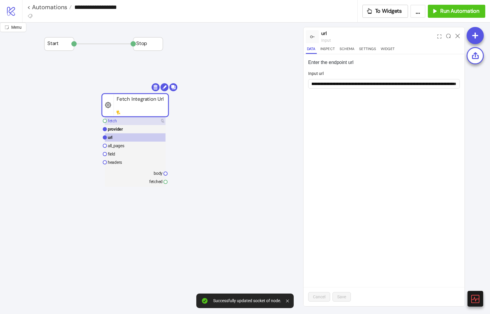
click at [141, 120] on rect at bounding box center [135, 121] width 61 height 8
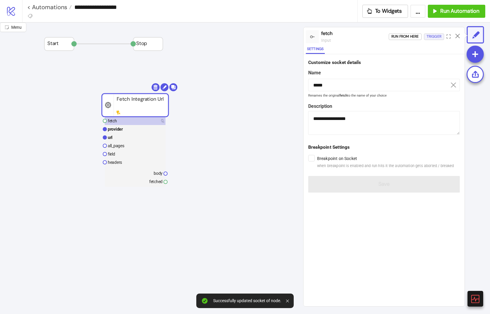
click at [438, 34] on div "Trigger" at bounding box center [433, 36] width 15 height 7
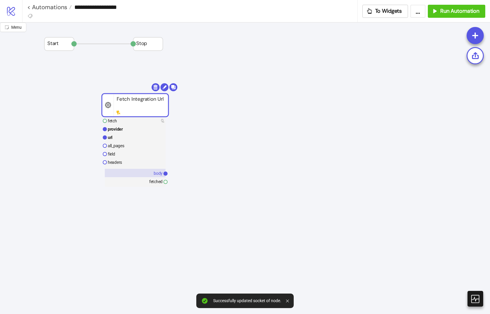
click at [142, 171] on rect at bounding box center [135, 173] width 61 height 8
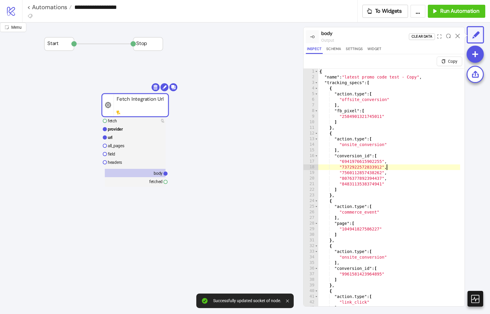
click at [392, 169] on div "{ "name" : "latest promo code test - Copy" , "tracking_specs" : [ { "action.typ…" at bounding box center [389, 198] width 142 height 258
type textarea "**********"
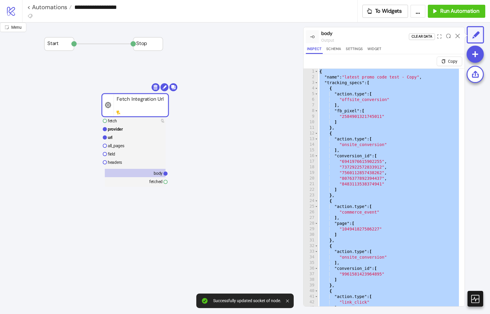
drag, startPoint x: 187, startPoint y: 152, endPoint x: 188, endPoint y: 120, distance: 32.0
click at [188, 118] on div "Add Node" at bounding box center [209, 124] width 43 height 12
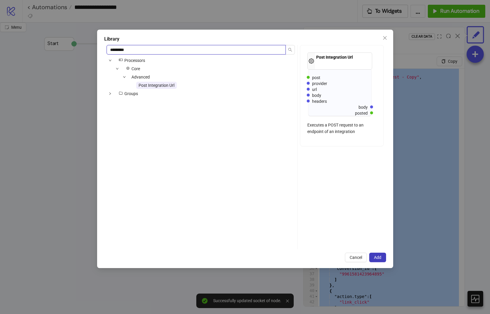
type input "*********"
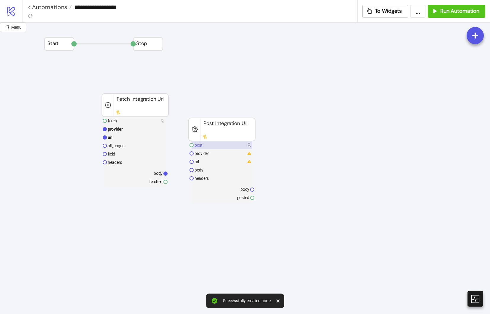
click at [220, 148] on rect at bounding box center [221, 145] width 61 height 8
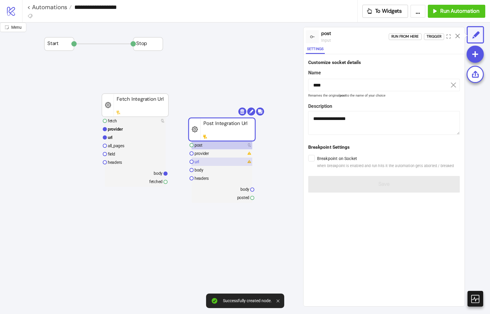
click at [216, 160] on rect at bounding box center [221, 161] width 61 height 8
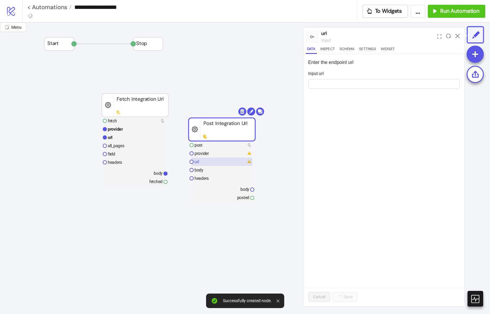
click at [216, 158] on rect at bounding box center [221, 161] width 61 height 8
click at [219, 153] on rect at bounding box center [221, 153] width 61 height 8
click at [328, 91] on form "Select string from list" at bounding box center [383, 82] width 151 height 25
click at [334, 84] on input "Select string from list" at bounding box center [381, 83] width 139 height 9
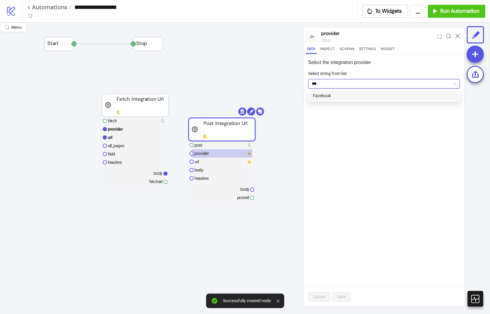
type input "****"
click at [335, 92] on div "Facebook" at bounding box center [384, 95] width 142 height 7
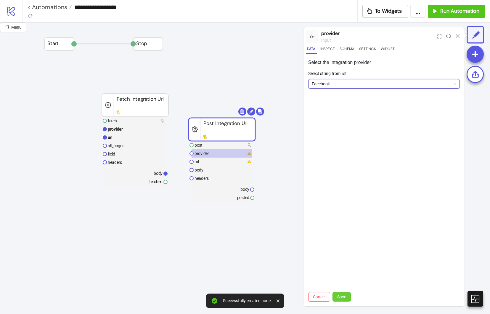
click at [341, 296] on span "Save" at bounding box center [341, 296] width 9 height 5
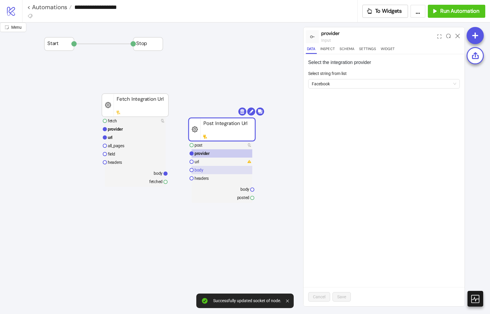
click at [210, 170] on rect at bounding box center [221, 170] width 61 height 8
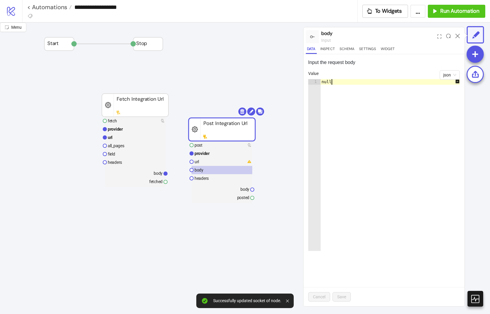
click at [342, 119] on div "null" at bounding box center [393, 170] width 146 height 183
paste textarea "Cursor at row 1"
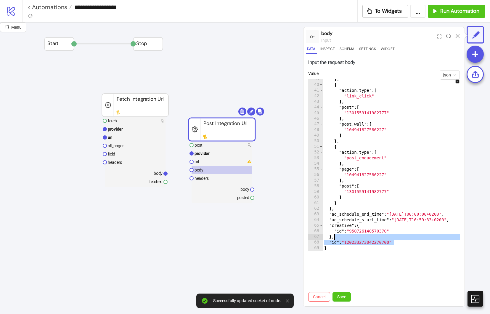
drag, startPoint x: 377, startPoint y: 241, endPoint x: 352, endPoint y: 235, distance: 25.0
click at [352, 235] on div "} , { "action.type" : [ "link_click" ] , "post" : [ "1301559141982777" ] , "pos…" at bounding box center [396, 165] width 146 height 178
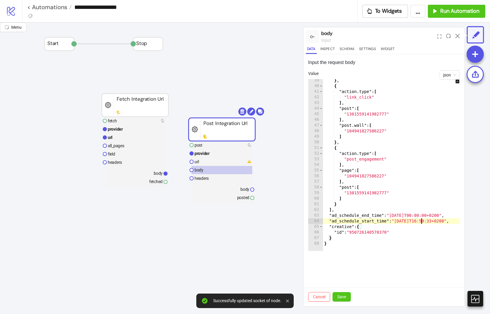
click at [420, 222] on div "} , { "action.type" : [ "link_click" ] , "post" : [ "1301559141982777" ] , "pos…" at bounding box center [396, 167] width 146 height 178
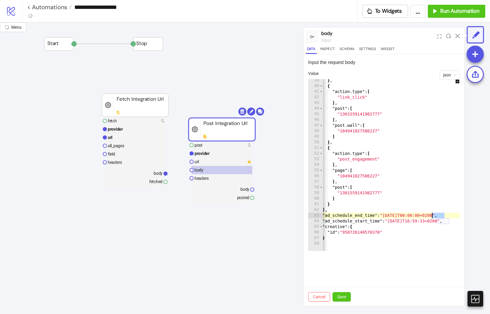
drag, startPoint x: 444, startPoint y: 216, endPoint x: 432, endPoint y: 216, distance: 11.6
click at [432, 216] on div "} , { "action.type" : [ "link_click" ] , "post" : [ "1301559141982777" ] , "pos…" at bounding box center [389, 167] width 146 height 178
click at [435, 220] on div "} , { "action.type" : [ "link_click" ] , "post" : [ "1301559141982777" ] , "pos…" at bounding box center [389, 167] width 146 height 178
drag, startPoint x: 449, startPoint y: 220, endPoint x: 436, endPoint y: 220, distance: 13.3
click at [436, 220] on div "} , { "action.type" : [ "link_click" ] , "post" : [ "1301559141982777" ] , "pos…" at bounding box center [389, 167] width 146 height 178
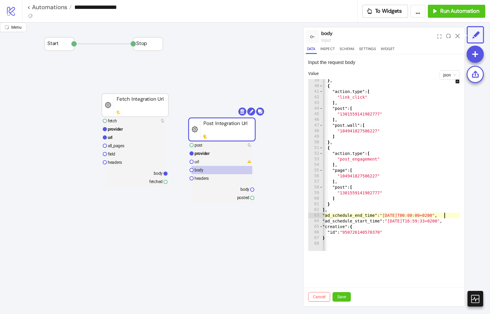
click at [444, 217] on div "} , { "action.type" : [ "link_click" ] , "post" : [ "1301559141982777" ] , "pos…" at bounding box center [389, 167] width 146 height 178
drag, startPoint x: 444, startPoint y: 219, endPoint x: 461, endPoint y: 221, distance: 17.9
click at [444, 219] on div "} , { "action.type" : [ "link_click" ] , "post" : [ "1301559141982777" ] , "pos…" at bounding box center [389, 167] width 146 height 178
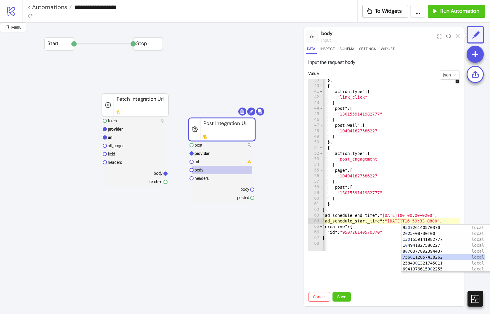
scroll to position [18, 0]
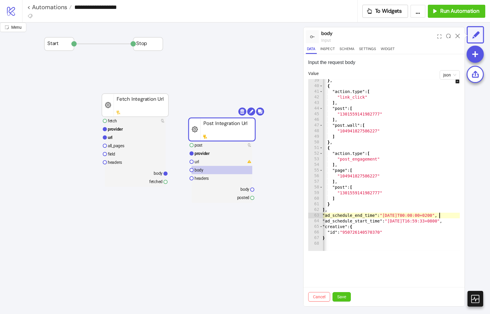
drag, startPoint x: 439, startPoint y: 214, endPoint x: 445, endPoint y: 212, distance: 6.8
click at [439, 214] on div "} , { "action.type" : [ "link_click" ] , "post" : [ "1301559141982777" ] , "pos…" at bounding box center [389, 167] width 146 height 178
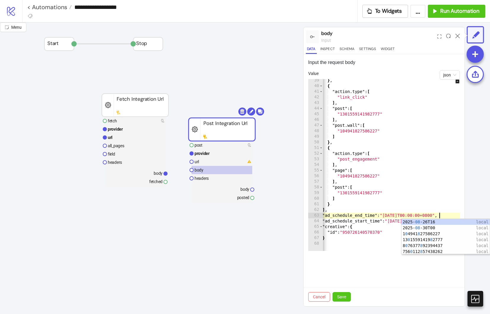
click at [434, 200] on div "} , { "action.type" : [ "link_click" ] , "post" : [ "1301559141982777" ] , "pos…" at bounding box center [389, 167] width 146 height 178
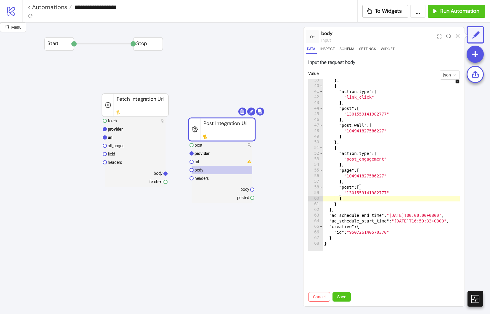
scroll to position [0, 0]
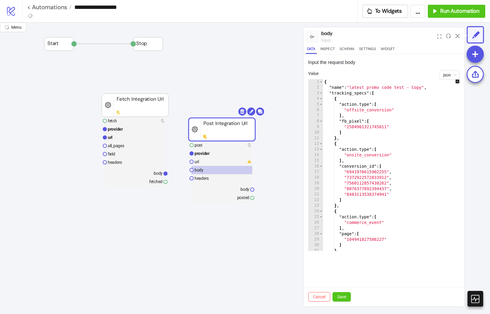
click at [424, 89] on div "{ "name" : "latest promo code test - Copy" , "tracking_specs" : [ { "action.typ…" at bounding box center [396, 168] width 146 height 178
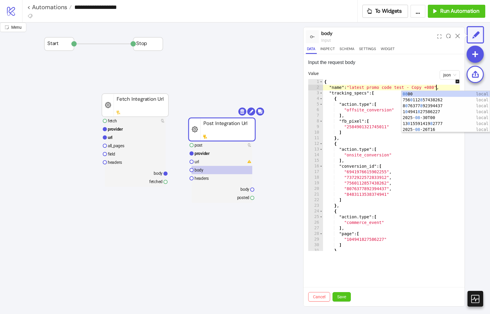
scroll to position [0, 8]
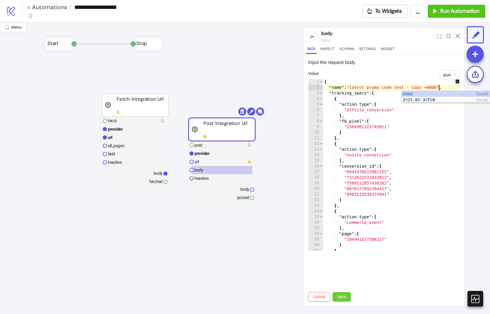
type textarea "**********"
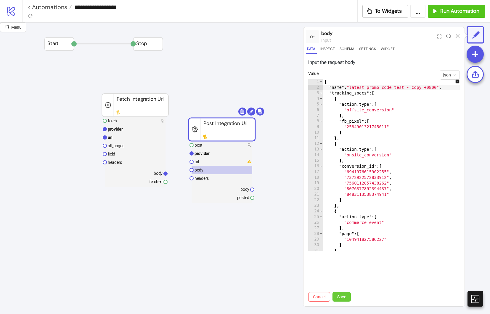
click at [345, 297] on span "Save" at bounding box center [341, 296] width 9 height 5
click at [228, 161] on rect at bounding box center [221, 161] width 61 height 8
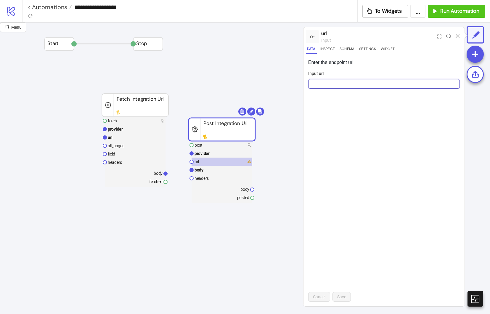
click at [379, 81] on input "Input url" at bounding box center [383, 83] width 151 height 9
paste input "**********"
type input "**********"
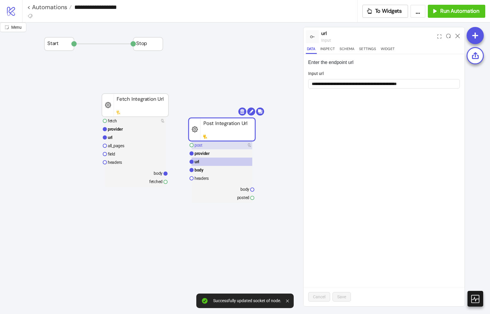
click at [230, 144] on rect at bounding box center [221, 145] width 61 height 8
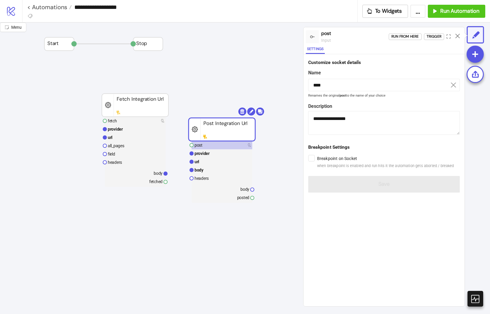
click at [220, 170] on rect at bounding box center [221, 170] width 61 height 8
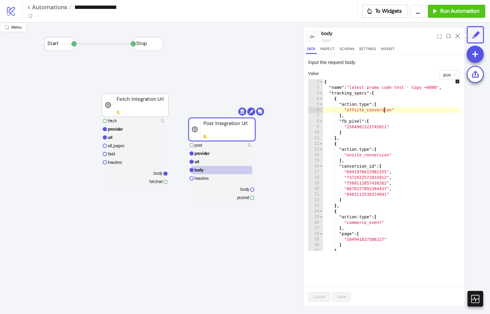
click at [383, 110] on div "{ "name" : "latest promo code test - Copy +0800" , "tracking_specs" : [ { "acti…" at bounding box center [396, 168] width 146 height 178
click at [338, 86] on div "{ "name" : "latest promo code test - Copy +0800" , "tracking_specs" : [ { "acti…" at bounding box center [396, 168] width 146 height 178
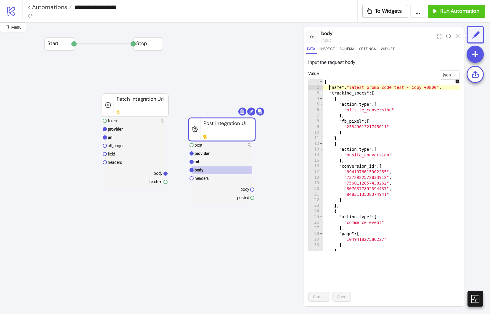
type textarea "**********"
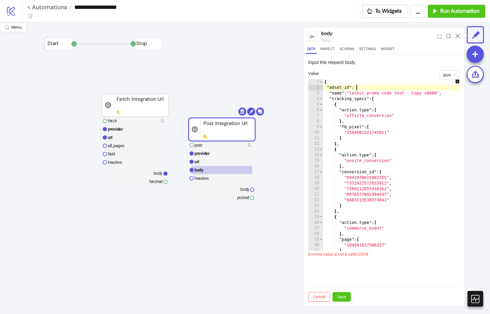
scroll to position [0, 2]
paste textarea "**********"
type textarea "**********"
drag, startPoint x: 348, startPoint y: 298, endPoint x: 332, endPoint y: 268, distance: 33.6
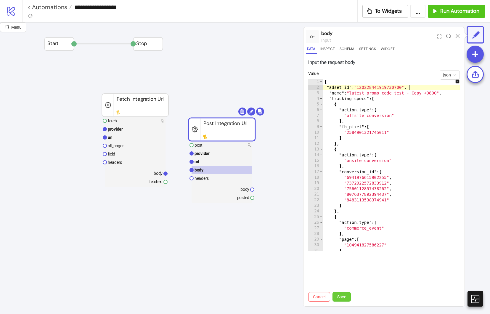
click at [348, 298] on button "Save" at bounding box center [341, 296] width 18 height 9
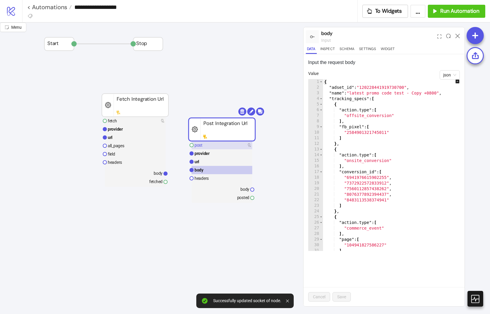
click at [216, 144] on rect at bounding box center [221, 145] width 61 height 8
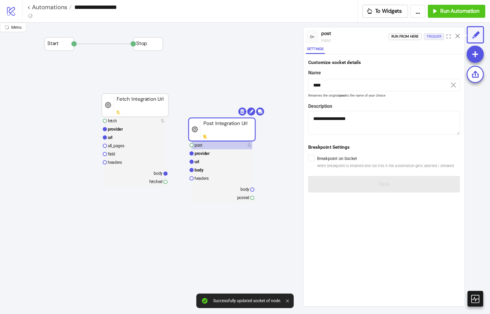
click at [436, 35] on div "Trigger" at bounding box center [433, 36] width 15 height 7
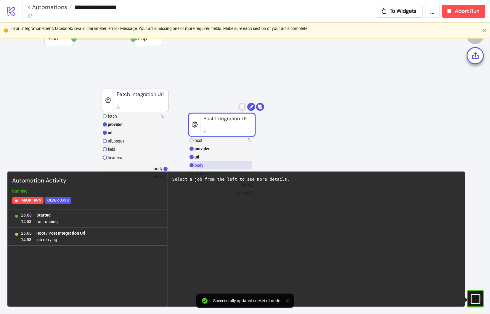
scroll to position [12, 0]
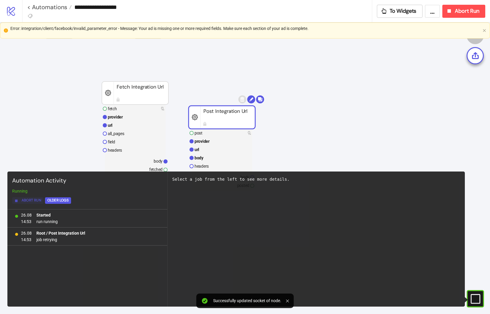
click at [29, 200] on span "Abort Run" at bounding box center [32, 200] width 20 height 7
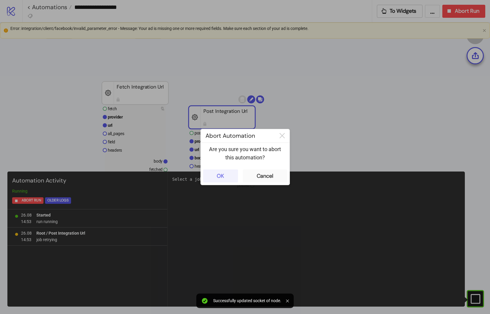
click at [227, 173] on button "OK" at bounding box center [220, 175] width 35 height 13
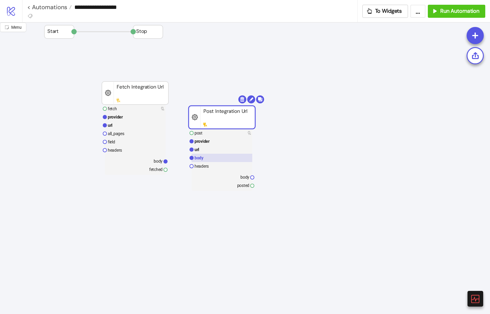
drag, startPoint x: 211, startPoint y: 156, endPoint x: 215, endPoint y: 156, distance: 3.6
click at [211, 156] on rect at bounding box center [221, 158] width 61 height 8
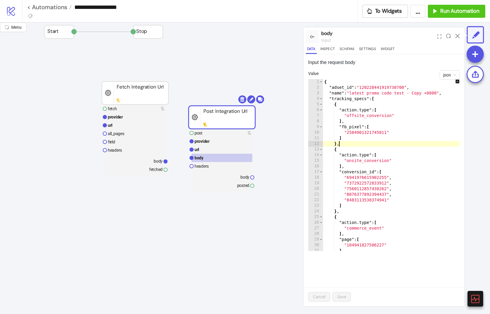
click at [379, 146] on div "{ "adset_id" : "120228441919730700" , "name" : "latest promo code test - Copy +…" at bounding box center [396, 168] width 146 height 178
click at [320, 99] on span "Toggle code folding, rows 4 through 63" at bounding box center [320, 99] width 3 height 6
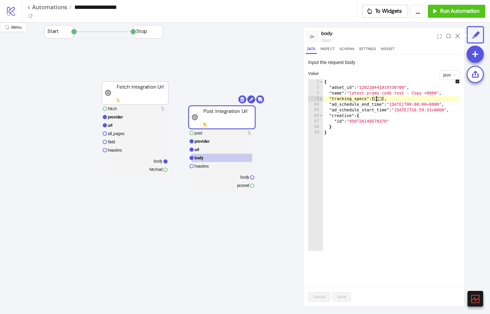
click at [339, 115] on div "{ "adset_id" : "120228441919730700" , "name" : "latest promo code test - Copy +…" at bounding box center [396, 168] width 146 height 178
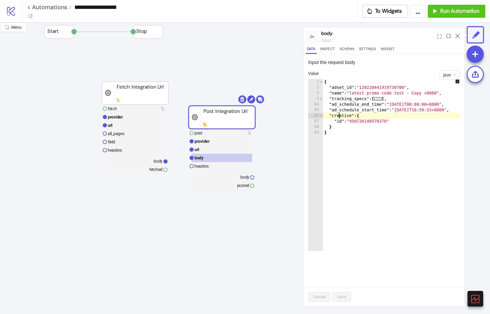
click at [358, 129] on div "{ "adset_id" : "120228441919730700" , "name" : "latest promo code test - Copy +…" at bounding box center [396, 168] width 146 height 178
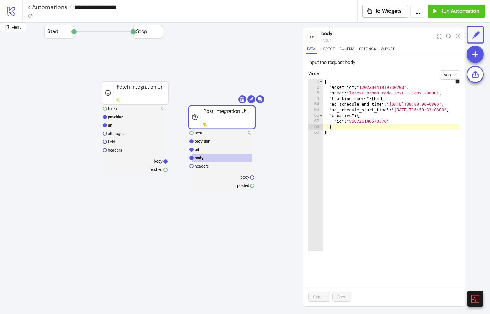
click at [344, 116] on div "{ "adset_id" : "120228441919730700" , "name" : "latest promo code test - Copy +…" at bounding box center [396, 168] width 146 height 178
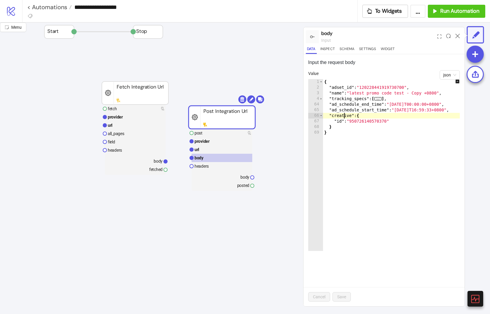
click at [344, 116] on div "{ "adset_id" : "120228441919730700" , "name" : "latest promo code test - Copy +…" at bounding box center [396, 168] width 146 height 178
click at [345, 127] on div "{ "adset_id" : "120228441919730700" , "name" : "latest promo code test - Copy +…" at bounding box center [396, 168] width 146 height 178
type textarea "*"
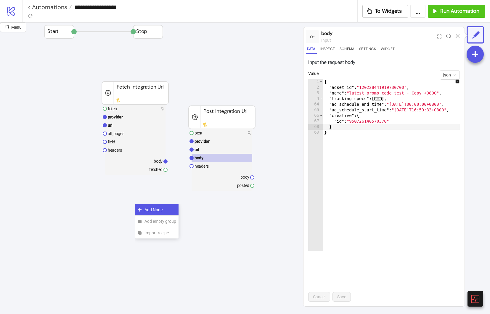
click at [139, 205] on div "Add Node" at bounding box center [156, 210] width 43 height 12
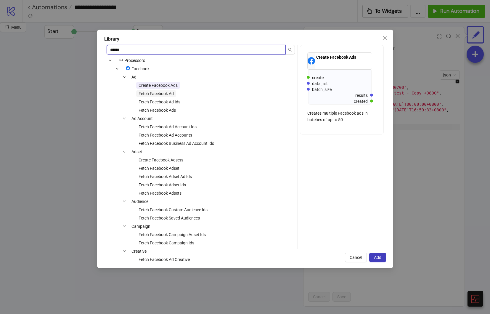
type input "******"
click at [164, 92] on span "Fetch Facebook Ad" at bounding box center [155, 93] width 35 height 5
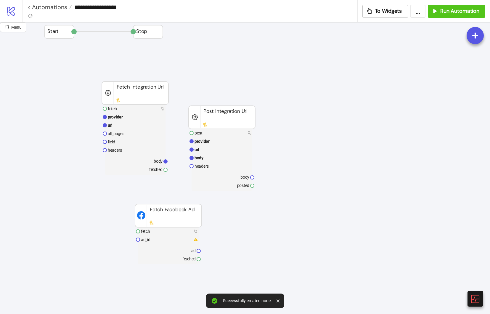
drag, startPoint x: 146, startPoint y: 163, endPoint x: 165, endPoint y: 156, distance: 19.6
click at [146, 163] on rect at bounding box center [135, 161] width 61 height 8
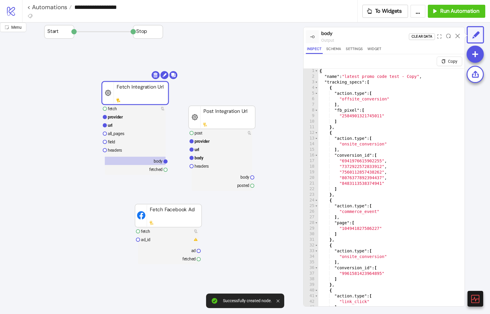
scroll to position [141, 0]
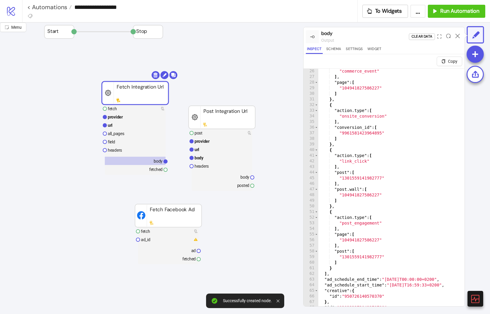
click at [354, 296] on div ""commerce_event" ] , "page" : [ "104941827586227" ] } , { "action.type" : [ "on…" at bounding box center [389, 197] width 142 height 258
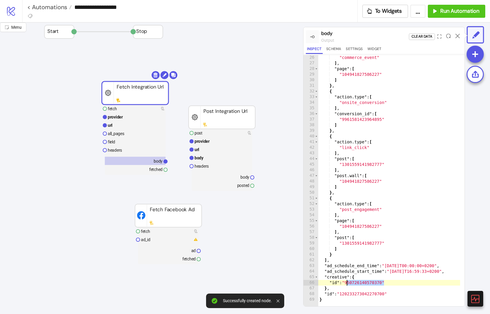
scroll to position [14, 0]
click at [355, 290] on div ""commerce_event" ] , "page" : [ "104941827586227" ] } , { "action.type" : [ "on…" at bounding box center [389, 183] width 142 height 258
type textarea "**********"
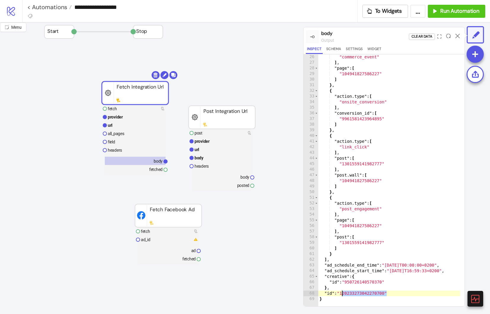
click at [355, 290] on div ""commerce_event" ] , "page" : [ "104941827586227" ] } , { "action.type" : [ "on…" at bounding box center [389, 183] width 142 height 258
click at [165, 240] on rect at bounding box center [168, 239] width 61 height 8
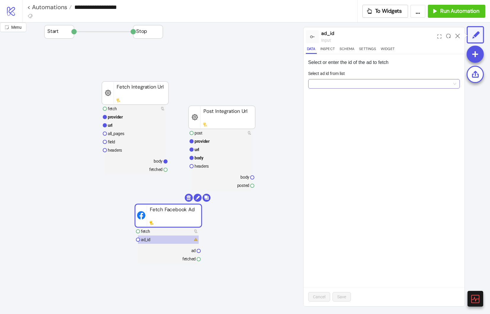
click at [358, 80] on input "Select ad id from list" at bounding box center [381, 83] width 139 height 9
paste input "**********"
type input "**********"
click at [359, 131] on button "Add new ID" at bounding box center [358, 127] width 30 height 9
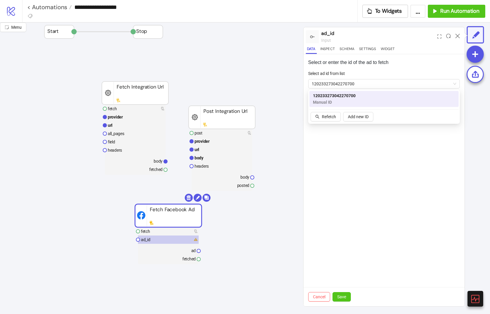
click at [346, 289] on div "Cancel Save" at bounding box center [383, 296] width 161 height 19
click at [344, 295] on span "Save" at bounding box center [341, 296] width 9 height 5
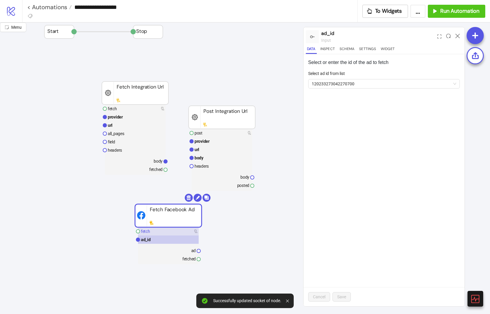
click at [151, 231] on rect at bounding box center [168, 231] width 61 height 8
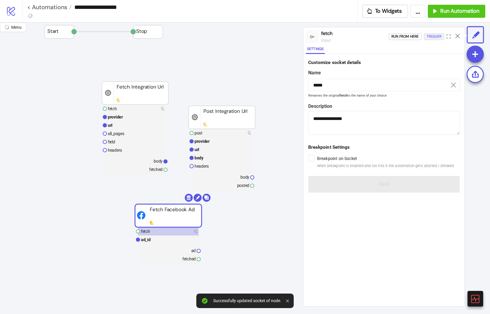
click at [443, 33] on button "Trigger" at bounding box center [434, 36] width 20 height 7
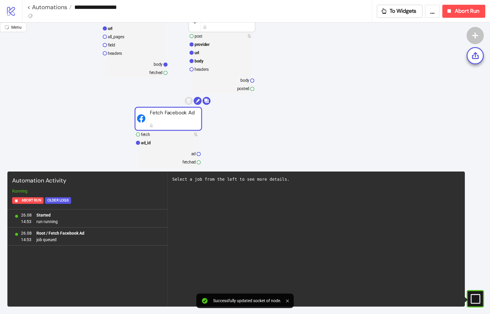
scroll to position [145, 0]
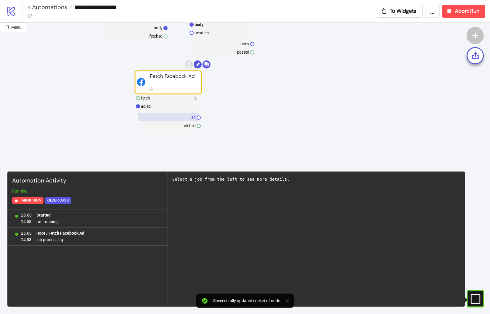
click at [170, 115] on rect at bounding box center [168, 117] width 61 height 8
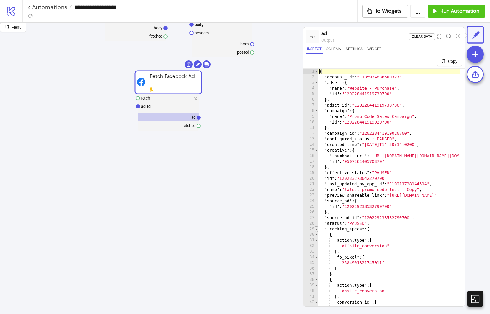
click at [317, 228] on span "Toggle code folding, rows 29 through 88" at bounding box center [316, 229] width 3 height 6
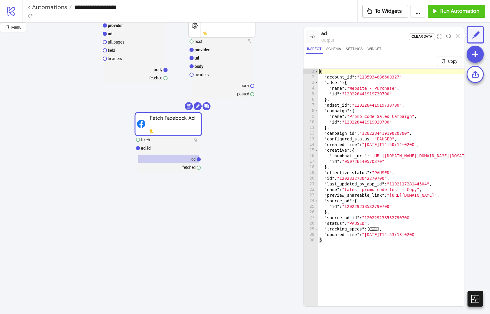
scroll to position [98, 0]
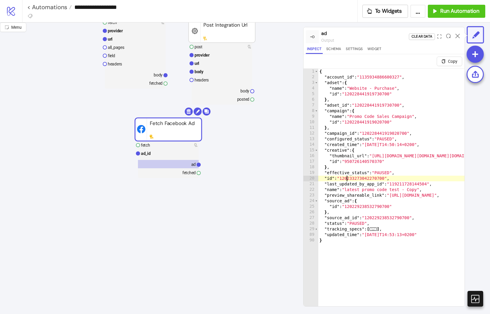
type textarea "**********"
click at [218, 65] on rect at bounding box center [221, 63] width 61 height 8
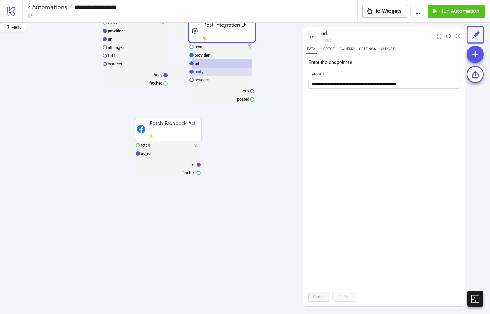
click at [217, 70] on rect at bounding box center [221, 71] width 61 height 8
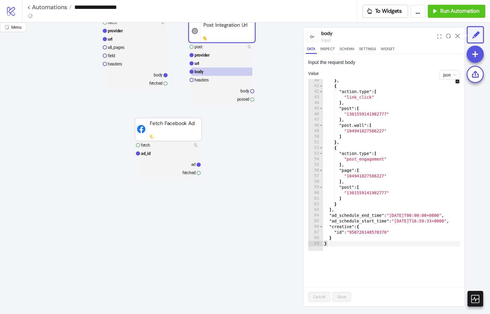
scroll to position [221, 0]
click at [336, 232] on div "} , { "action.type" : [ "link_click" ] , "post" : [ "1301559141982777" ] , "pos…" at bounding box center [396, 167] width 146 height 178
type textarea "**********"
click at [344, 296] on span "Save" at bounding box center [341, 296] width 9 height 5
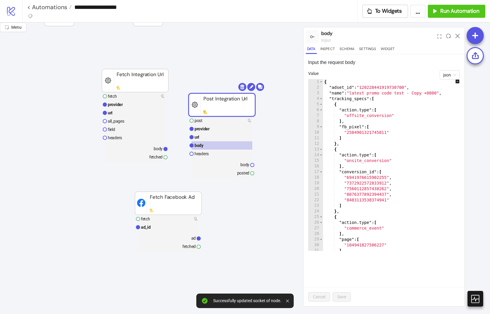
scroll to position [0, 0]
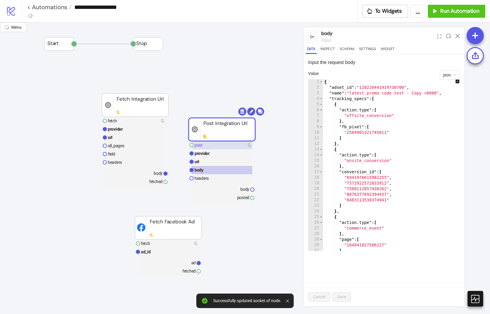
drag, startPoint x: 220, startPoint y: 148, endPoint x: 279, endPoint y: 104, distance: 73.3
click at [220, 148] on rect at bounding box center [221, 145] width 61 height 8
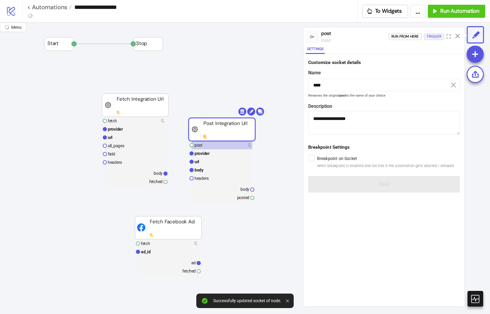
click at [429, 35] on div "Trigger" at bounding box center [433, 36] width 15 height 7
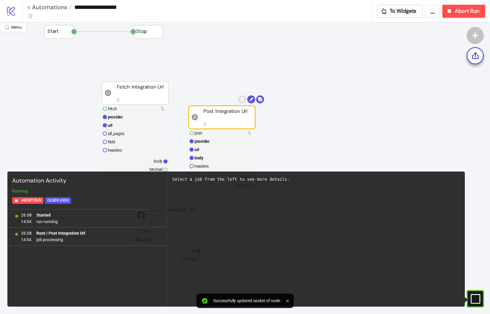
scroll to position [12, 0]
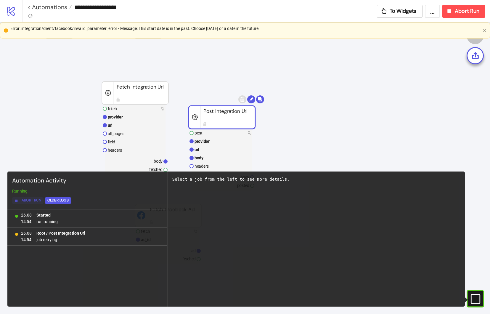
click at [30, 201] on span "Abort Run" at bounding box center [32, 200] width 20 height 7
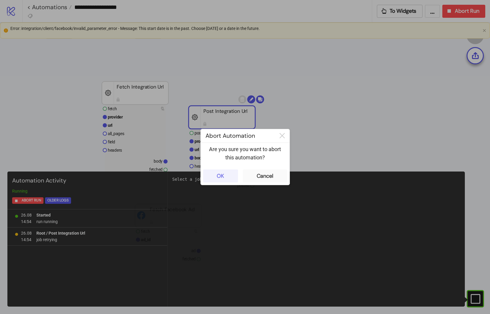
click at [226, 177] on button "OK" at bounding box center [220, 175] width 35 height 13
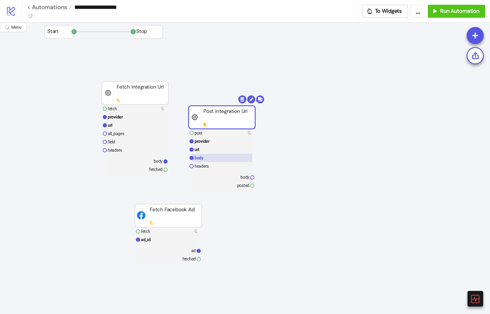
click at [210, 161] on rect at bounding box center [221, 158] width 61 height 8
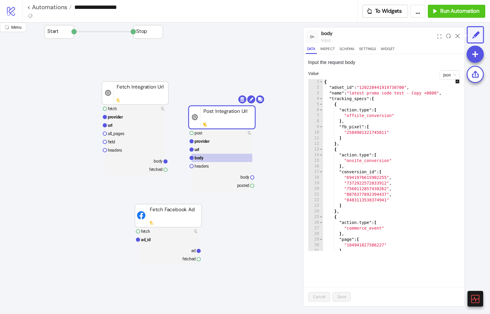
click at [431, 172] on div "{ "adset_id" : "120228441919730700" , "name" : "latest promo code test - Copy +…" at bounding box center [396, 168] width 146 height 178
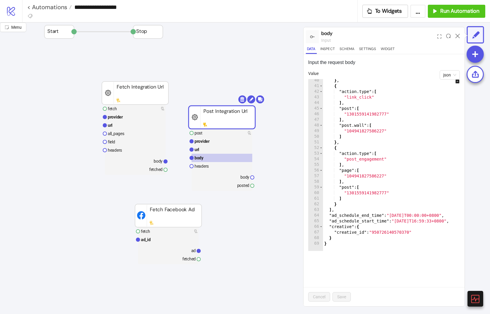
scroll to position [221, 0]
drag, startPoint x: 431, startPoint y: 218, endPoint x: 415, endPoint y: 215, distance: 16.0
click at [431, 218] on div "} , { "action.type" : [ "link_click" ] , "post" : [ "1301559141982777" ] , "pos…" at bounding box center [396, 167] width 146 height 178
click at [415, 215] on div "} , { "action.type" : [ "link_click" ] , "post" : [ "1301559141982777" ] , "pos…" at bounding box center [396, 167] width 146 height 178
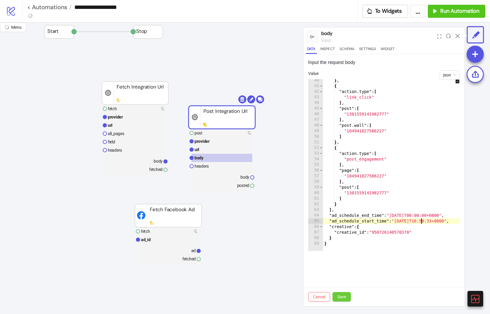
type textarea "**********"
click at [343, 293] on button "Save" at bounding box center [341, 296] width 18 height 9
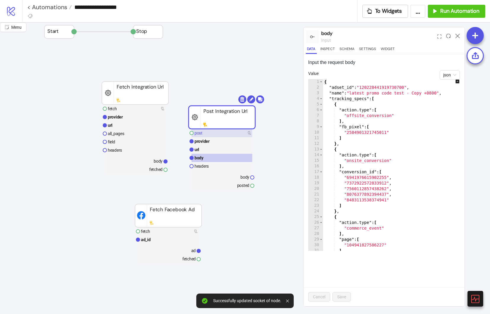
click at [221, 136] on rect at bounding box center [221, 133] width 61 height 8
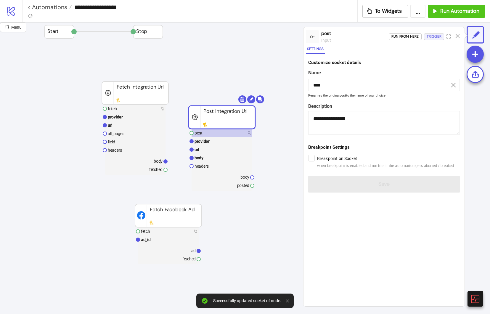
click at [437, 37] on div "Trigger" at bounding box center [433, 36] width 15 height 7
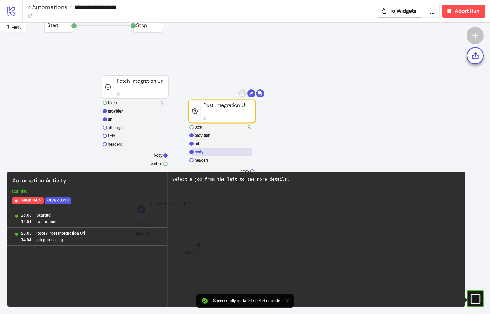
scroll to position [18, 0]
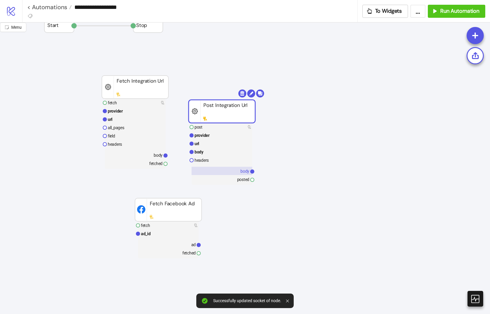
click at [233, 174] on rect at bounding box center [221, 171] width 61 height 8
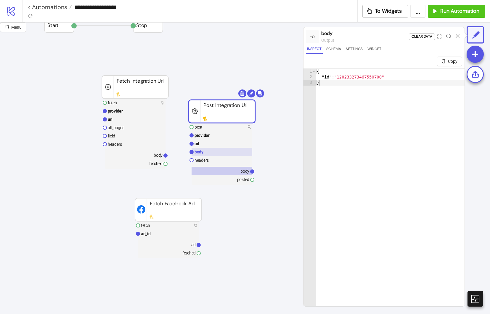
click at [225, 151] on rect at bounding box center [221, 152] width 61 height 8
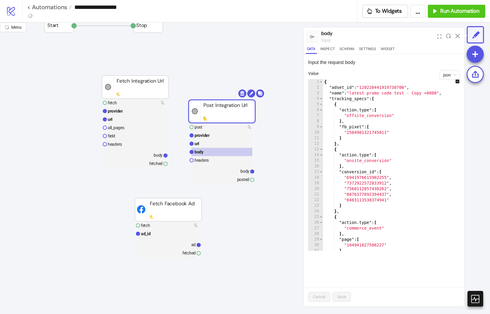
click at [387, 130] on div "{ "adset_id" : "120228441919730700" , "name" : "latest promo code test - Copy +…" at bounding box center [396, 168] width 146 height 178
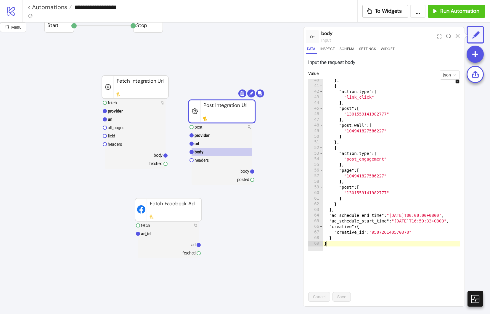
drag, startPoint x: 398, startPoint y: 243, endPoint x: 411, endPoint y: 240, distance: 13.2
click at [411, 244] on div "} , { "action.type" : [ "link_click" ] , "post" : [ "1301559141982777" ] , "pos…" at bounding box center [396, 167] width 146 height 178
click at [414, 222] on div "} , { "action.type" : [ "link_click" ] , "post" : [ "1301559141982777" ] , "pos…" at bounding box center [396, 167] width 146 height 178
type textarea "**********"
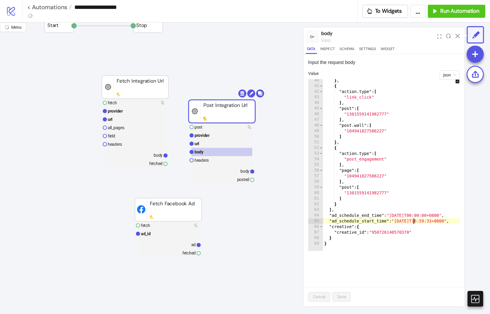
scroll to position [0, 7]
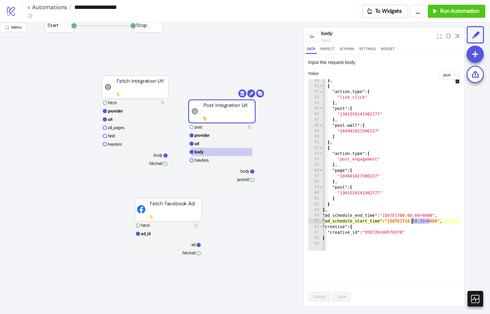
drag, startPoint x: 428, startPoint y: 222, endPoint x: 411, endPoint y: 221, distance: 16.9
click at [411, 221] on div "} , { "action.type" : [ "link_click" ] , "post" : [ "1301559141982777" ] , "pos…" at bounding box center [389, 167] width 146 height 178
drag, startPoint x: 450, startPoint y: 221, endPoint x: 438, endPoint y: 221, distance: 12.1
click at [438, 221] on div "} , { "action.type" : [ "link_click" ] , "post" : [ "1301559141982777" ] , "pos…" at bounding box center [389, 167] width 146 height 178
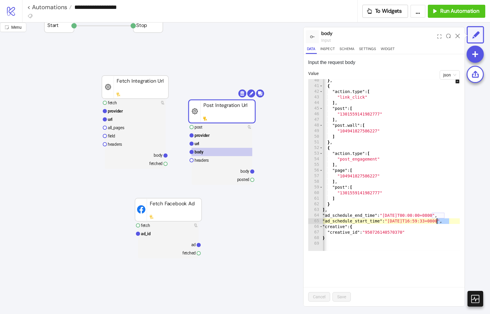
click at [436, 221] on div "} , { "action.type" : [ "link_click" ] , "post" : [ "1301559141982777" ] , "pos…" at bounding box center [389, 167] width 146 height 178
click at [420, 221] on div "} , { "action.type" : [ "link_click" ] , "post" : [ "1301559141982777" ] , "pos…" at bounding box center [389, 167] width 146 height 178
click at [234, 166] on rect at bounding box center [221, 154] width 61 height 62
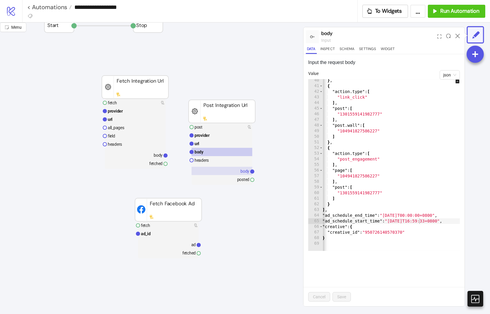
click at [234, 170] on rect at bounding box center [221, 171] width 61 height 8
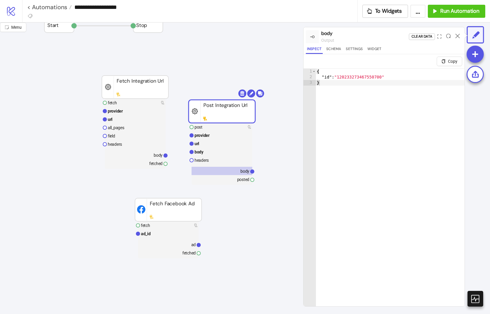
click at [350, 77] on div "{ "id" : "120233273467550700" }" at bounding box center [389, 200] width 149 height 263
click at [412, 144] on div "{ "id" : "120233273467550700" }" at bounding box center [389, 200] width 149 height 263
type textarea "*"
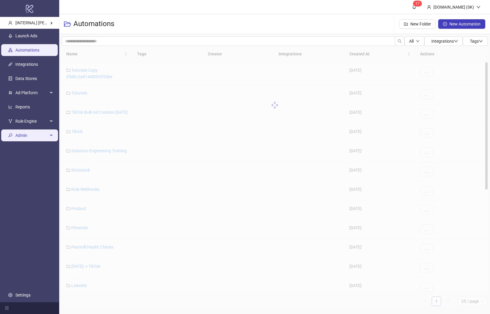
click at [46, 139] on span "Admin" at bounding box center [31, 136] width 33 height 12
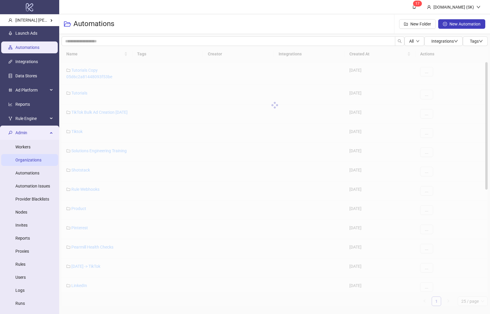
click at [41, 162] on link "Organizations" at bounding box center [28, 159] width 26 height 5
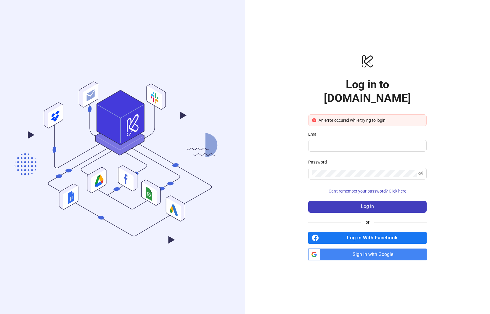
click at [392, 248] on span "Sign in with Google" at bounding box center [374, 254] width 104 height 12
